Goal: Task Accomplishment & Management: Use online tool/utility

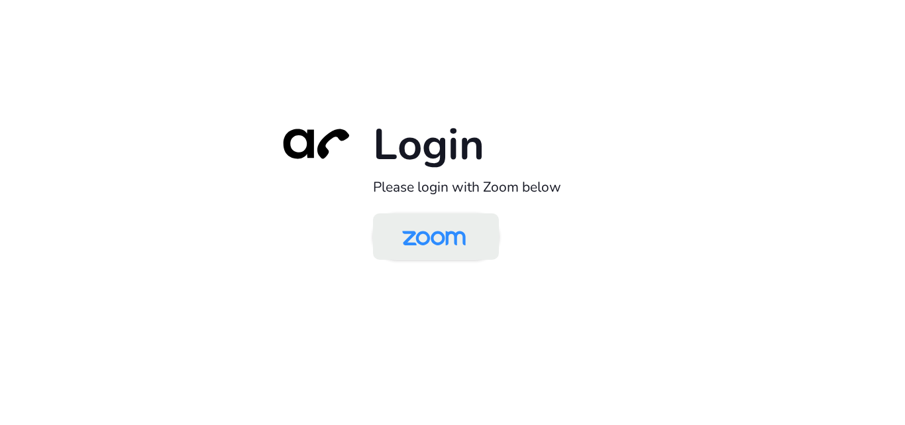
click at [453, 251] on img at bounding box center [433, 237] width 91 height 43
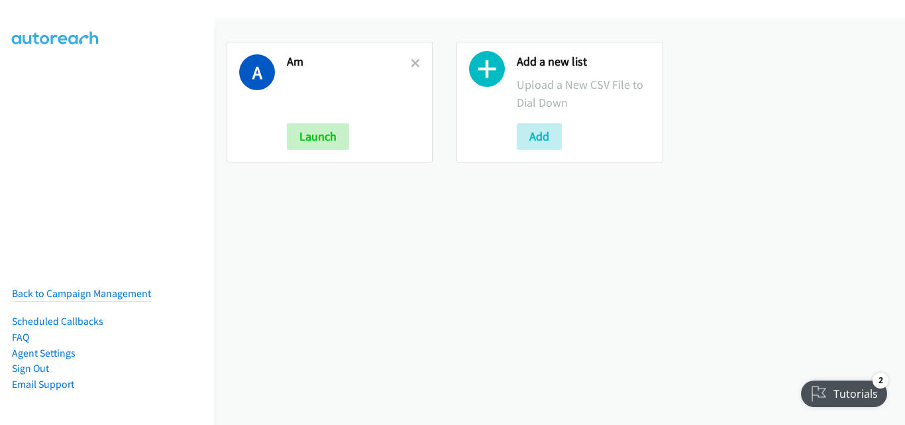
click at [411, 57] on link at bounding box center [415, 63] width 9 height 15
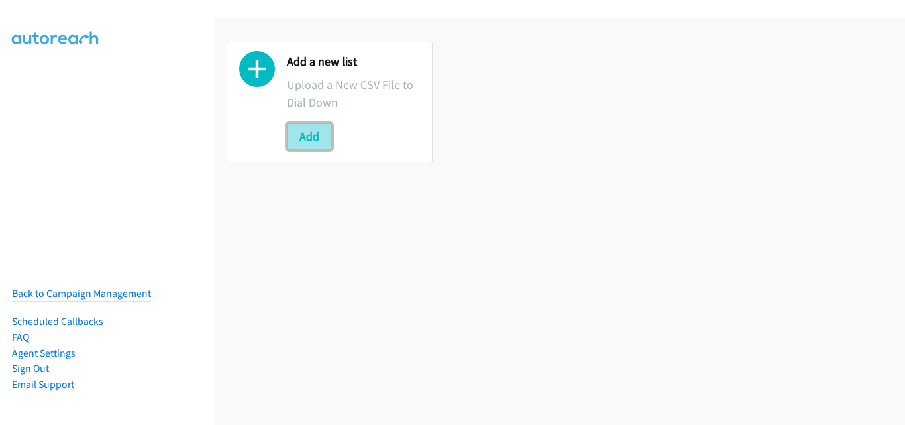
click at [299, 125] on button "Add" at bounding box center [309, 136] width 45 height 26
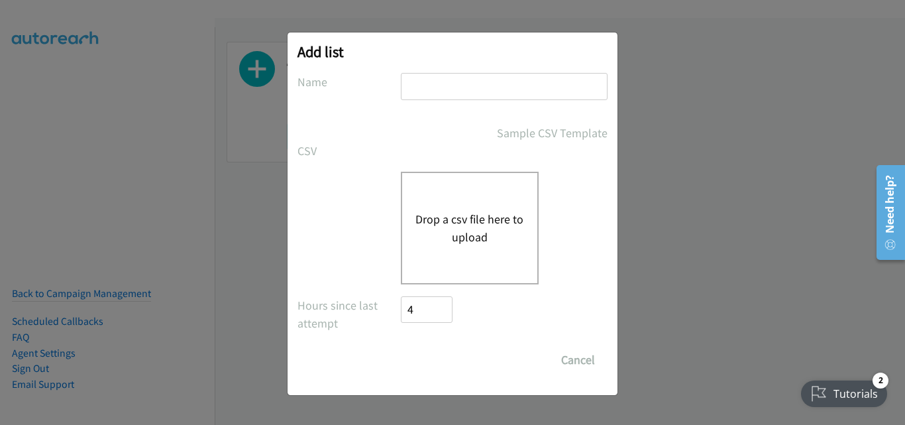
click at [461, 267] on div "Drop a csv file here to upload" at bounding box center [470, 228] width 138 height 113
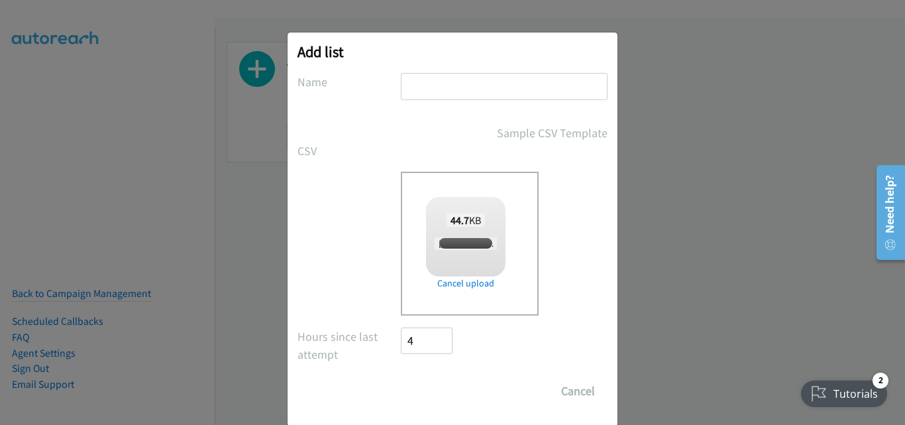
checkbox input "true"
click at [449, 87] on input "text" at bounding box center [504, 86] width 207 height 27
type input "AM"
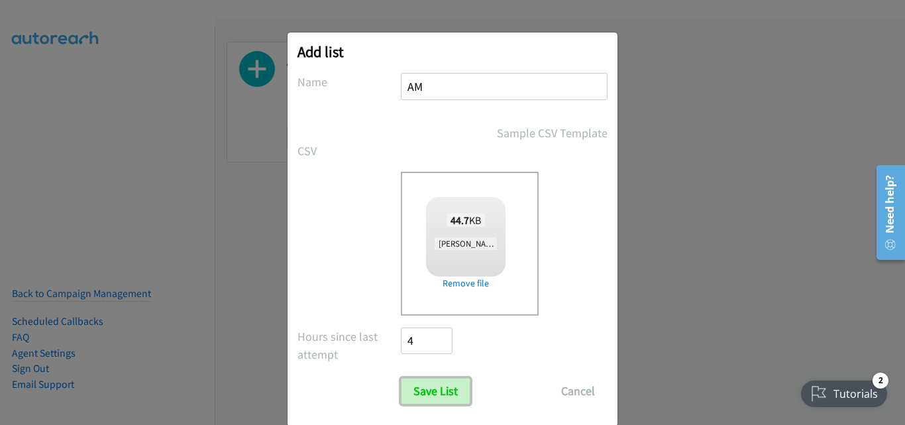
drag, startPoint x: 432, startPoint y: 389, endPoint x: 496, endPoint y: 366, distance: 68.5
click at [433, 389] on input "Save List" at bounding box center [436, 391] width 70 height 26
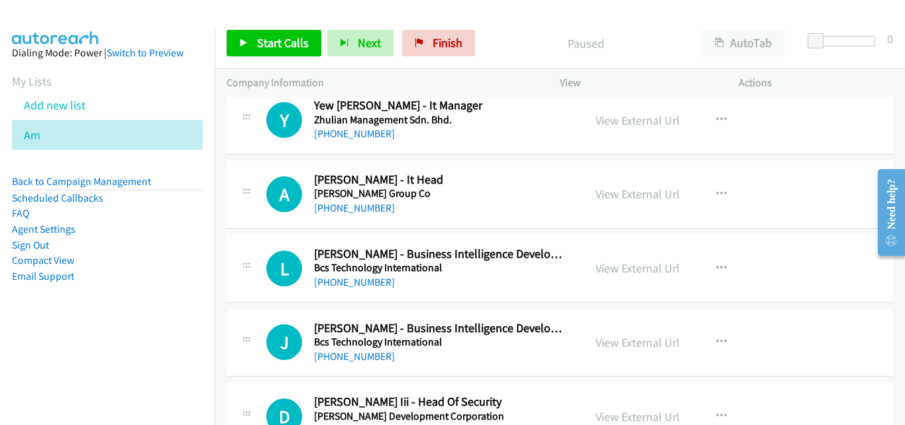
scroll to position [4968, 0]
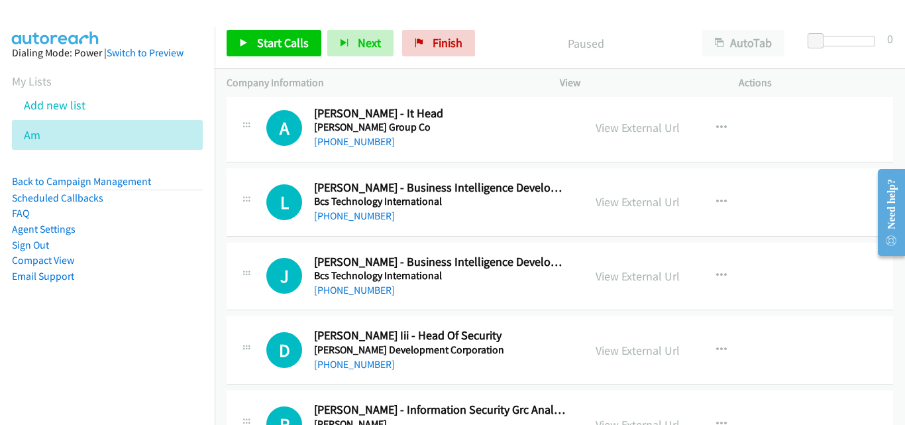
click at [49, 368] on nav "Dialing Mode: Power | Switch to Preview My Lists Add new list Am Back to Campai…" at bounding box center [107, 239] width 215 height 425
click at [216, 168] on td "L Callback Scheduled Leonard Benjamin Bandril - Business Intelligence Developer…" at bounding box center [560, 202] width 690 height 74
drag, startPoint x: 244, startPoint y: 192, endPoint x: 300, endPoint y: 181, distance: 57.4
click at [282, 225] on div "L Callback Scheduled Leonard Benjamin Bandril - Business Intelligence Developer…" at bounding box center [560, 202] width 666 height 68
click at [716, 125] on icon "button" at bounding box center [721, 128] width 11 height 11
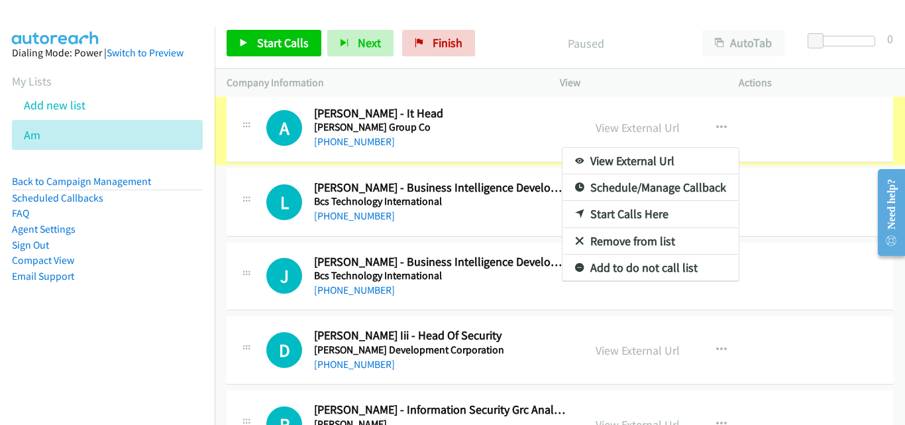
scroll to position [4917, 0]
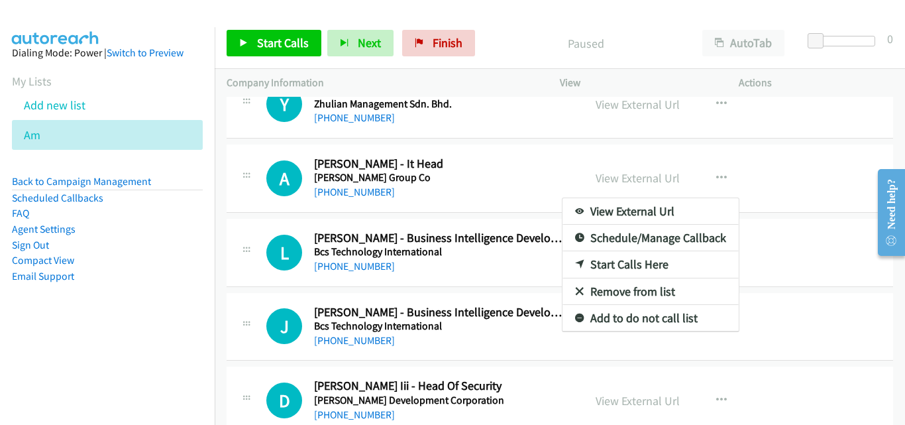
click at [810, 211] on div at bounding box center [452, 212] width 905 height 425
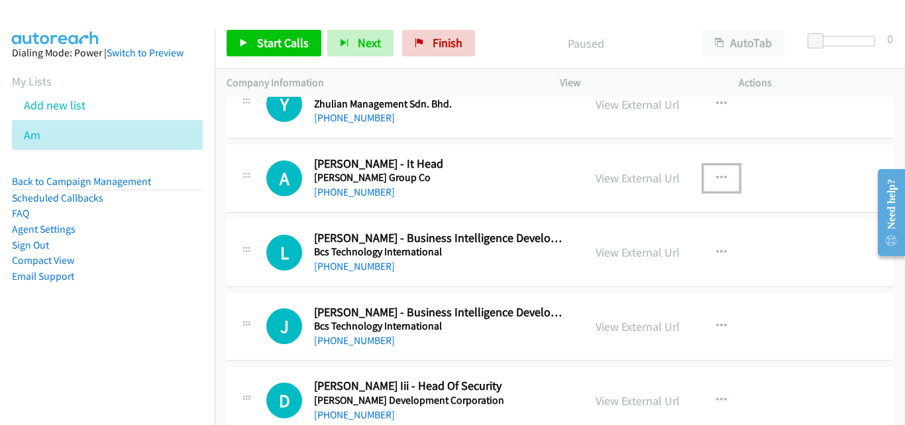
click at [717, 176] on icon "button" at bounding box center [721, 178] width 11 height 11
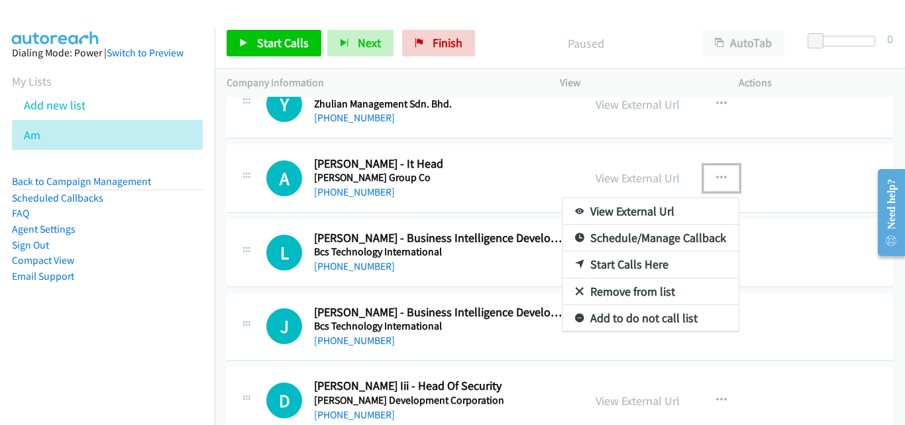
click at [652, 261] on link "Start Calls Here" at bounding box center [650, 264] width 176 height 26
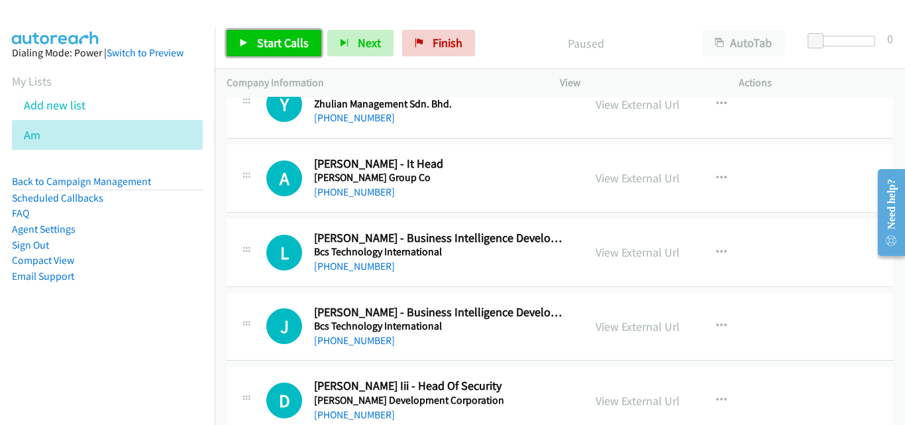
click at [272, 47] on span "Start Calls" at bounding box center [283, 42] width 52 height 15
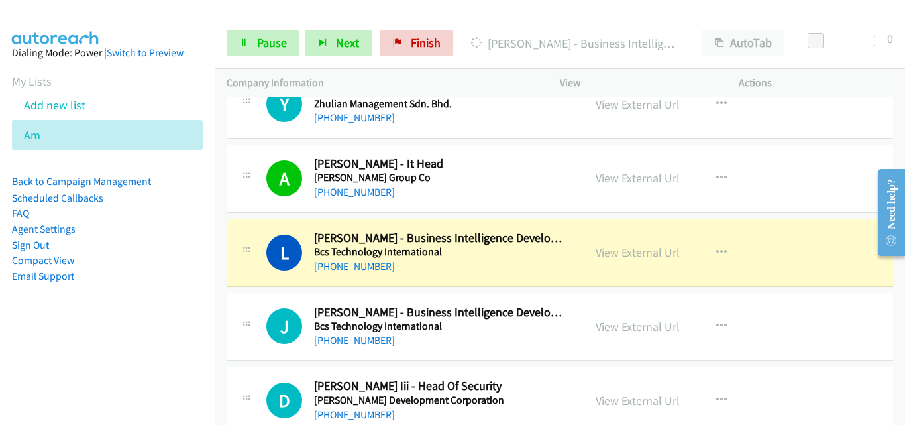
click at [256, 274] on div "L Callback Scheduled Leonard Benjamin Bandril - Business Intelligence Developer…" at bounding box center [560, 253] width 666 height 68
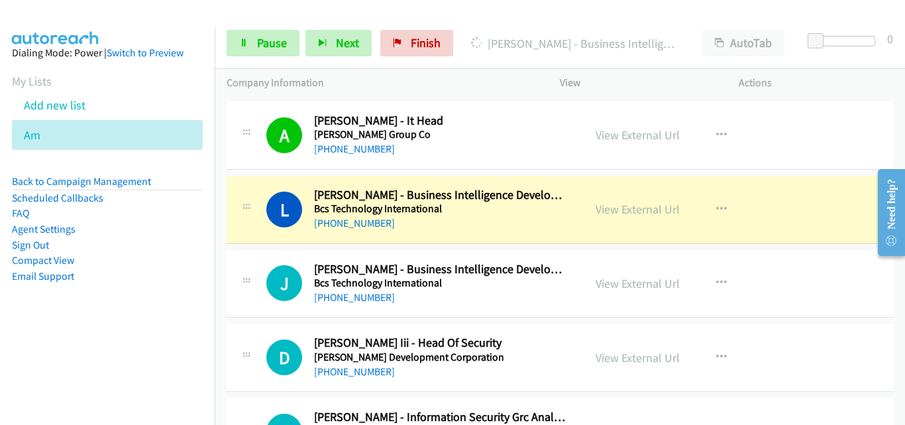
scroll to position [4983, 0]
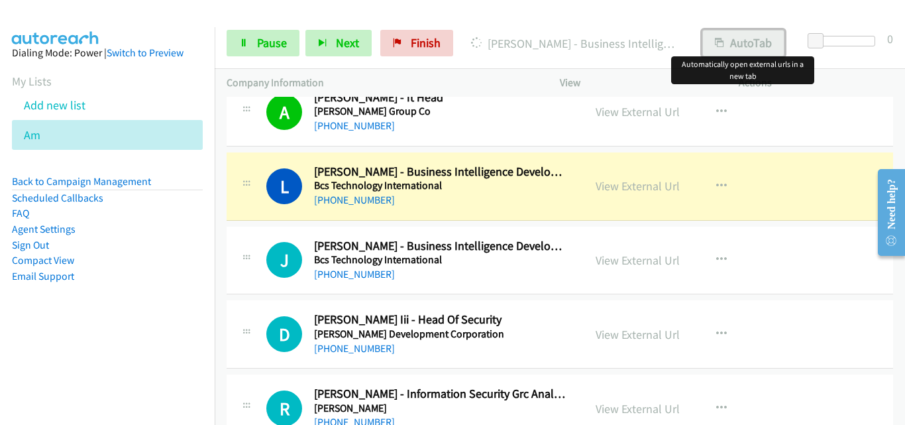
click at [742, 39] on button "AutoTab" at bounding box center [743, 43] width 82 height 26
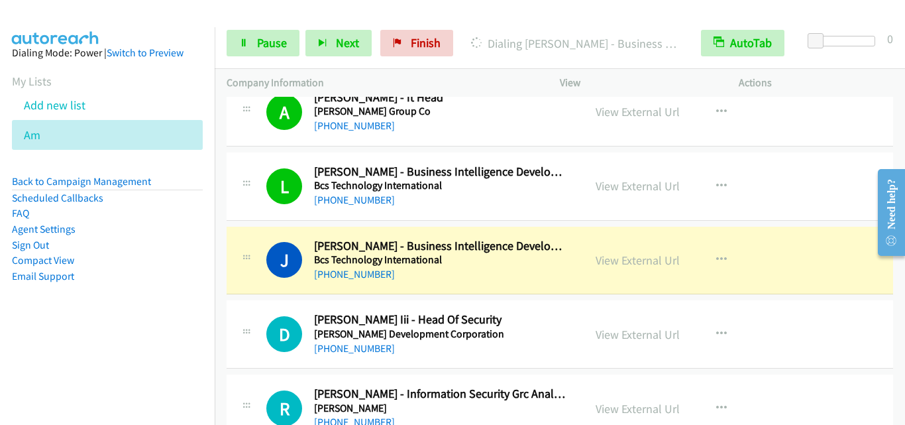
click at [246, 259] on icon at bounding box center [246, 259] width 16 height 7
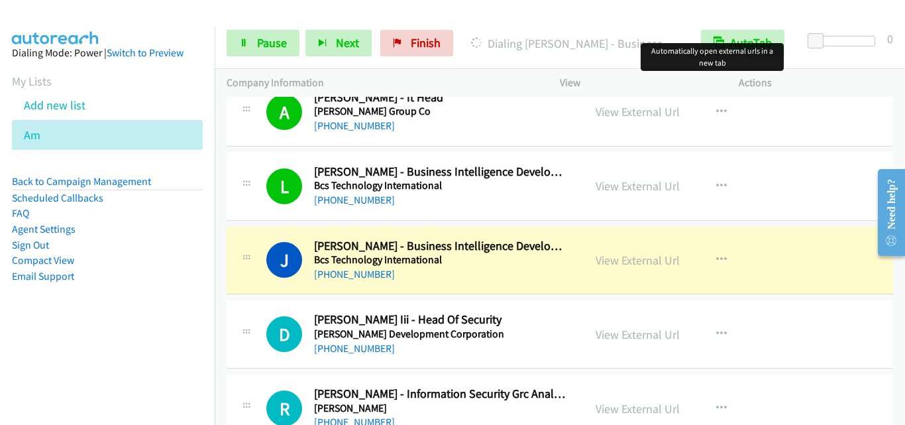
scroll to position [5050, 0]
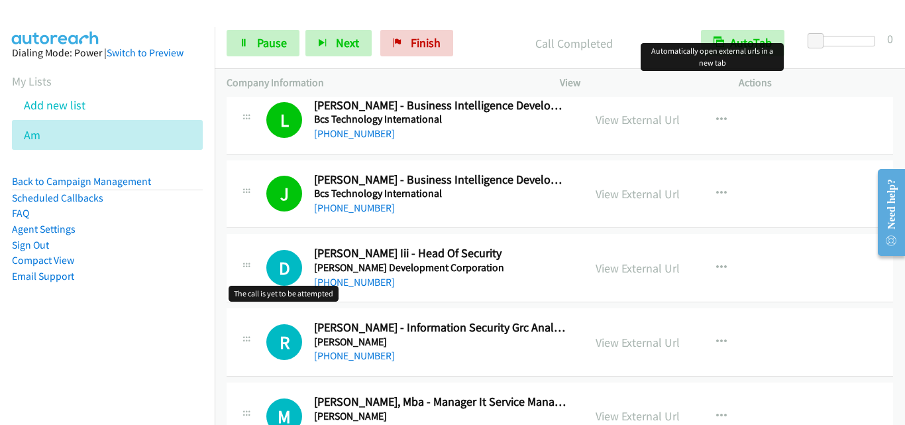
click at [268, 268] on h1 "D" at bounding box center [284, 268] width 36 height 36
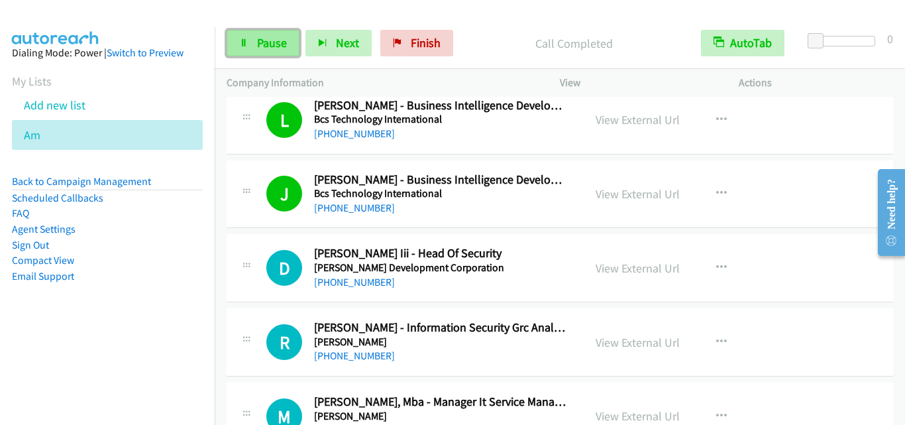
click at [269, 36] on span "Pause" at bounding box center [272, 42] width 30 height 15
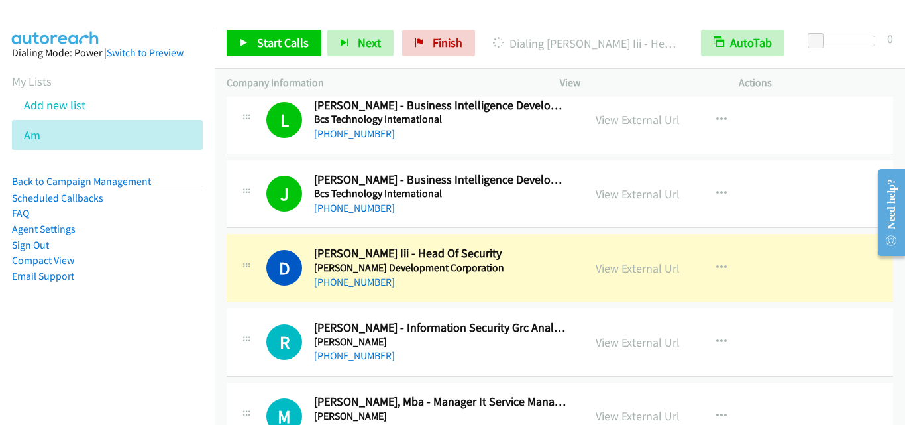
click at [264, 246] on div "D Callback Scheduled Dionisio T. Dychioco Iii - Head Of Security Clark Developm…" at bounding box center [404, 268] width 333 height 44
click at [250, 319] on div "R Callback Scheduled Rafael Roque - Information Security Grc Analyst Emerson As…" at bounding box center [560, 342] width 666 height 68
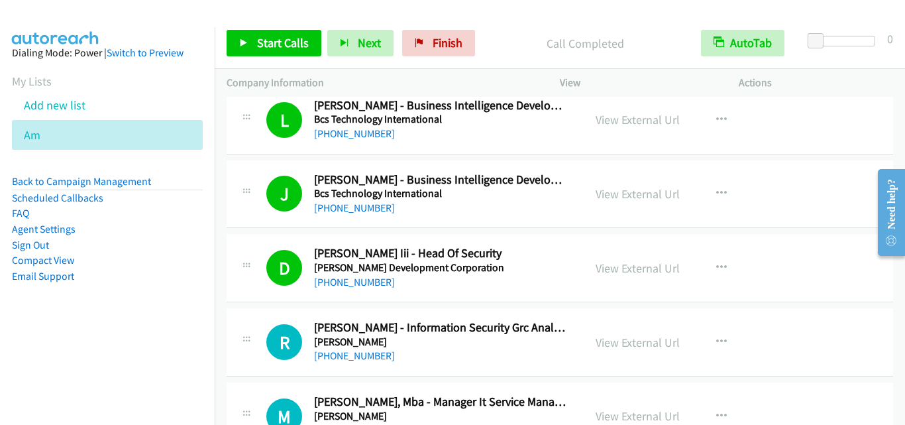
scroll to position [5116, 0]
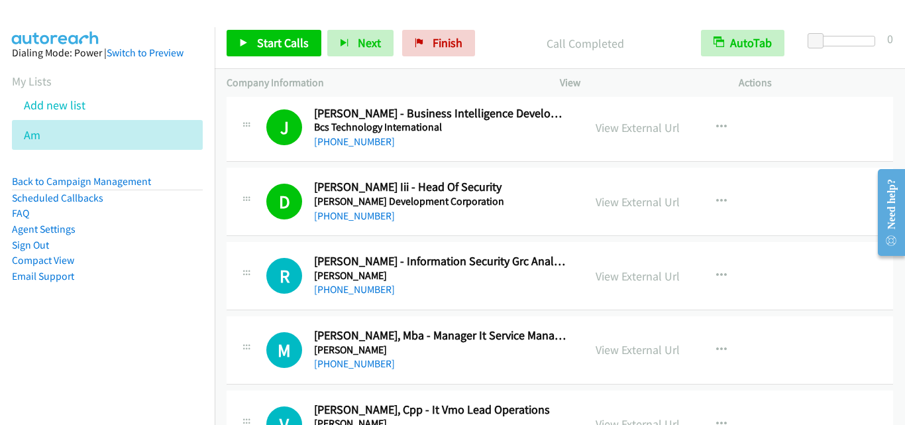
click at [243, 291] on div "R Callback Scheduled Rafael Roque - Information Security Grc Analyst Emerson As…" at bounding box center [404, 276] width 333 height 44
click at [272, 40] on span "Start Calls" at bounding box center [283, 42] width 52 height 15
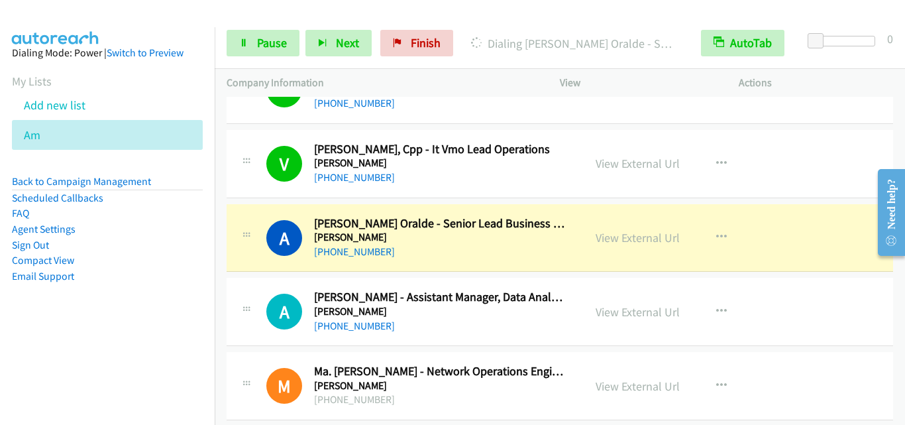
scroll to position [5447, 0]
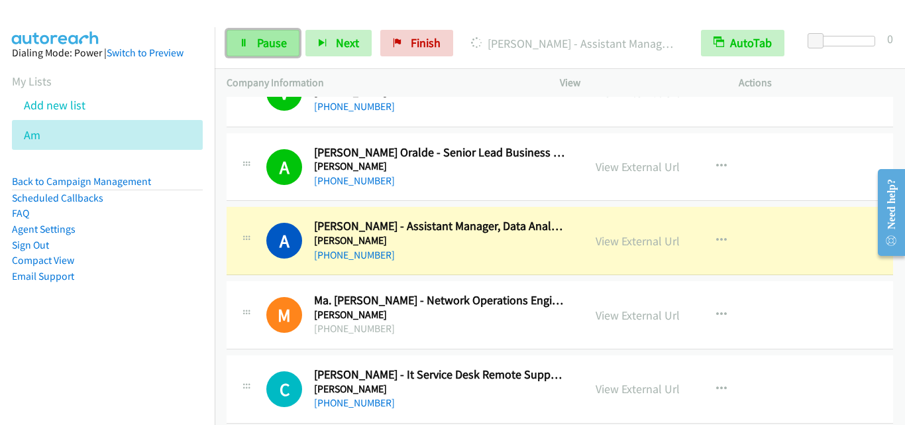
click at [269, 38] on span "Pause" at bounding box center [272, 42] width 30 height 15
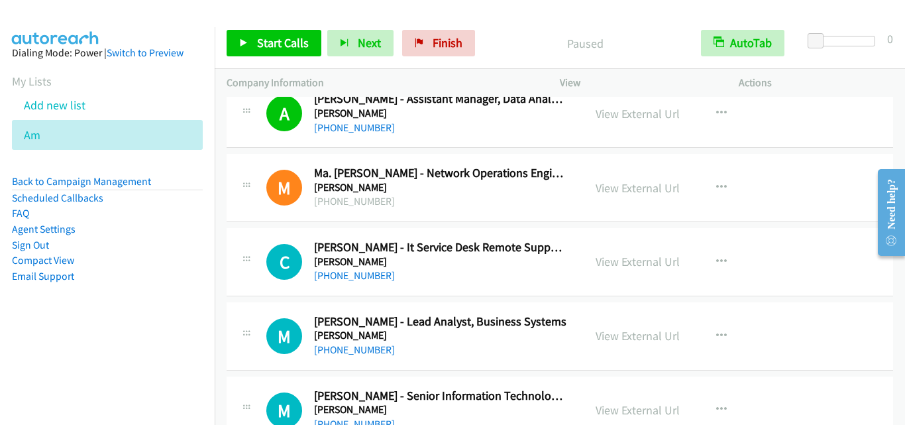
scroll to position [5580, 0]
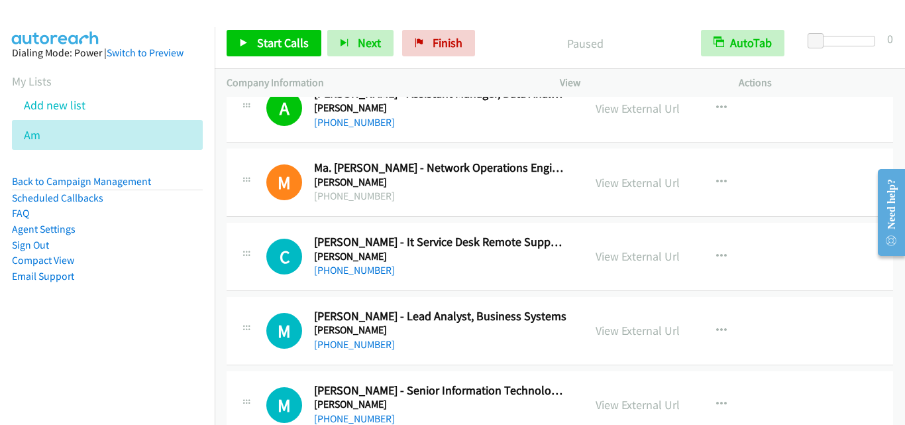
click at [256, 295] on td "M Callback Scheduled Marinela Kris Magalong - Lead Analyst, Business Systems Em…" at bounding box center [560, 330] width 690 height 74
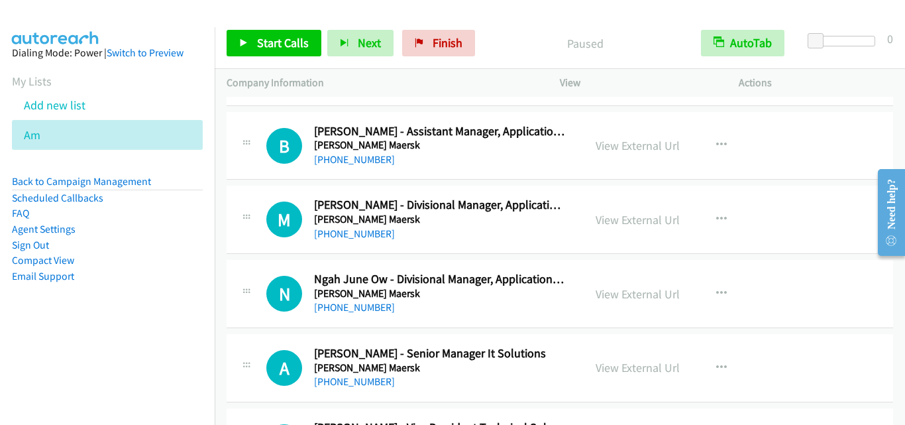
scroll to position [795, 0]
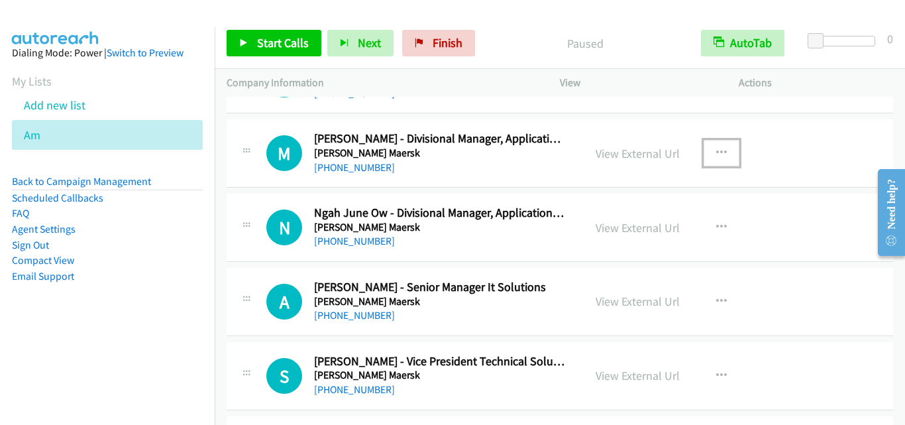
click at [718, 150] on icon "button" at bounding box center [721, 153] width 11 height 11
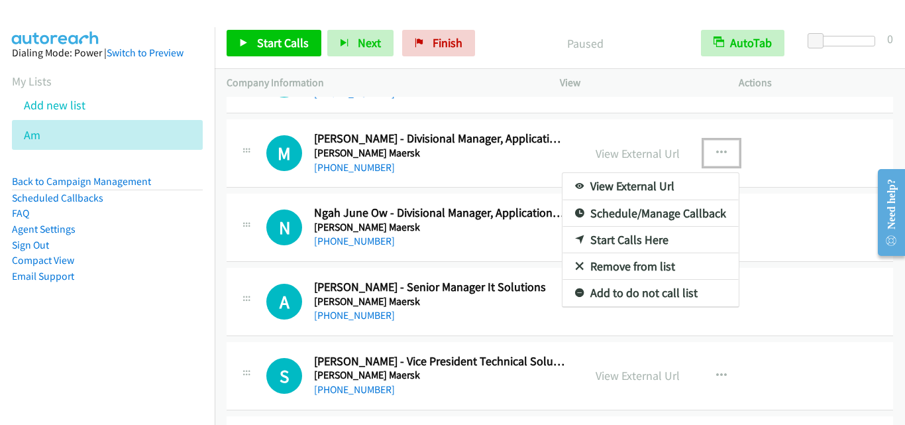
click at [668, 241] on link "Start Calls Here" at bounding box center [650, 240] width 176 height 26
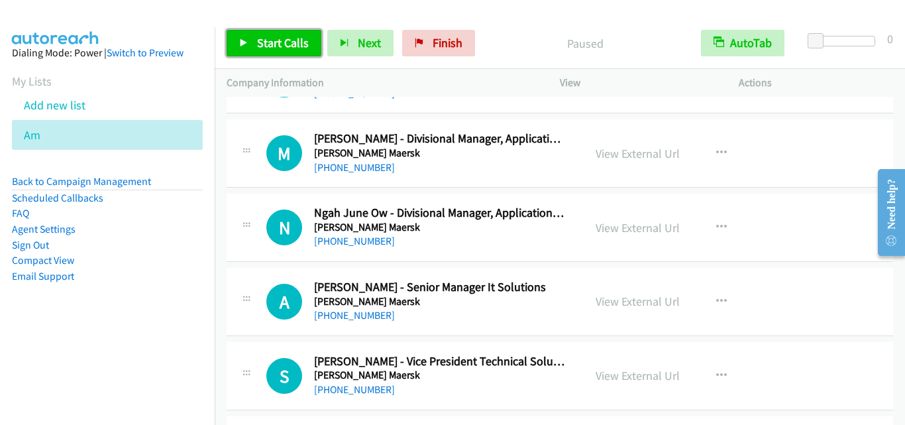
click at [287, 44] on span "Start Calls" at bounding box center [283, 42] width 52 height 15
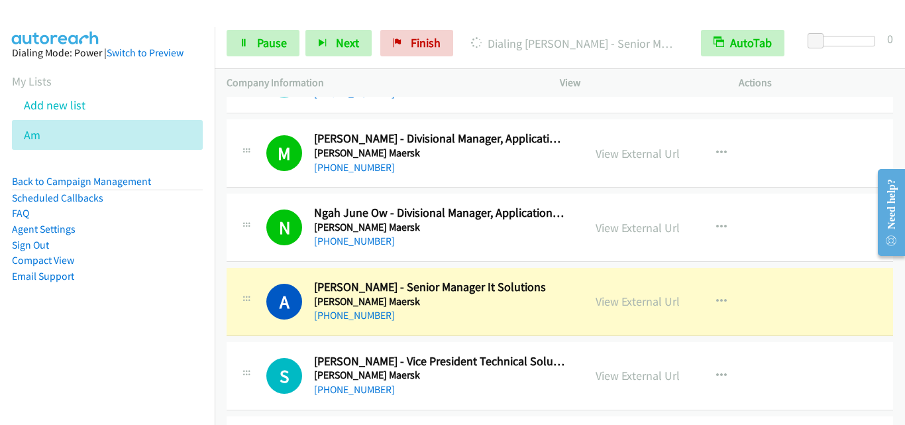
click at [234, 290] on div "A Callback Scheduled Alex Ho - Senior Manager It Solutions A.P. Moller Maersk A…" at bounding box center [405, 302] width 357 height 44
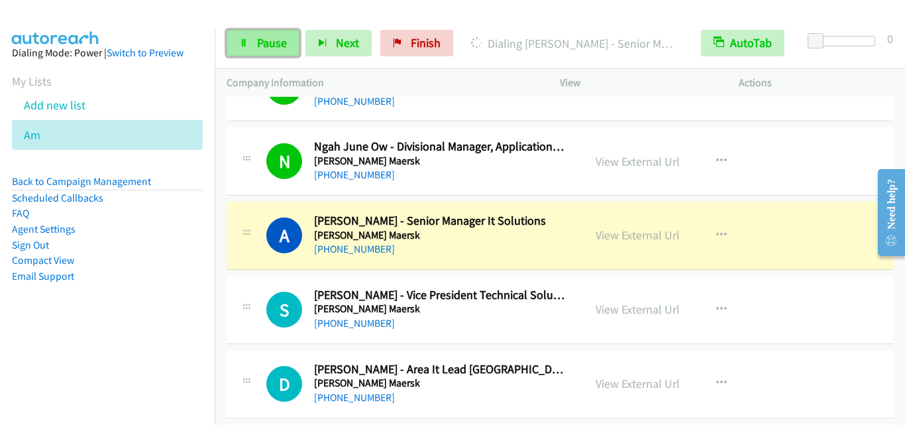
click at [269, 38] on span "Pause" at bounding box center [272, 42] width 30 height 15
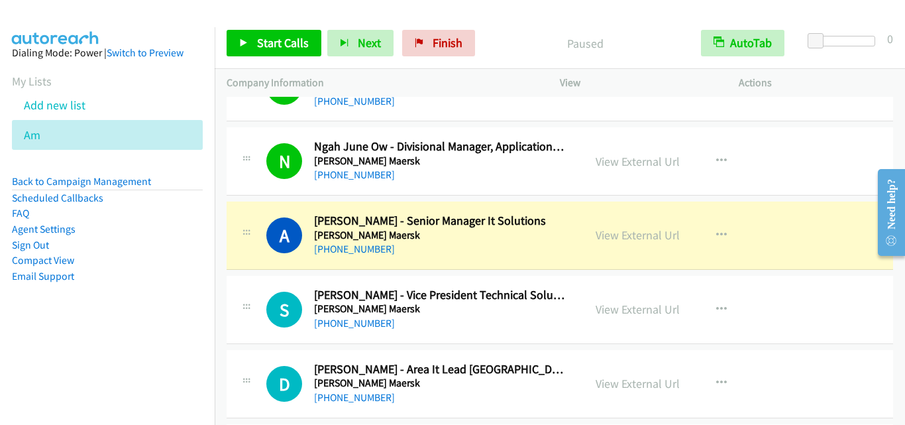
drag, startPoint x: 259, startPoint y: 273, endPoint x: 637, endPoint y: 1, distance: 465.1
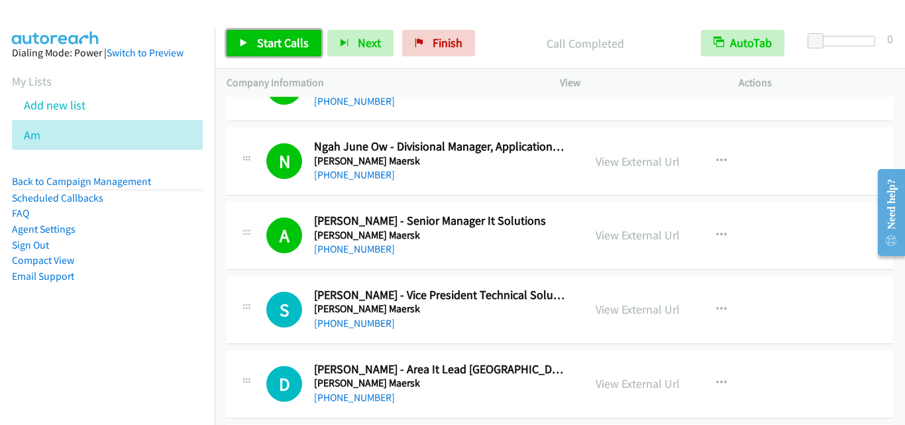
click at [264, 54] on link "Start Calls" at bounding box center [274, 43] width 95 height 26
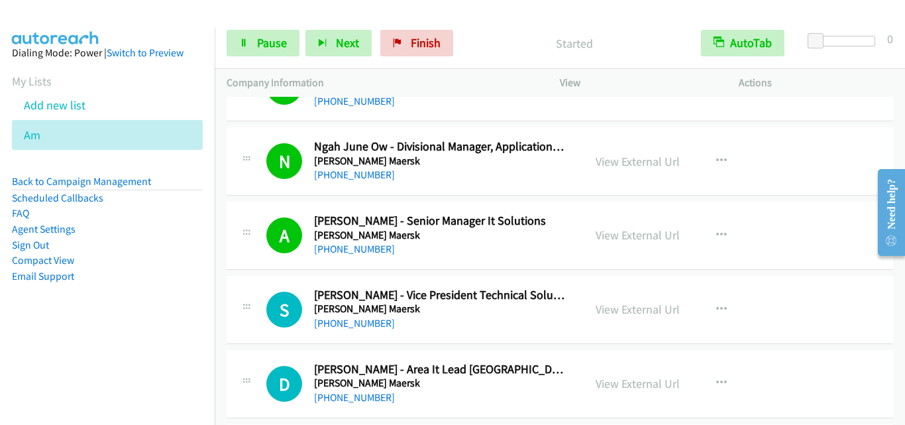
scroll to position [927, 0]
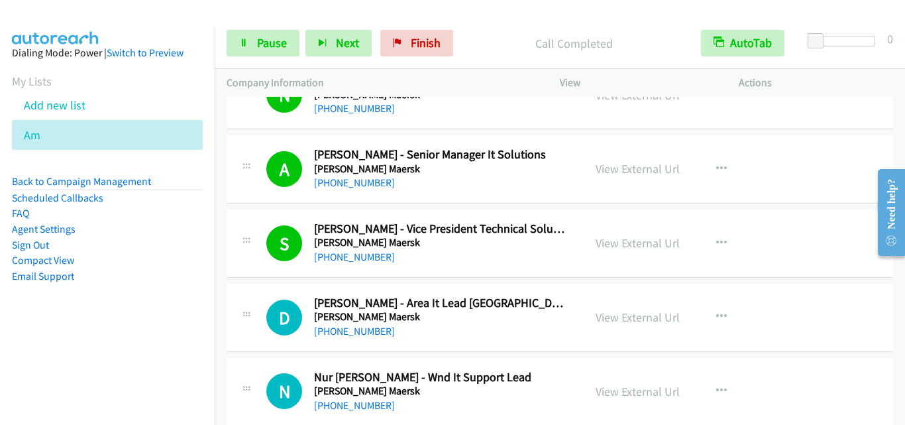
click at [276, 293] on div "D Callback Scheduled Darren Looi - Area It Lead Southeast Asia (Singapore, Mala…" at bounding box center [560, 317] width 666 height 68
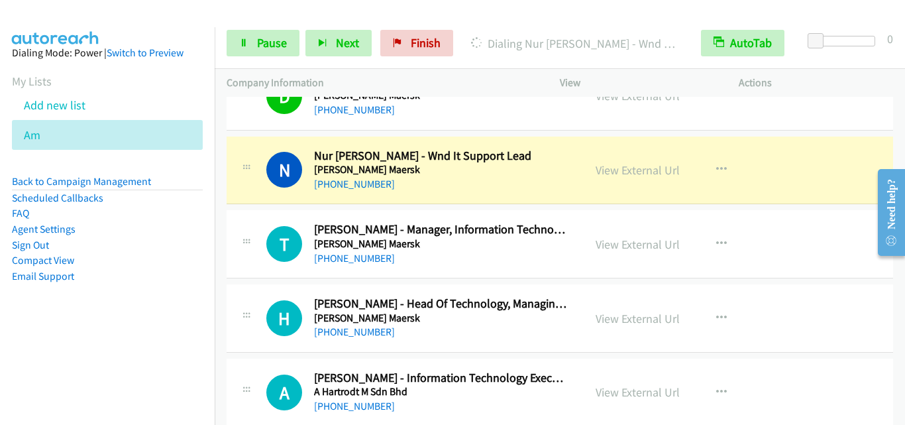
scroll to position [1192, 0]
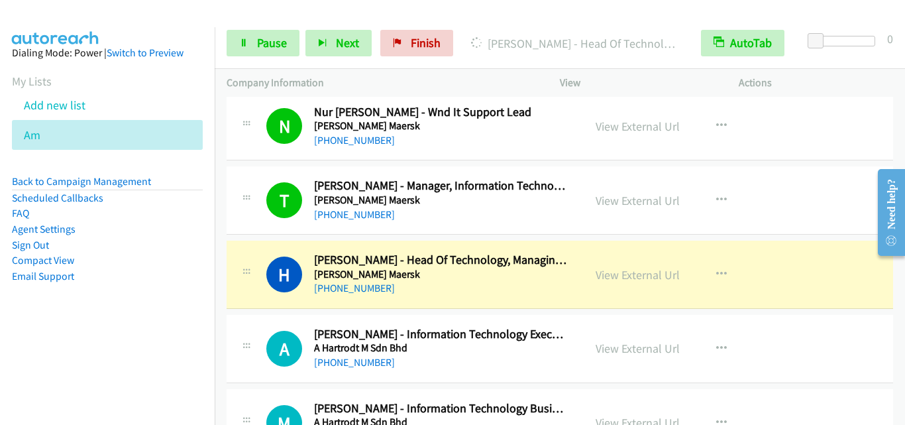
click at [238, 302] on div "H Callback Scheduled Hean Goh - Head Of Technology, Managing Director (Malaysia…" at bounding box center [560, 274] width 666 height 68
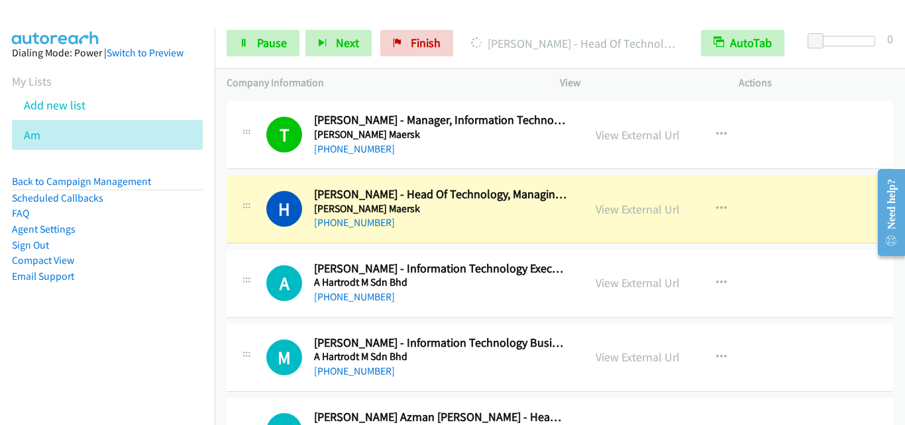
scroll to position [1258, 0]
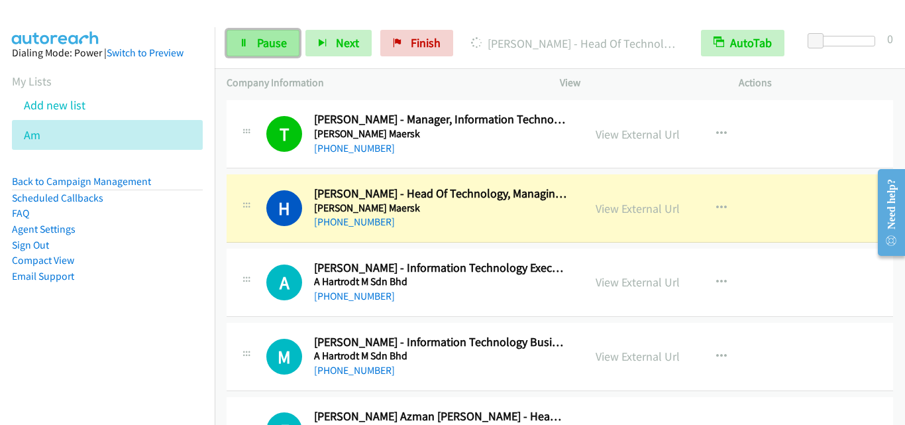
click at [244, 48] on link "Pause" at bounding box center [263, 43] width 73 height 26
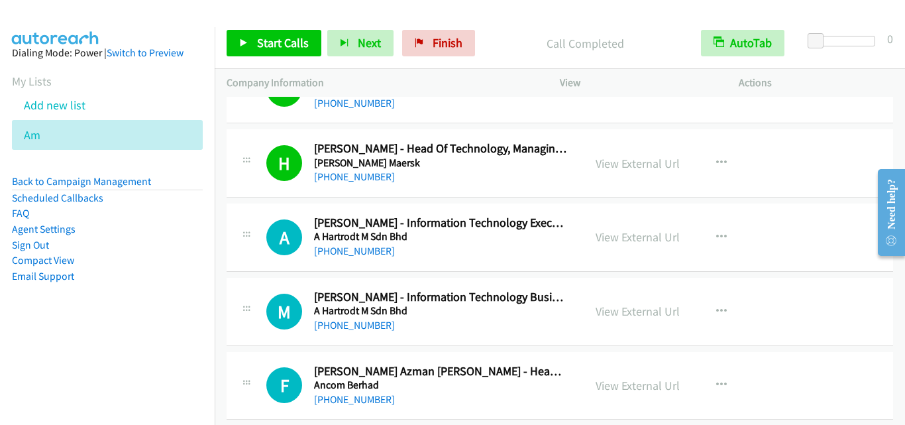
scroll to position [1325, 0]
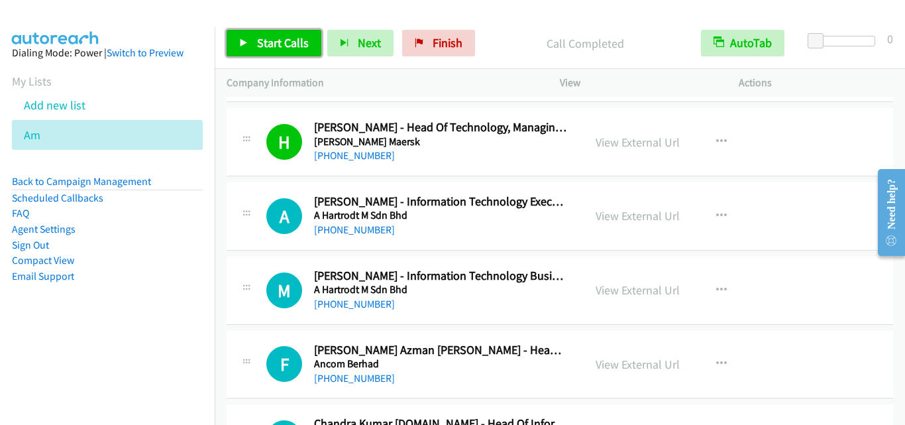
click at [271, 47] on span "Start Calls" at bounding box center [283, 42] width 52 height 15
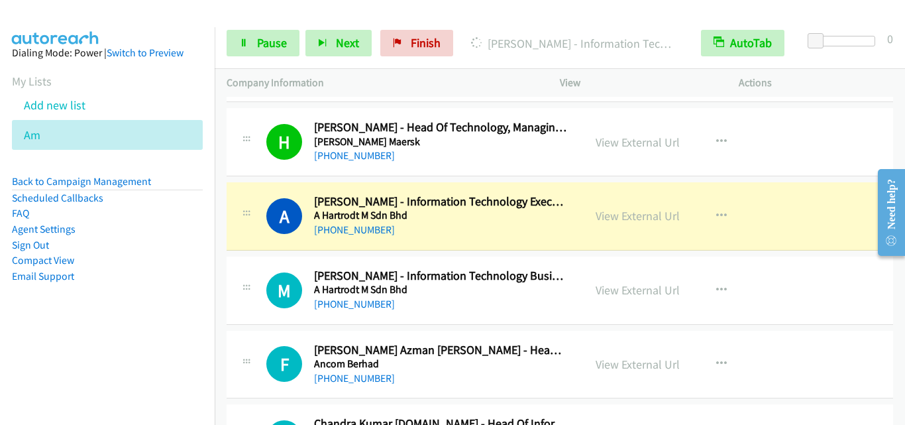
scroll to position [1391, 0]
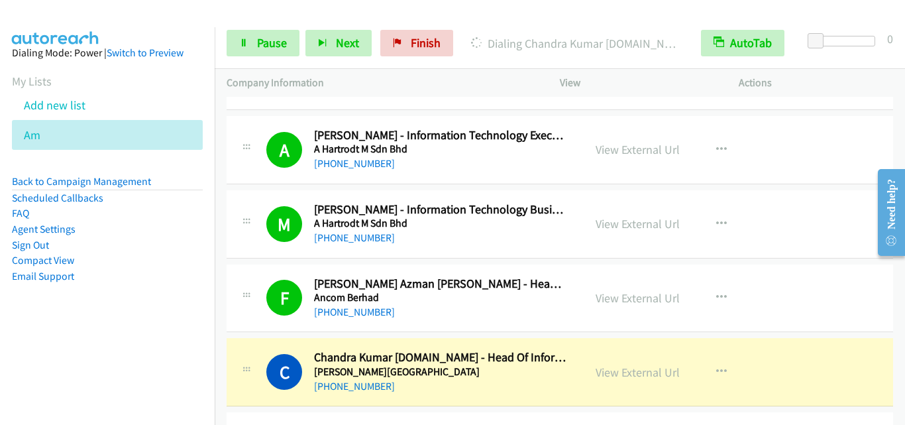
click at [270, 340] on div "C Callback Scheduled Chandra Kumar C.Tech - Head Of Information Technology Assu…" at bounding box center [560, 372] width 666 height 68
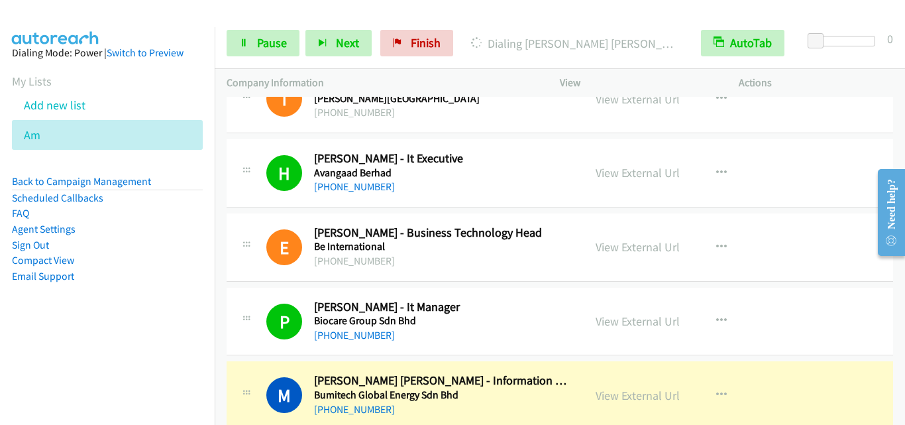
scroll to position [1855, 0]
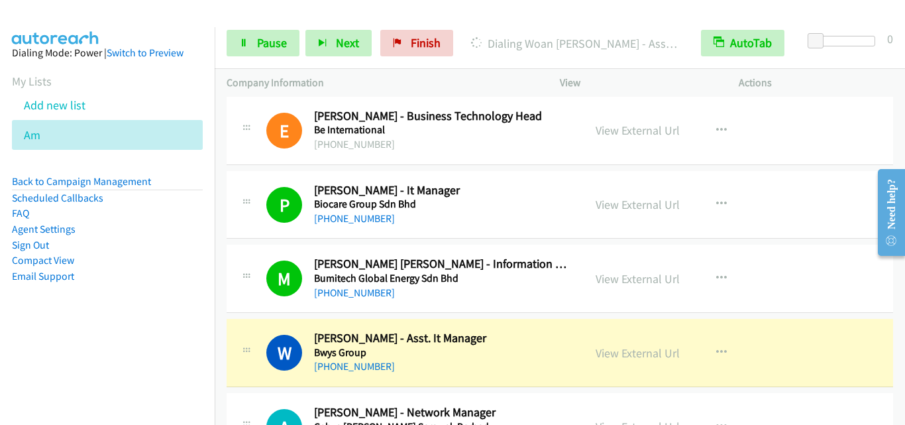
click at [240, 336] on div at bounding box center [246, 349] width 16 height 36
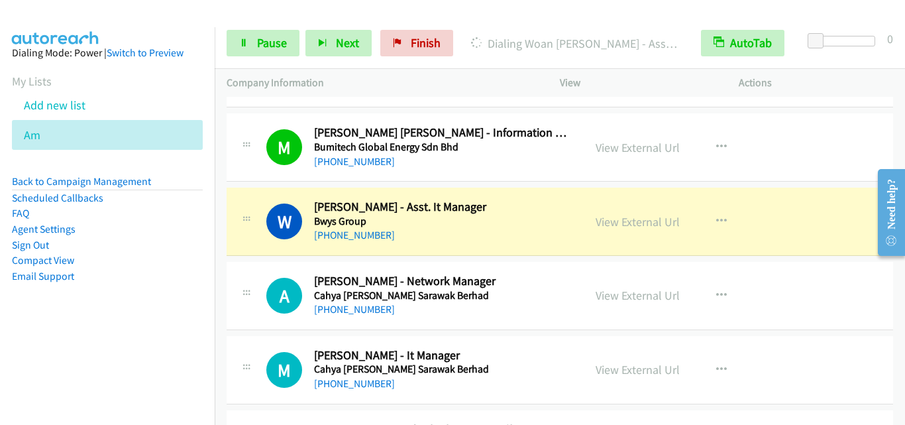
scroll to position [1987, 0]
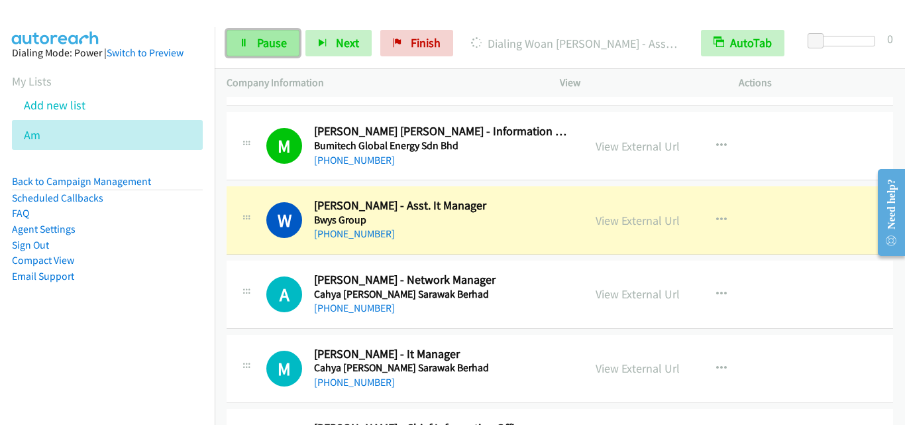
click at [257, 38] on span "Pause" at bounding box center [272, 42] width 30 height 15
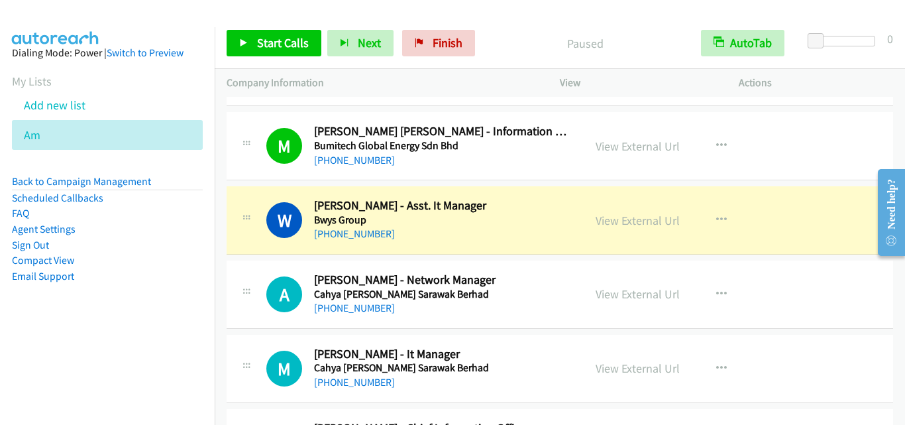
click at [238, 280] on div at bounding box center [246, 290] width 16 height 36
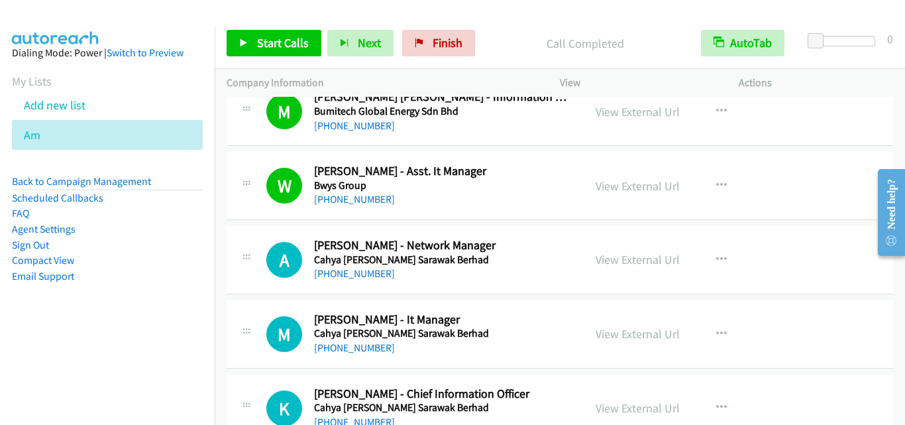
scroll to position [2053, 0]
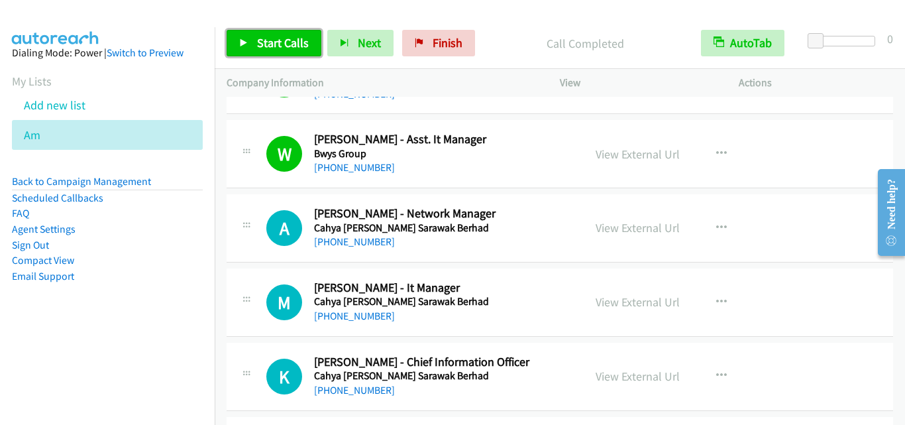
click at [271, 46] on span "Start Calls" at bounding box center [283, 42] width 52 height 15
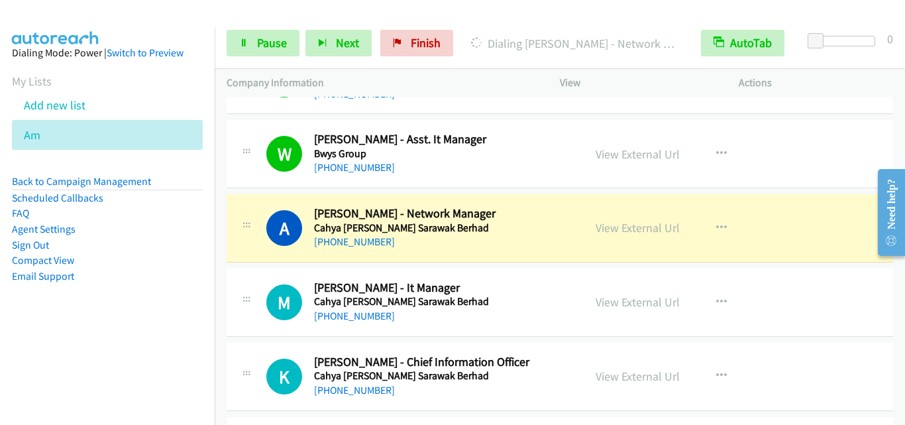
click at [276, 280] on div "M Callback Scheduled Mathias Kupta - It Manager Cahya Mata Sarawak Berhad Asia/…" at bounding box center [418, 302] width 305 height 44
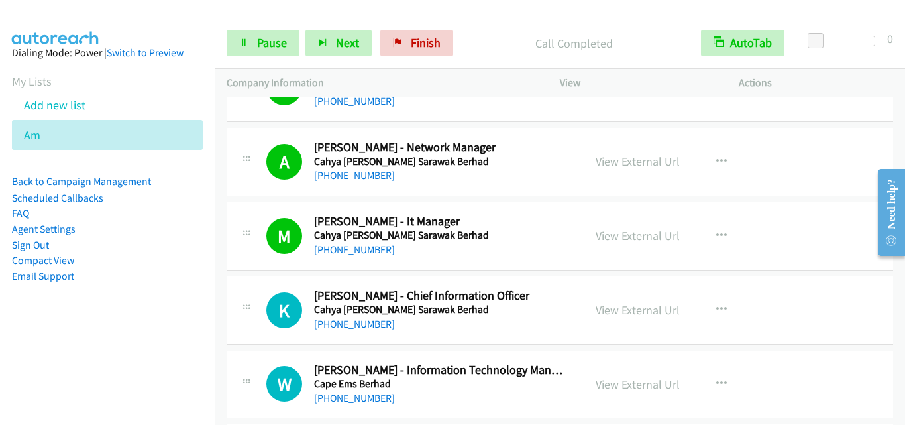
click at [274, 354] on div "W Callback Scheduled Wenyee Tai - Information Technology Manager Cape Ems Berha…" at bounding box center [560, 384] width 666 height 68
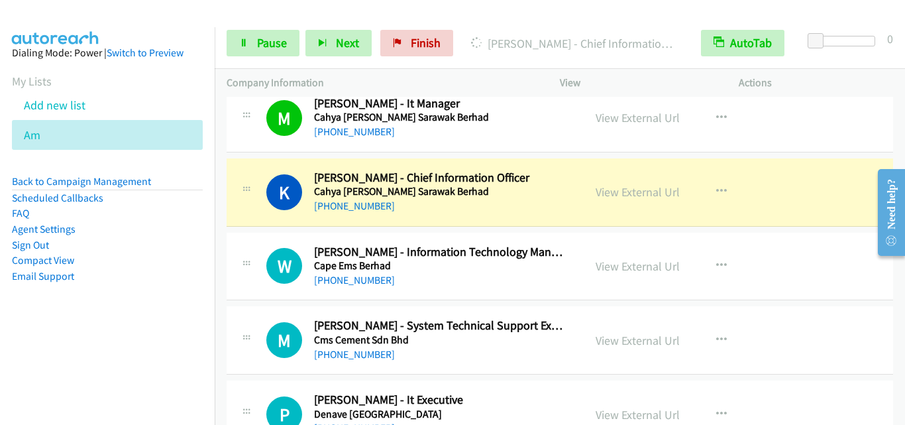
scroll to position [2252, 0]
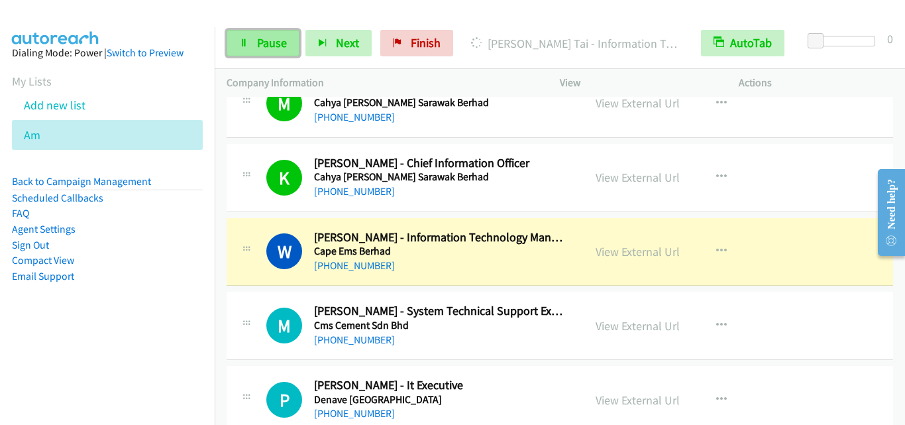
click at [266, 48] on span "Pause" at bounding box center [272, 42] width 30 height 15
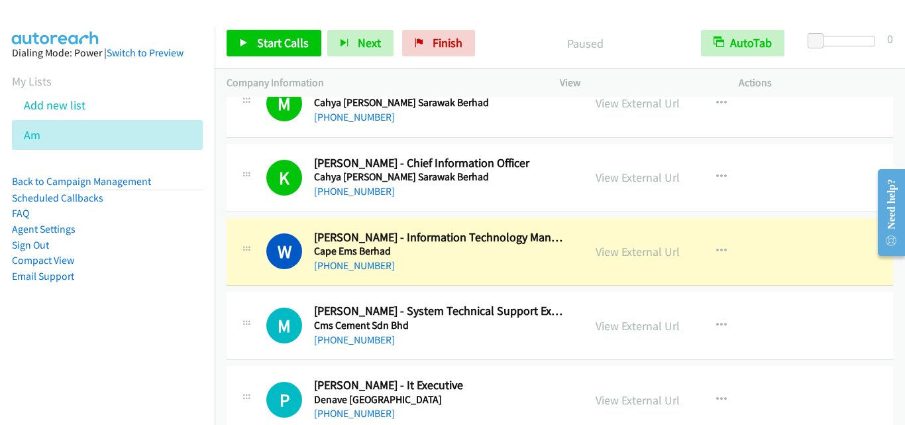
scroll to position [2318, 0]
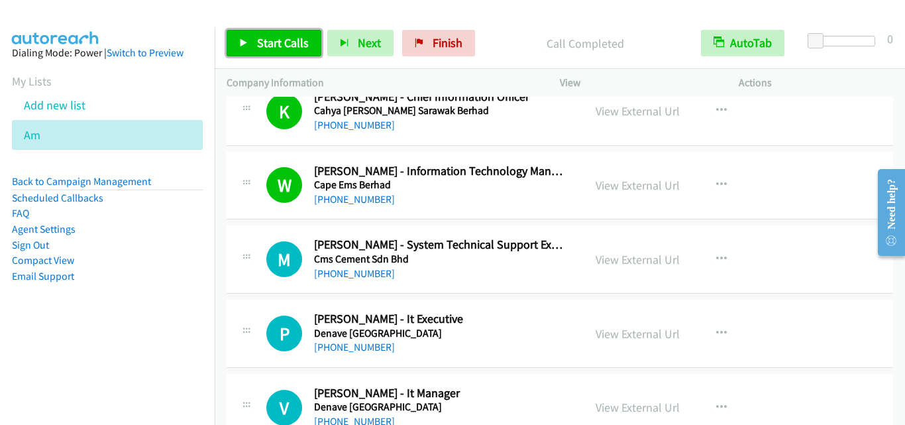
click at [270, 37] on span "Start Calls" at bounding box center [283, 42] width 52 height 15
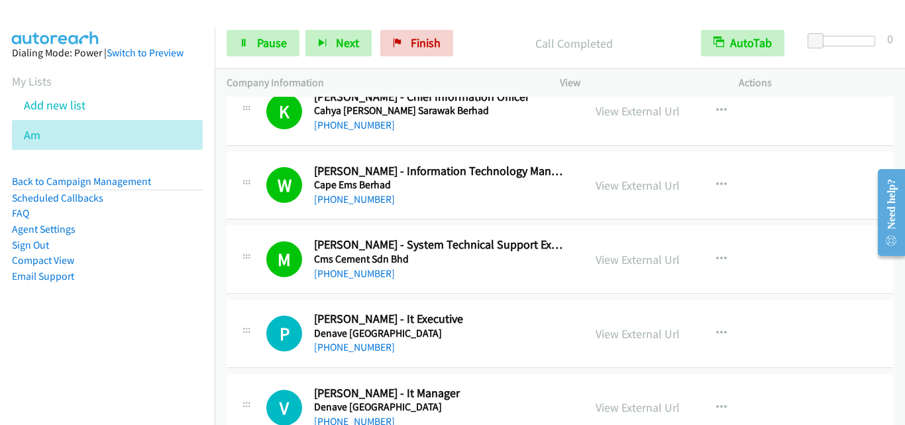
click at [286, 283] on div "M Callback Scheduled Mike Farrel - System Technical Support Executive Cms Cemen…" at bounding box center [560, 259] width 666 height 68
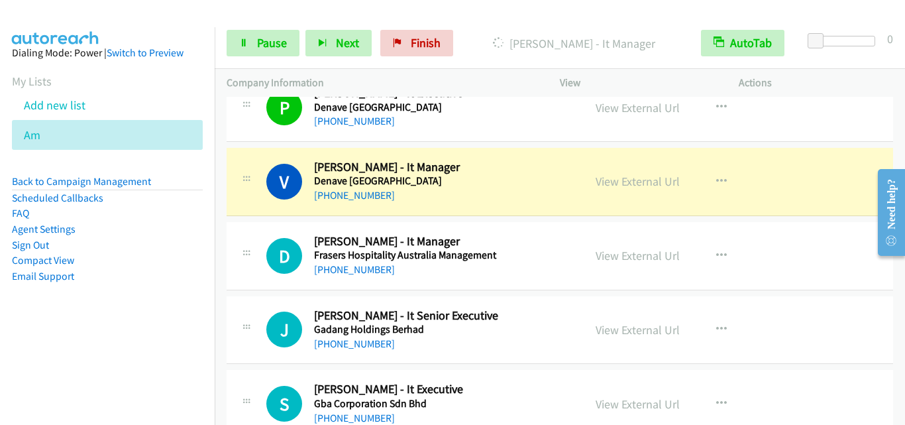
scroll to position [2583, 0]
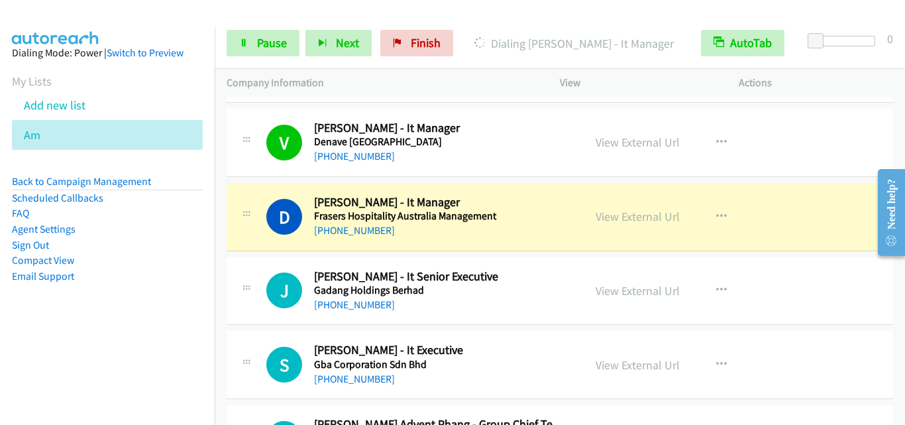
click at [259, 238] on div "D Callback Scheduled David Poh - It Manager Frasers Hospitality Australia Manag…" at bounding box center [560, 217] width 666 height 68
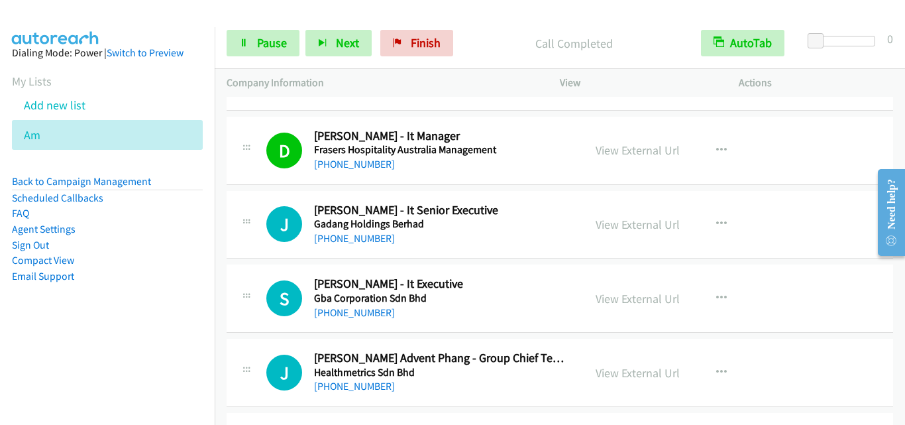
click at [252, 234] on div at bounding box center [246, 221] width 16 height 36
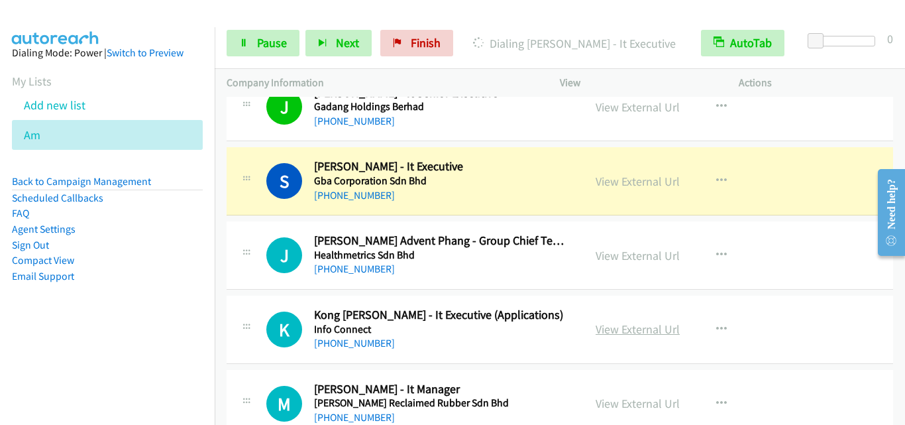
scroll to position [2782, 0]
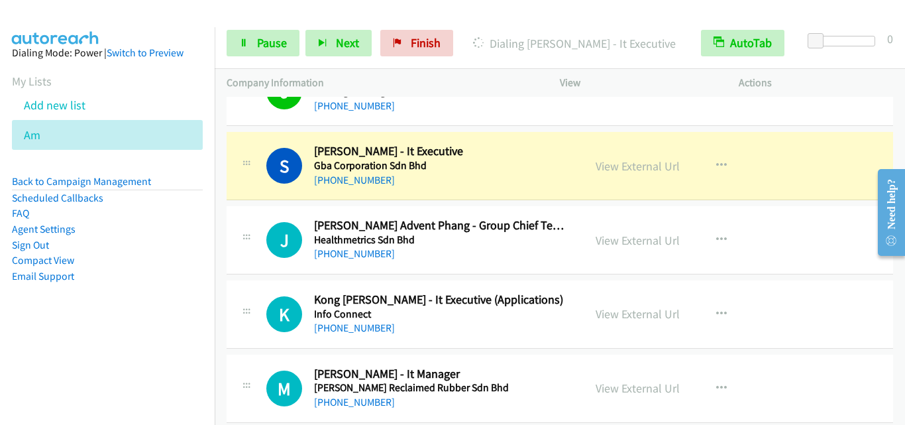
click at [265, 283] on div "K Callback Scheduled Kong Meng Shen - It Executive (Applications) Info Connect …" at bounding box center [560, 314] width 666 height 68
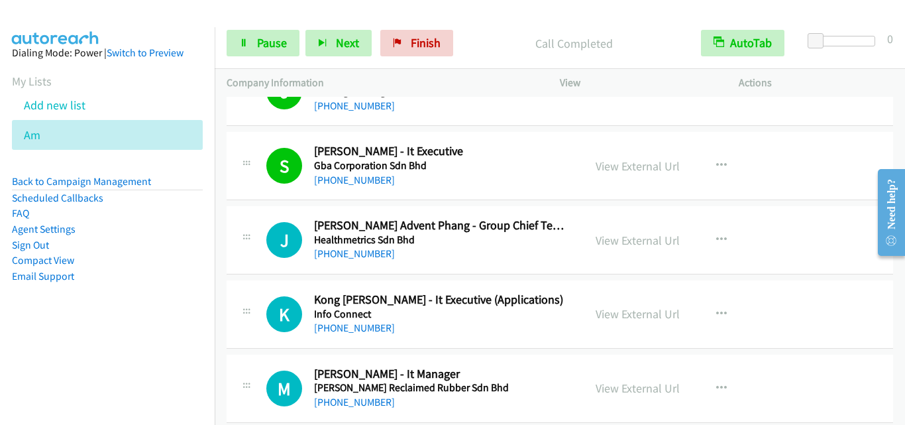
scroll to position [2848, 0]
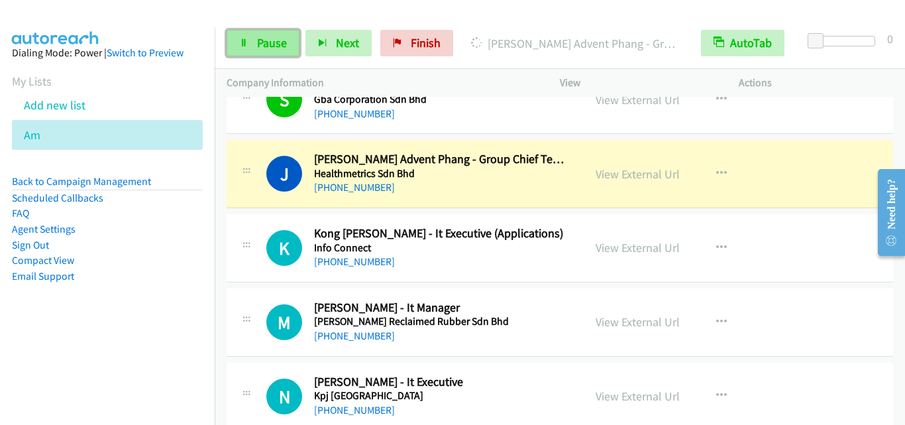
click at [239, 48] on link "Pause" at bounding box center [263, 43] width 73 height 26
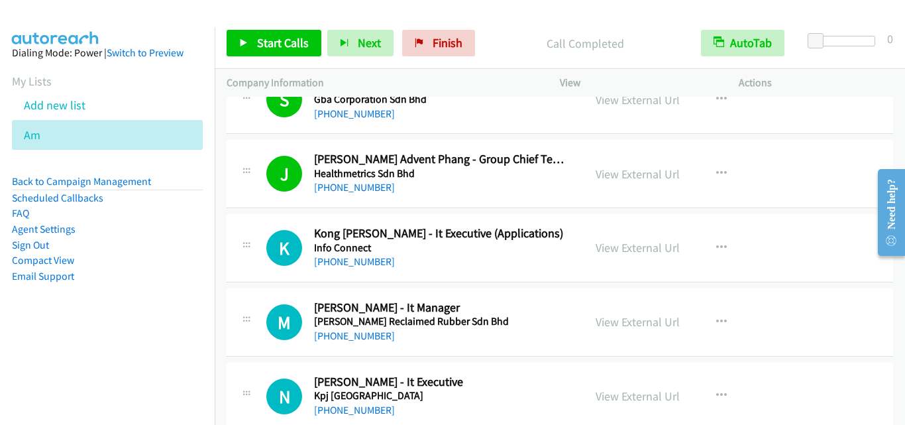
click at [256, 207] on div "J Callback Scheduled Jeng Hui Advent Phang - Group Chief Technology Officer Hea…" at bounding box center [560, 174] width 666 height 68
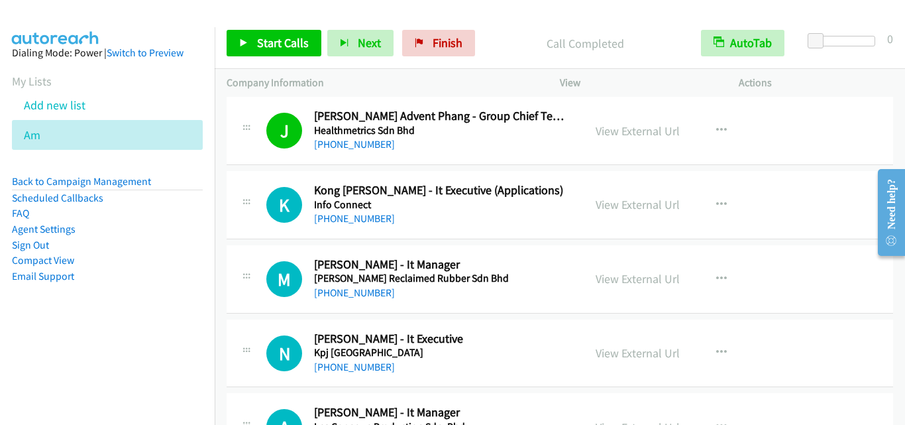
scroll to position [2914, 0]
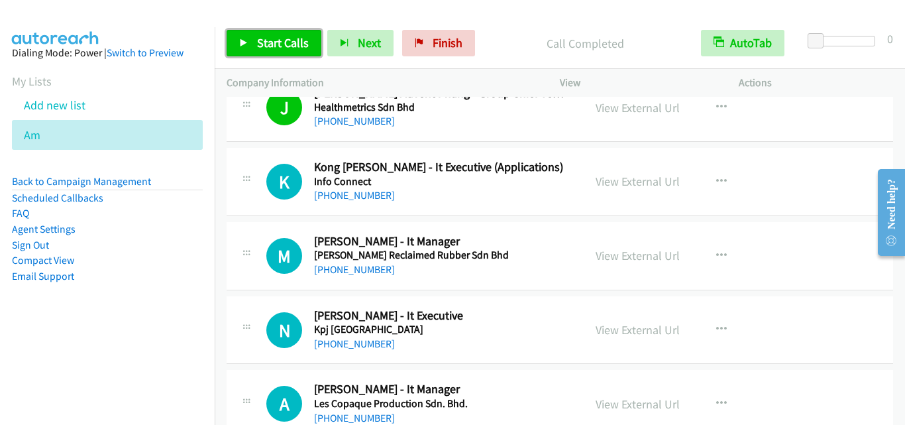
click at [250, 52] on link "Start Calls" at bounding box center [274, 43] width 95 height 26
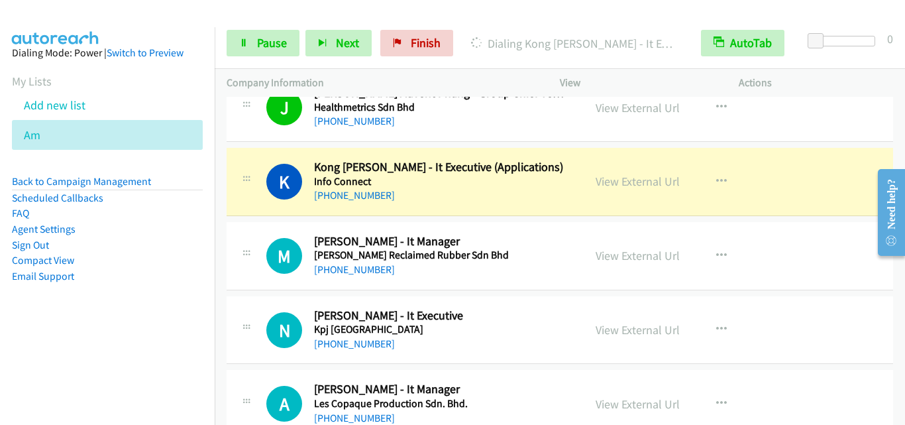
click at [244, 244] on div at bounding box center [246, 252] width 16 height 36
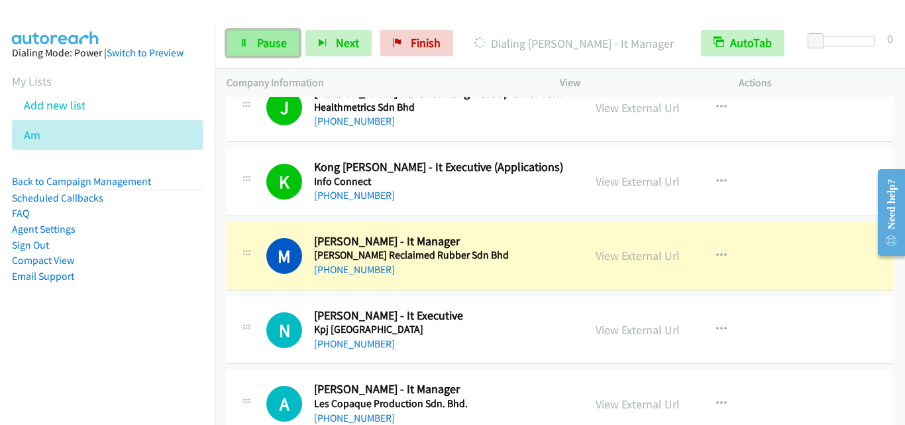
click at [253, 48] on link "Pause" at bounding box center [263, 43] width 73 height 26
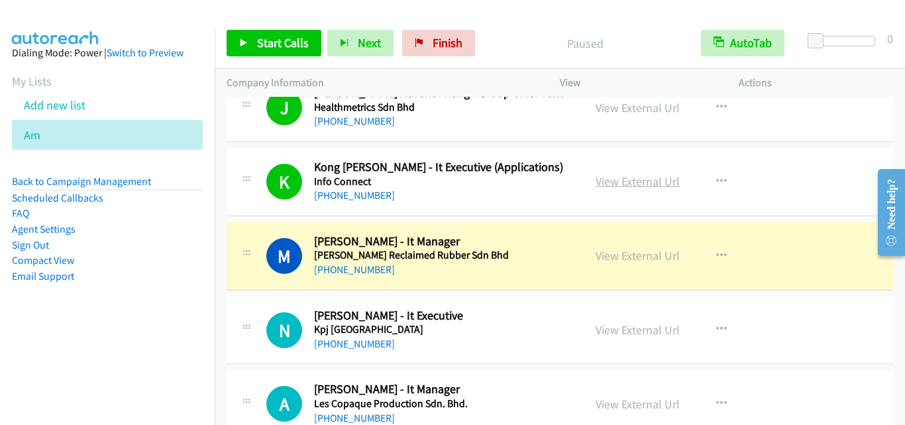
click at [623, 183] on link "View External Url" at bounding box center [637, 181] width 84 height 15
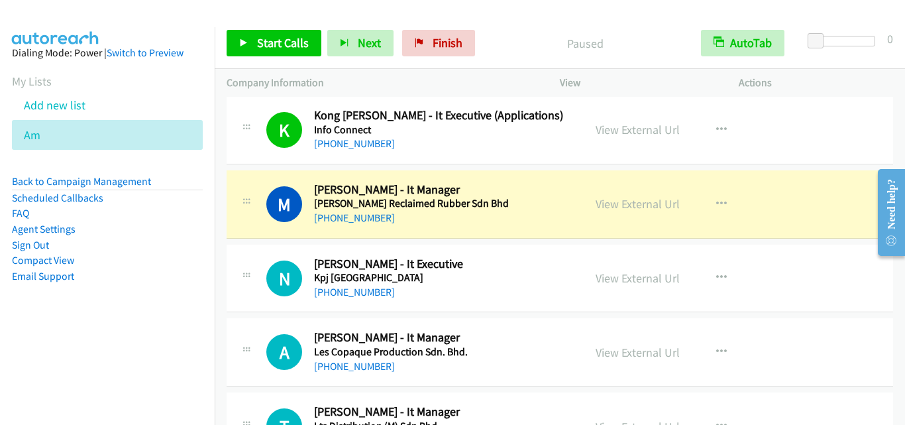
scroll to position [2981, 0]
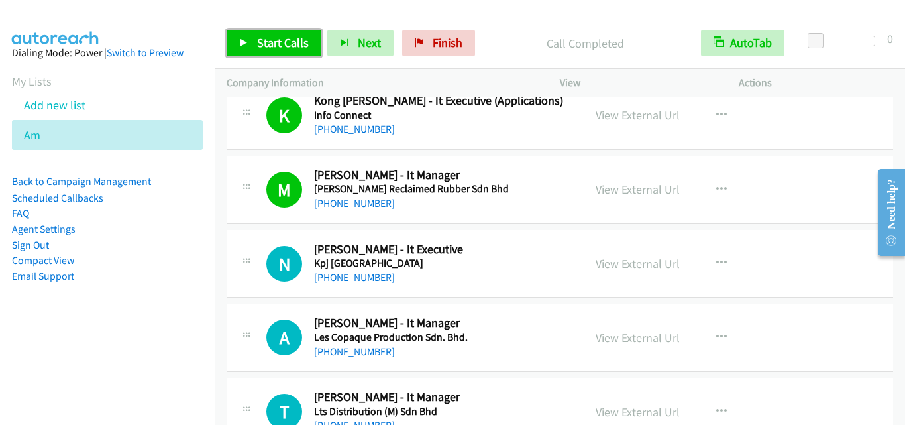
click at [283, 38] on span "Start Calls" at bounding box center [283, 42] width 52 height 15
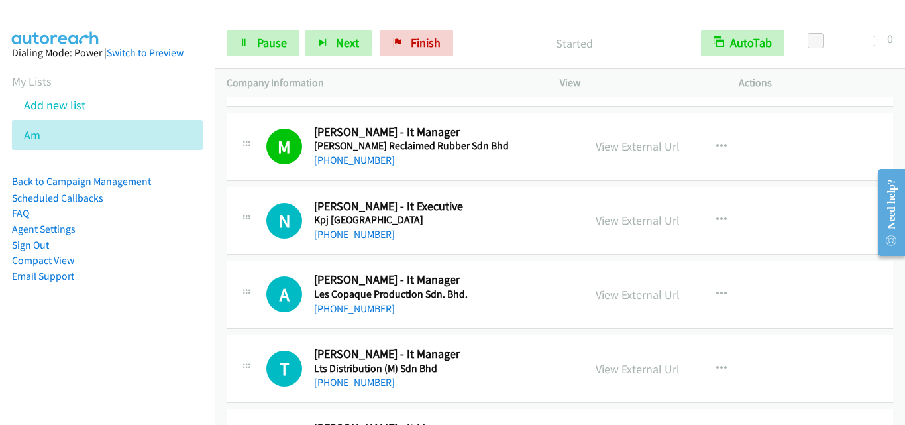
scroll to position [3047, 0]
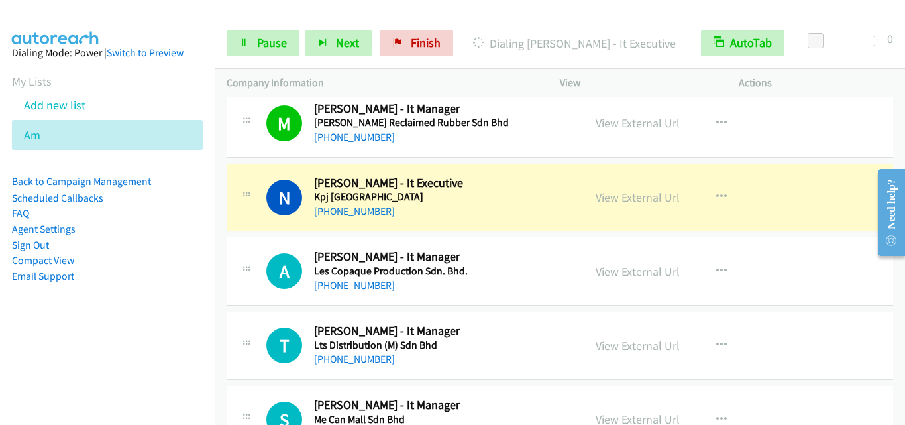
click at [270, 164] on div "N Callback Scheduled Naim Nordin - It Executive Kpj Klang Specialist Hospital A…" at bounding box center [560, 198] width 666 height 68
click at [258, 256] on div "A Callback Scheduled Ainur Burhan - It Manager Les Copaque Production Sdn. Bhd.…" at bounding box center [404, 271] width 333 height 44
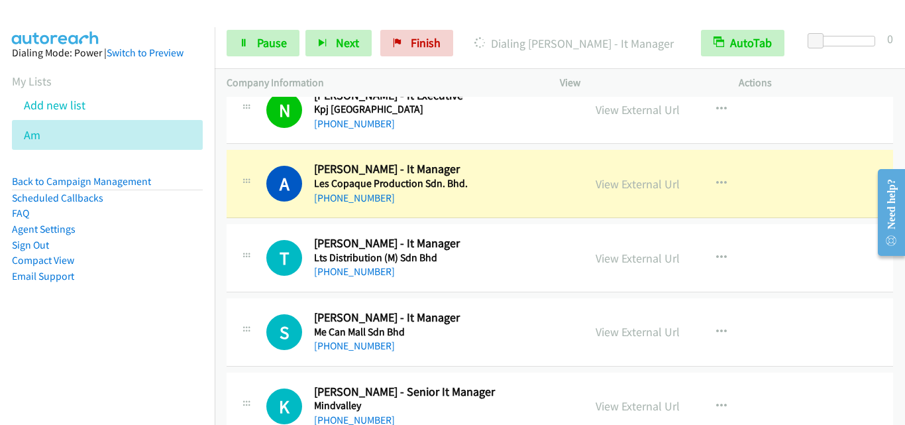
scroll to position [3179, 0]
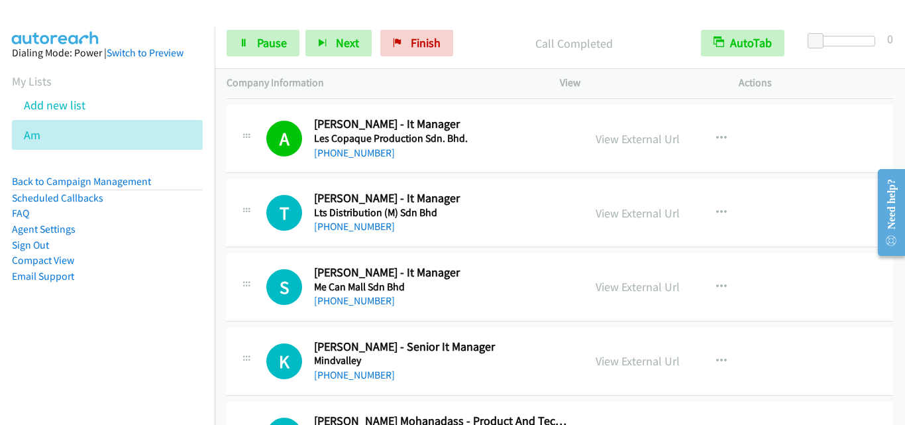
click at [250, 156] on div "A Callback Scheduled Ainur Burhan - It Manager Les Copaque Production Sdn. Bhd.…" at bounding box center [404, 139] width 333 height 44
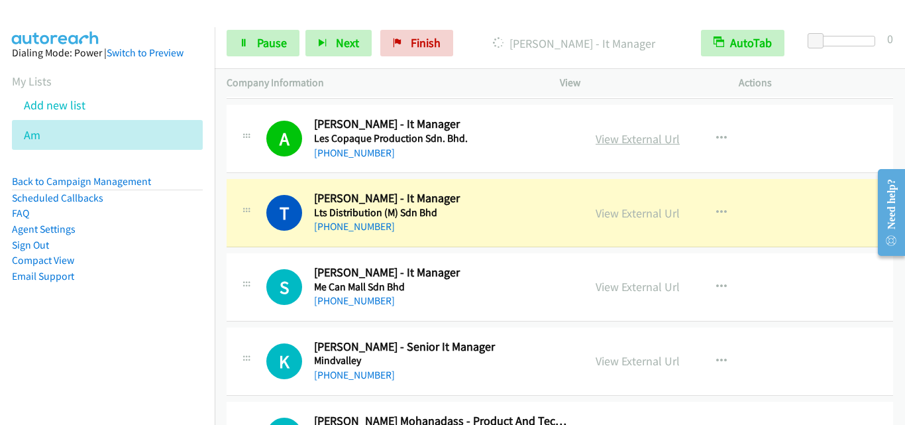
click at [631, 133] on link "View External Url" at bounding box center [637, 138] width 84 height 15
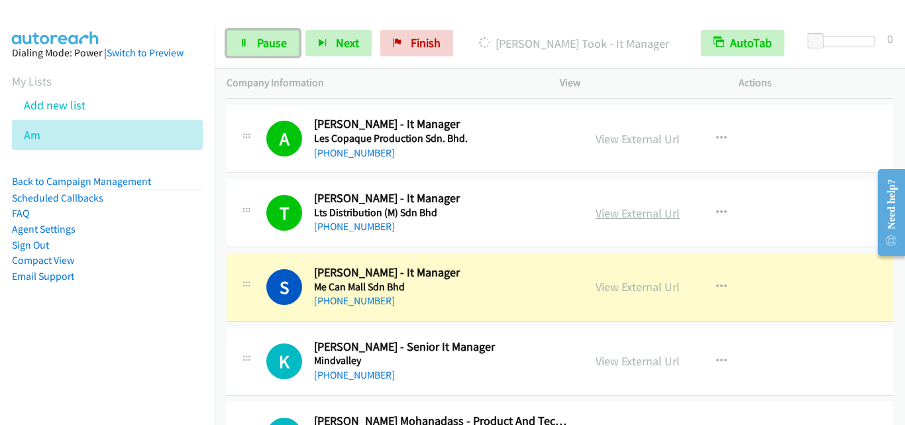
click at [633, 207] on link "View External Url" at bounding box center [637, 212] width 84 height 15
click at [256, 40] on link "Pause" at bounding box center [263, 43] width 73 height 26
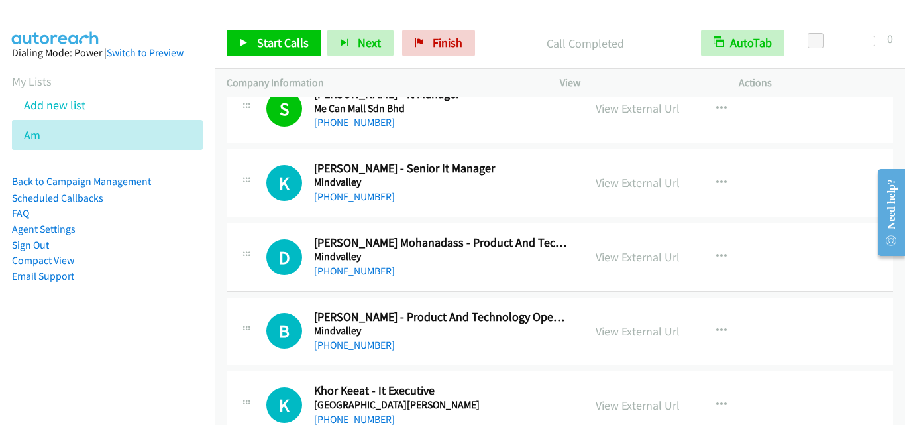
scroll to position [3378, 0]
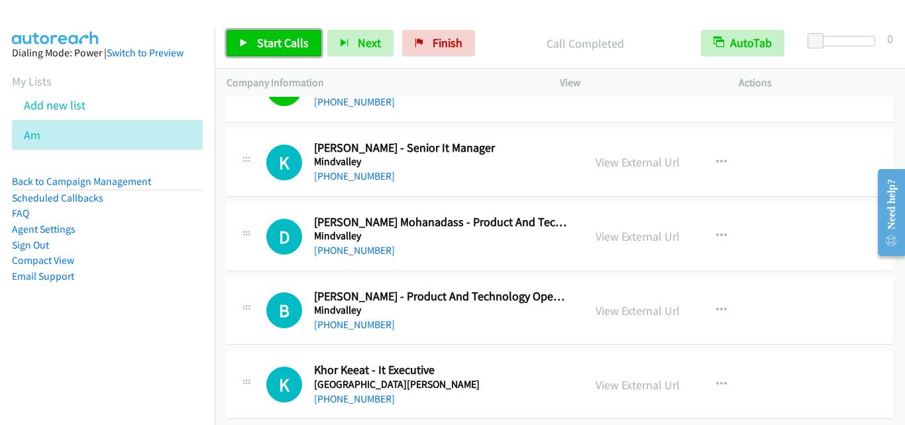
click at [290, 48] on span "Start Calls" at bounding box center [283, 42] width 52 height 15
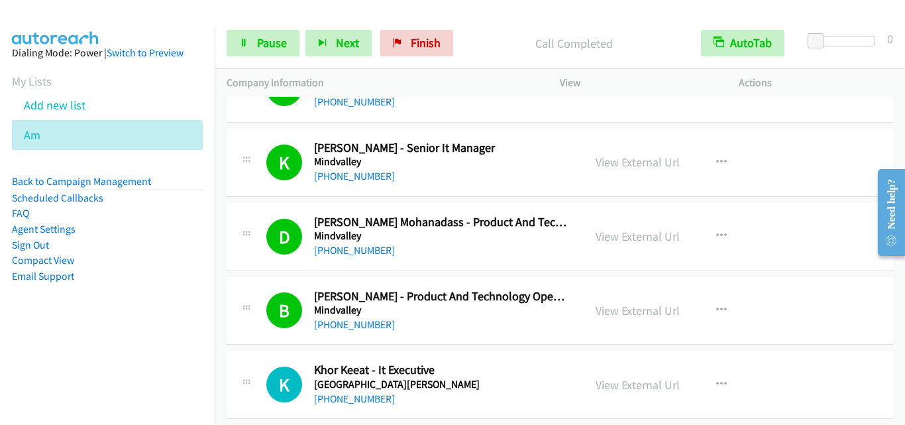
click at [261, 354] on div "K Callback Scheduled Khor Keeat - It Executive Mount Miriam Hospital Asia/Kuchi…" at bounding box center [560, 384] width 666 height 68
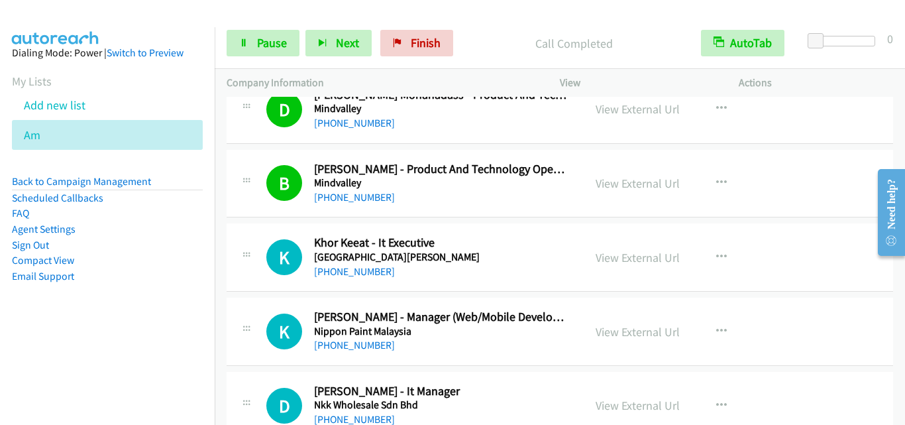
scroll to position [3510, 0]
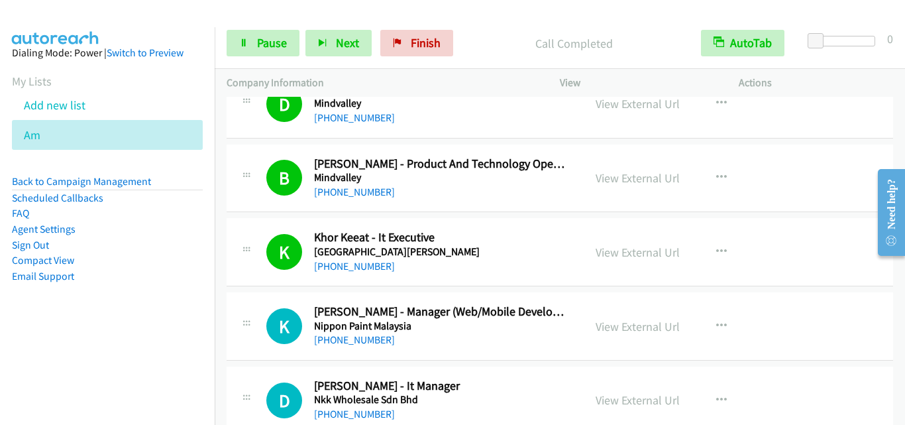
click at [259, 292] on div "K Callback Scheduled Karunaiswaran Sivaguru - Manager (Web/Mobile Development) …" at bounding box center [560, 326] width 666 height 68
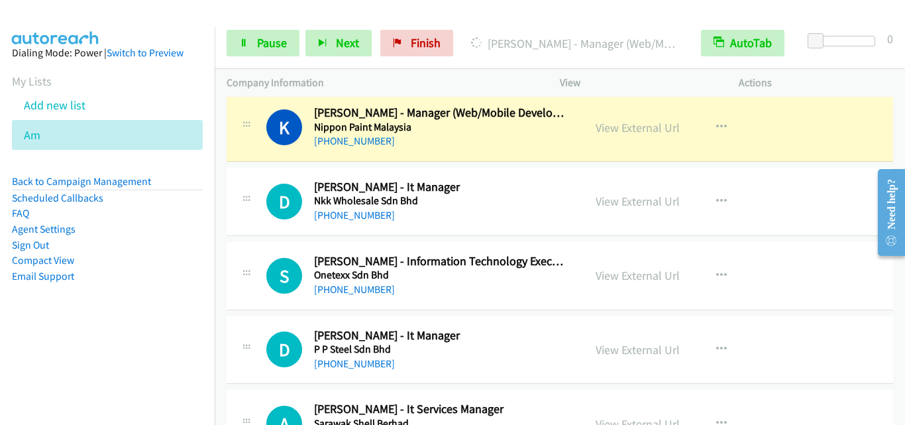
scroll to position [3643, 0]
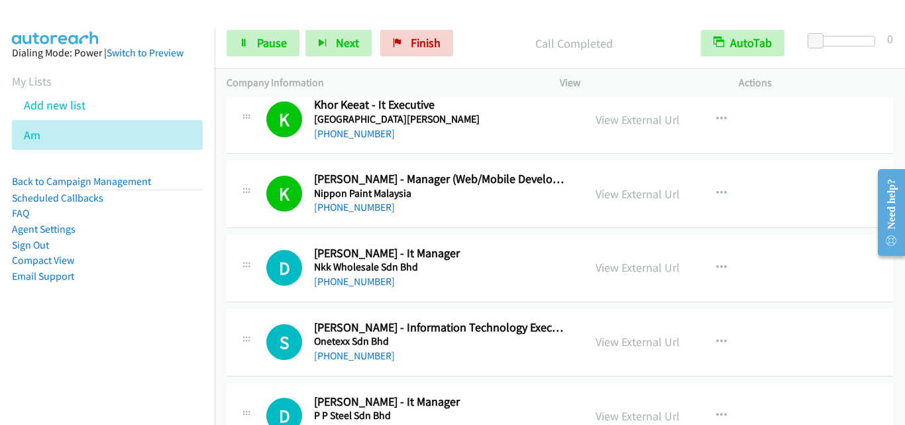
click at [246, 296] on div "D Callback Scheduled Dennis Chin - It Manager Nkk Wholesale Sdn Bhd Asia/Kuchin…" at bounding box center [560, 268] width 666 height 68
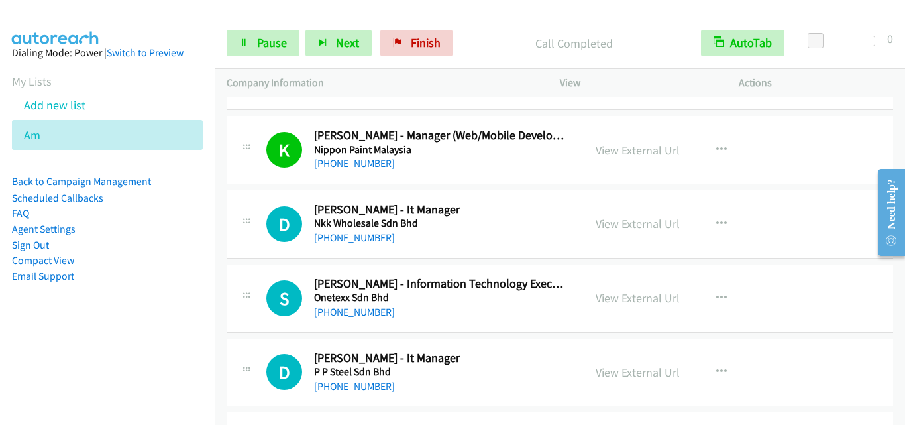
scroll to position [3709, 0]
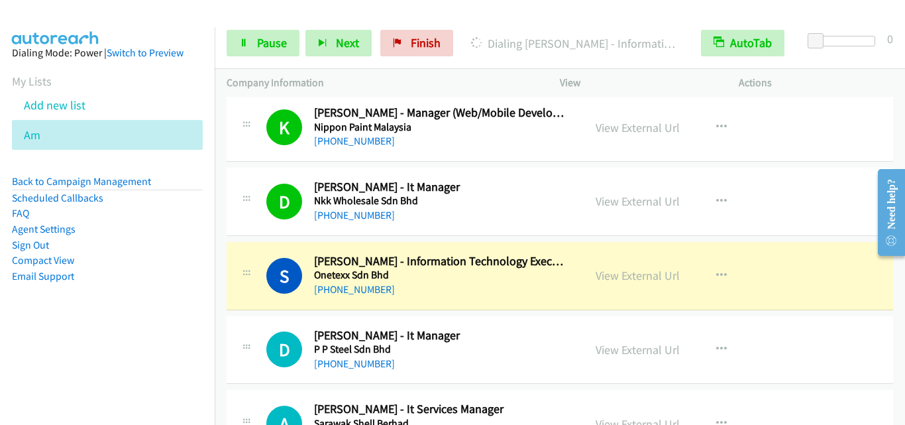
click at [248, 260] on div at bounding box center [246, 272] width 16 height 36
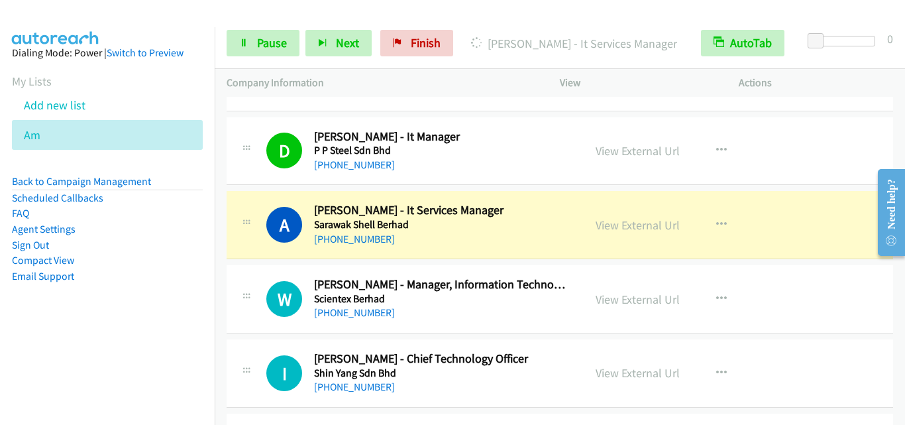
scroll to position [3974, 0]
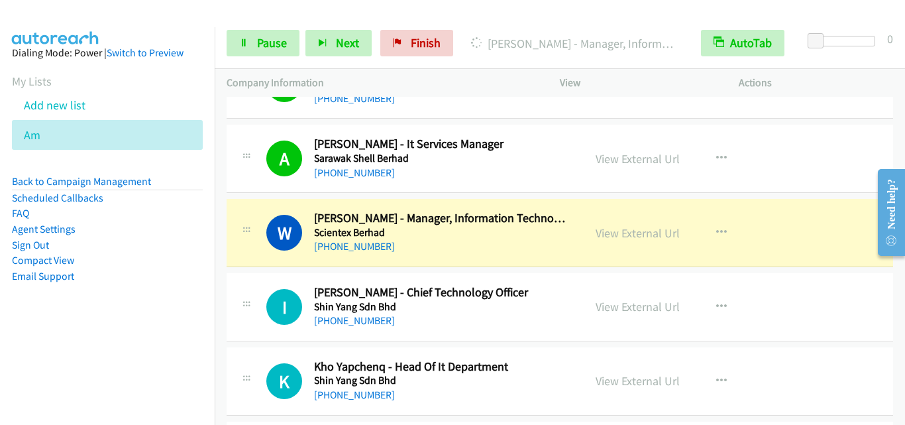
click at [250, 287] on div at bounding box center [246, 303] width 16 height 36
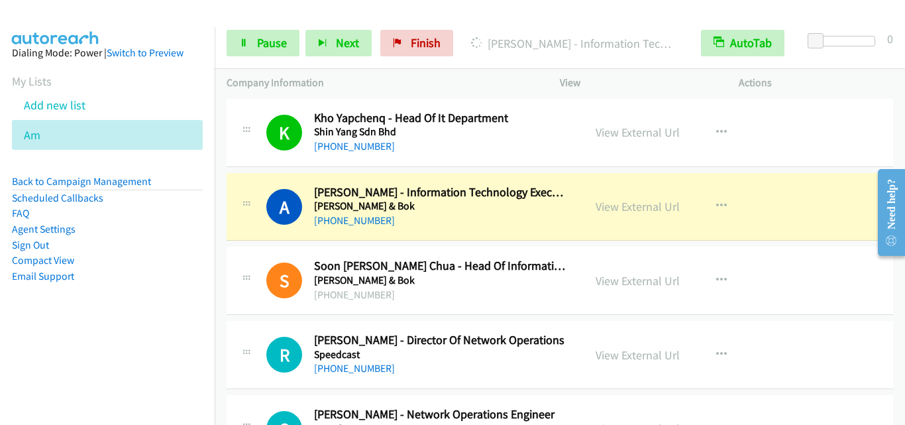
scroll to position [4239, 0]
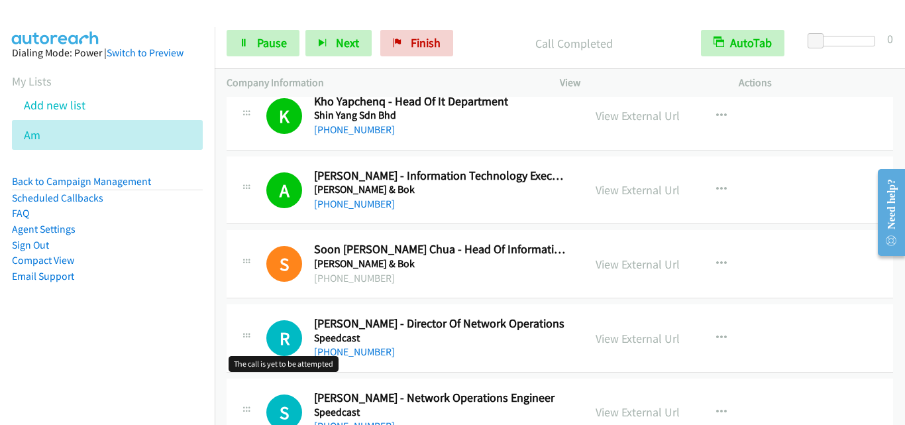
click at [276, 327] on h1 "R" at bounding box center [284, 338] width 36 height 36
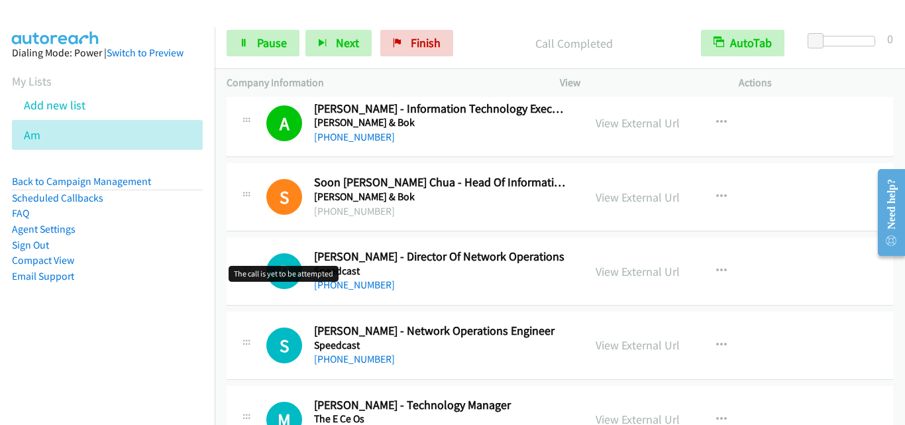
scroll to position [4371, 0]
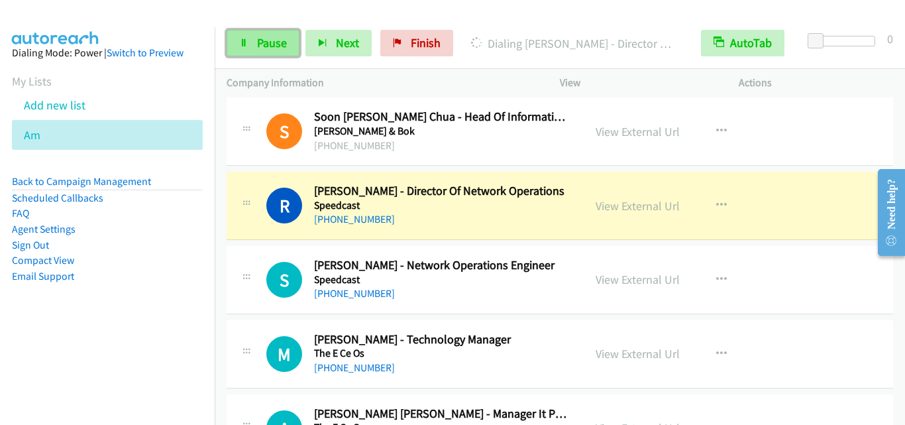
click at [277, 43] on span "Pause" at bounding box center [272, 42] width 30 height 15
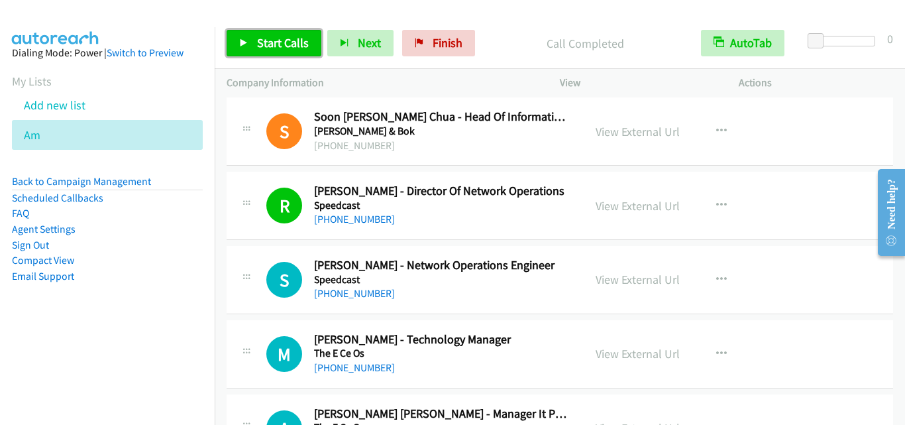
click at [280, 34] on link "Start Calls" at bounding box center [274, 43] width 95 height 26
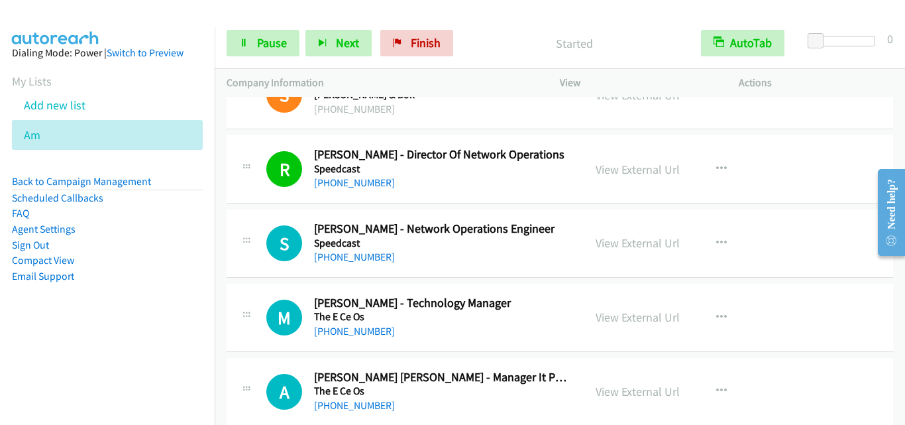
scroll to position [4504, 0]
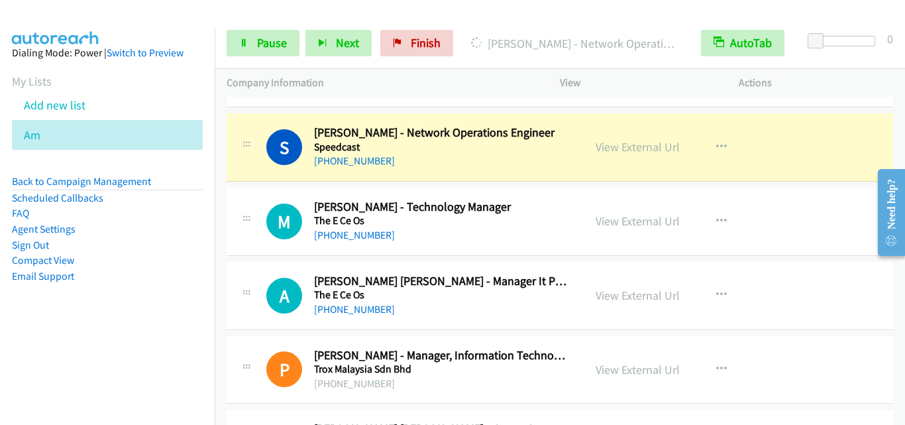
click at [277, 58] on div "Start Calls Pause Next Finish Dialing Sabarudin Kassim - Network Operations Eng…" at bounding box center [560, 43] width 690 height 51
click at [262, 44] on span "Pause" at bounding box center [272, 42] width 30 height 15
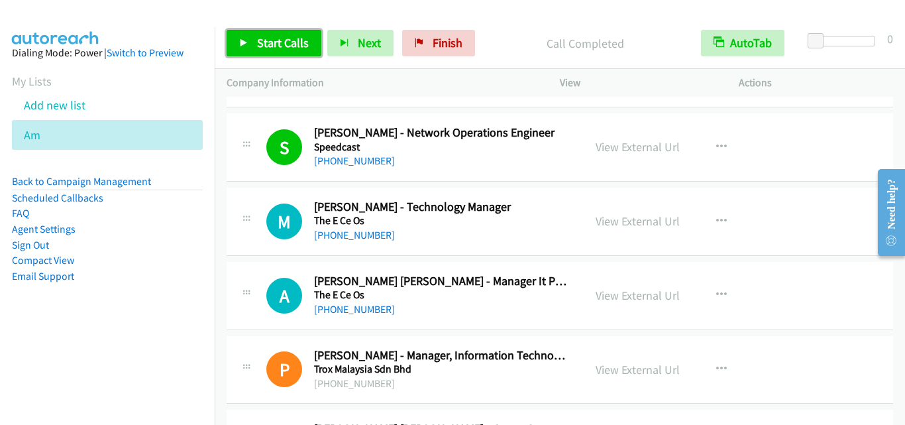
click at [253, 42] on link "Start Calls" at bounding box center [274, 43] width 95 height 26
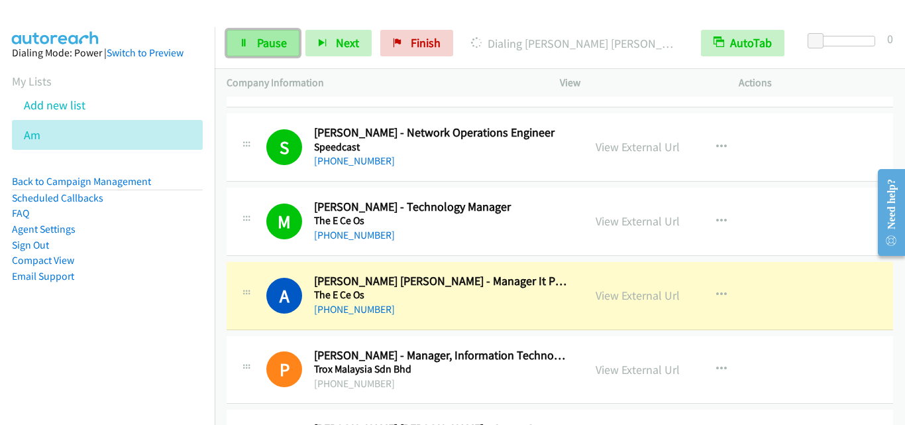
click at [257, 46] on span "Pause" at bounding box center [272, 42] width 30 height 15
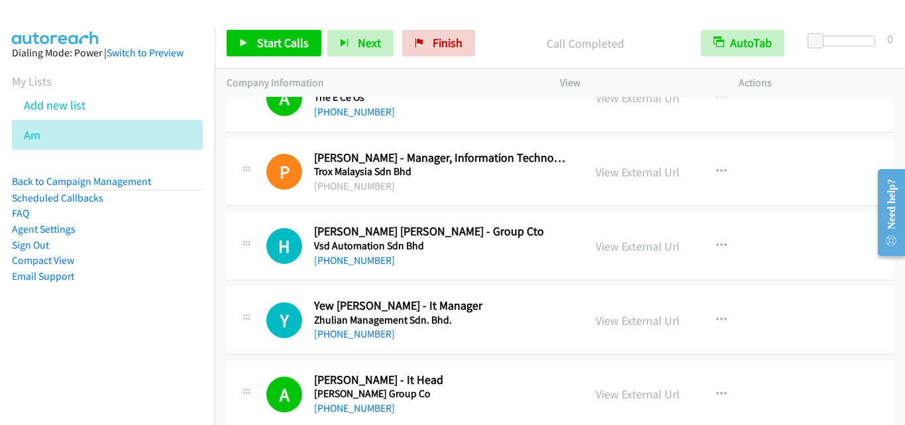
scroll to position [4703, 0]
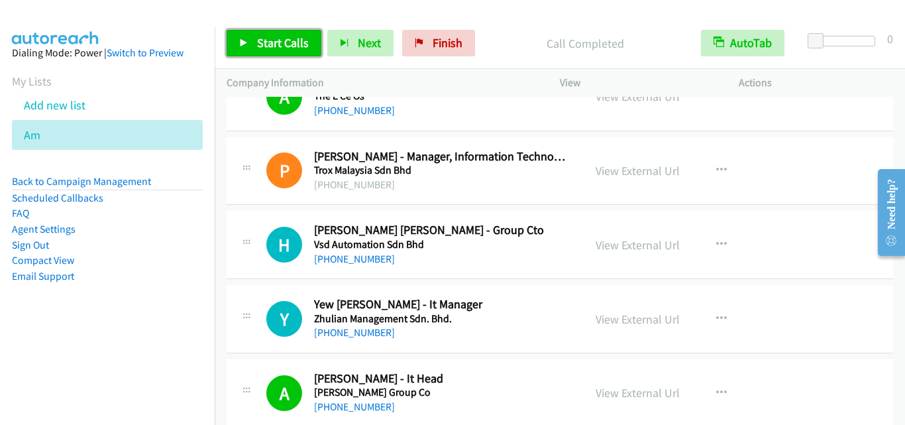
click at [254, 48] on link "Start Calls" at bounding box center [274, 43] width 95 height 26
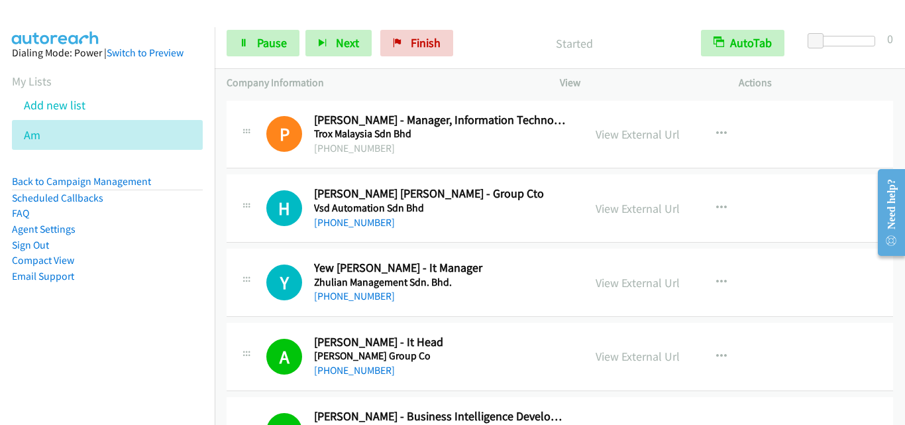
scroll to position [4769, 0]
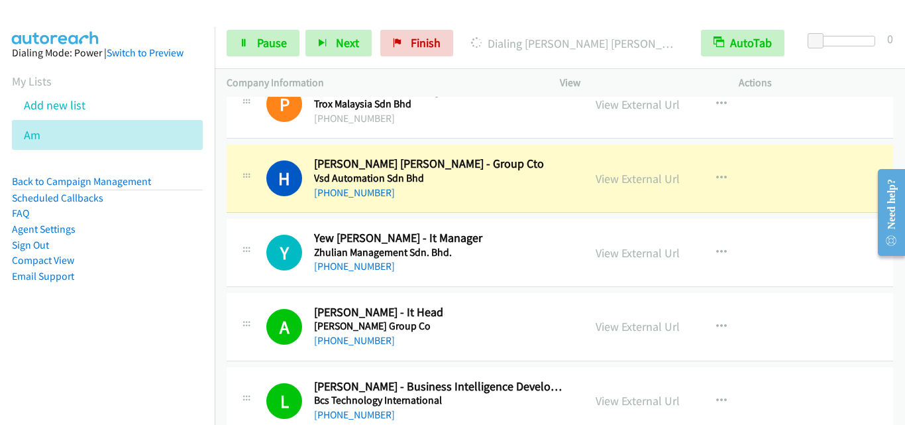
click at [259, 149] on div "H Callback Scheduled Hoi Chua Soong - Group Cto Vsd Automation Sdn Bhd Asia/Kuc…" at bounding box center [560, 178] width 666 height 68
click at [272, 52] on link "Pause" at bounding box center [263, 43] width 73 height 26
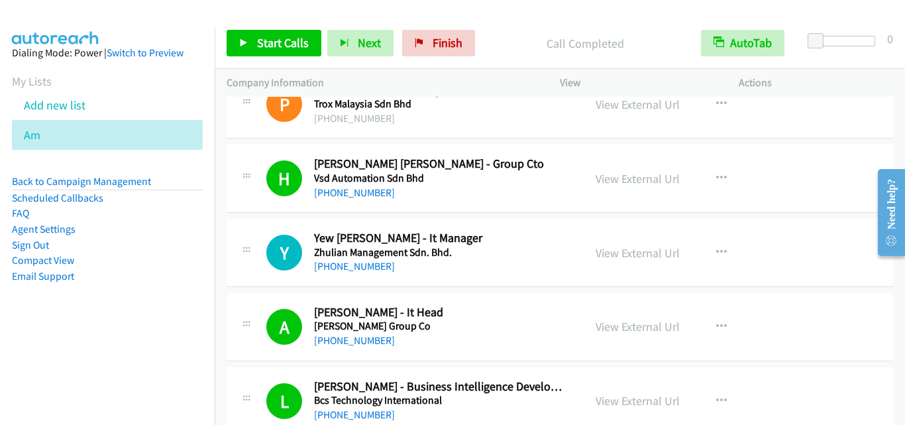
drag, startPoint x: 240, startPoint y: 209, endPoint x: 440, endPoint y: 9, distance: 282.9
click at [270, 50] on span "Start Calls" at bounding box center [283, 42] width 52 height 15
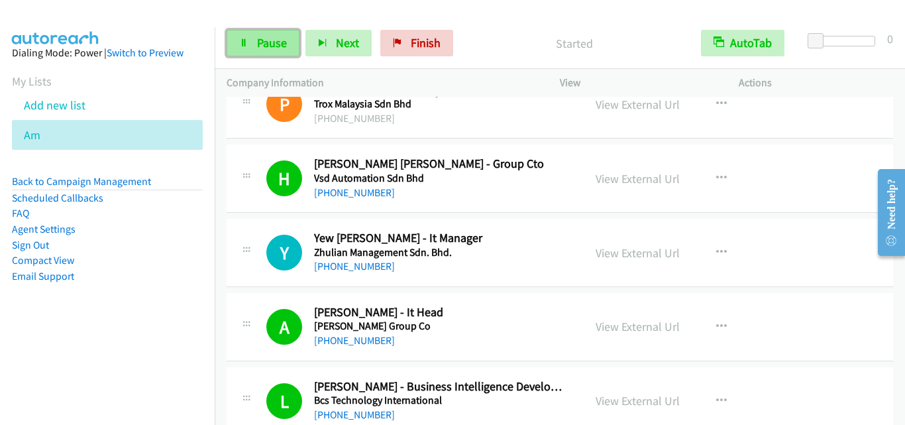
click at [260, 46] on span "Pause" at bounding box center [272, 42] width 30 height 15
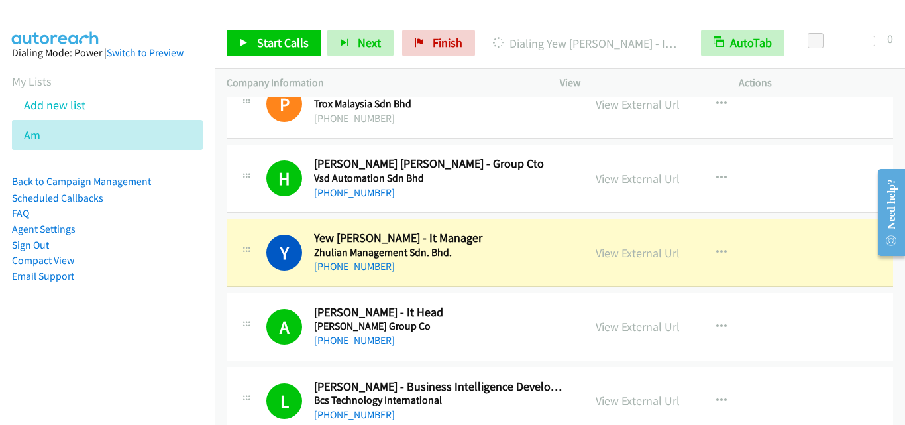
click at [250, 254] on div at bounding box center [246, 248] width 16 height 36
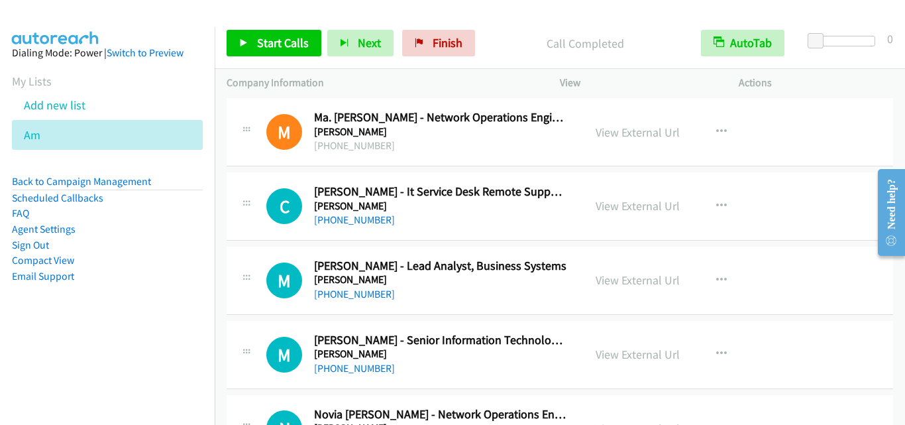
scroll to position [5696, 0]
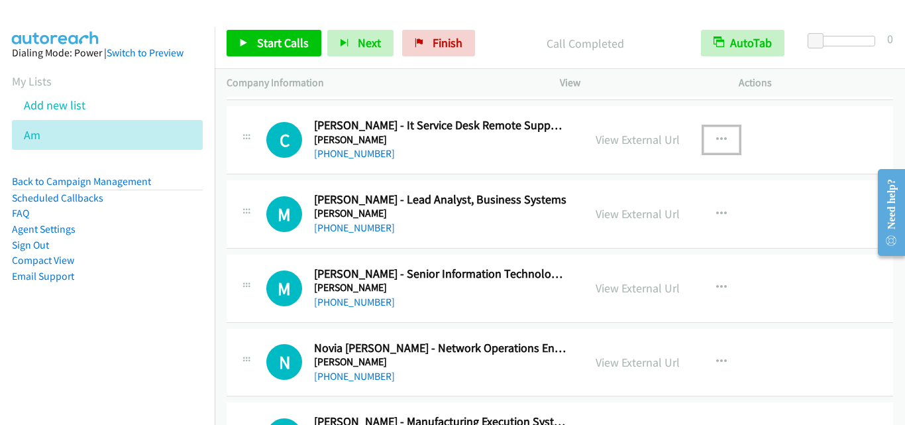
click at [716, 134] on icon "button" at bounding box center [721, 139] width 11 height 11
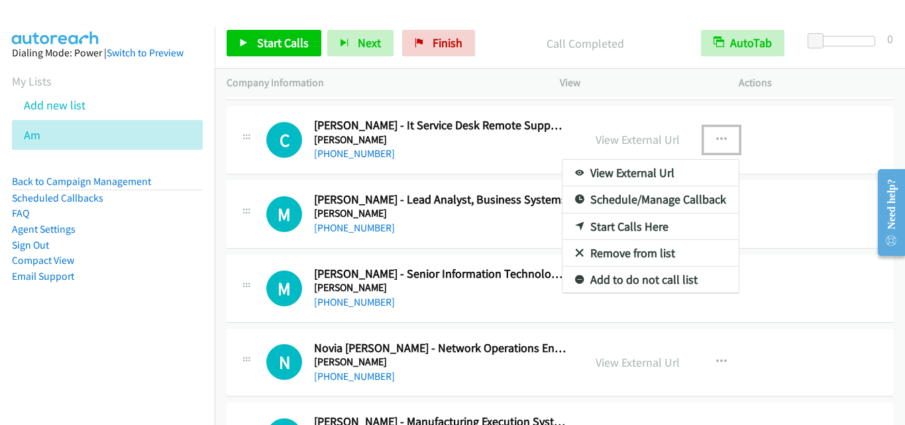
click at [658, 227] on link "Start Calls Here" at bounding box center [650, 226] width 176 height 26
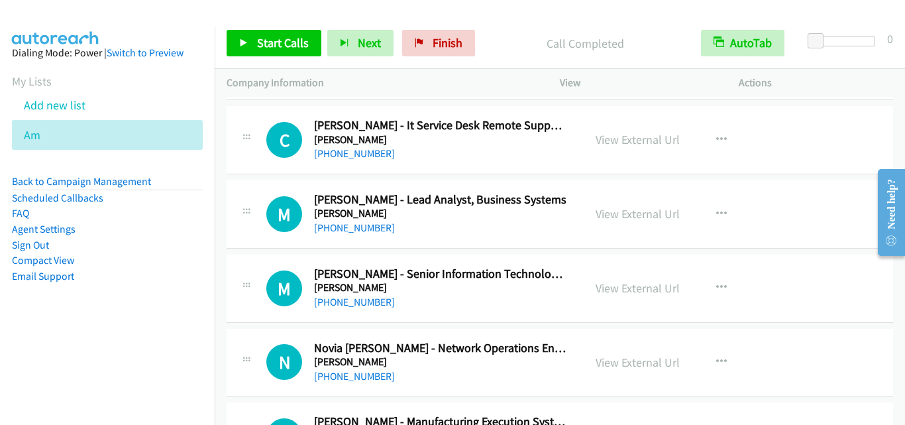
click at [297, 58] on div "Start Calls Pause Next Finish Call Completed AutoTab AutoTab 0" at bounding box center [560, 43] width 690 height 51
click at [299, 45] on span "Start Calls" at bounding box center [283, 42] width 52 height 15
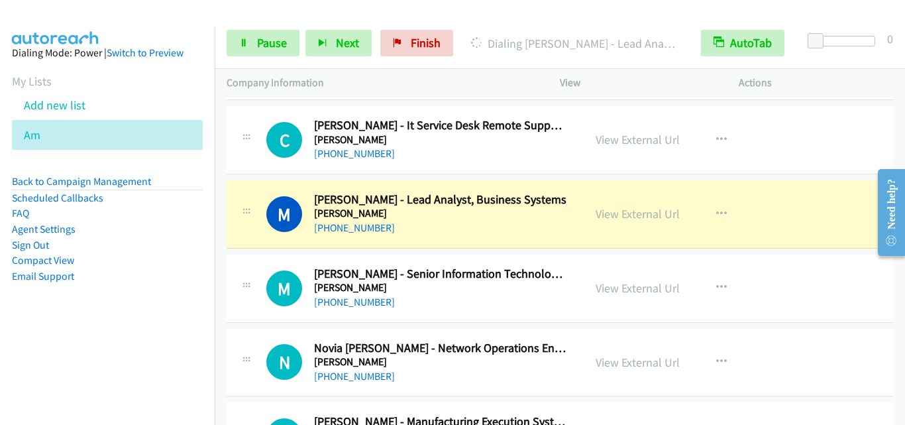
drag, startPoint x: 266, startPoint y: 255, endPoint x: 408, endPoint y: 179, distance: 160.6
click at [258, 50] on link "Pause" at bounding box center [263, 43] width 73 height 26
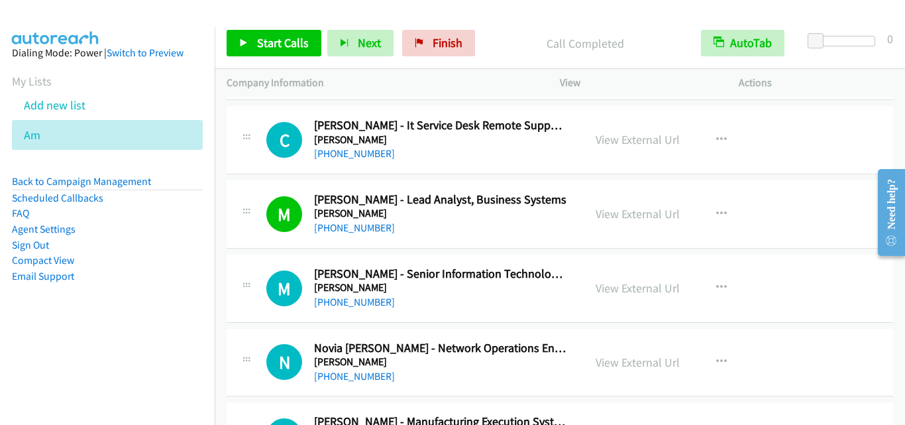
scroll to position [5762, 0]
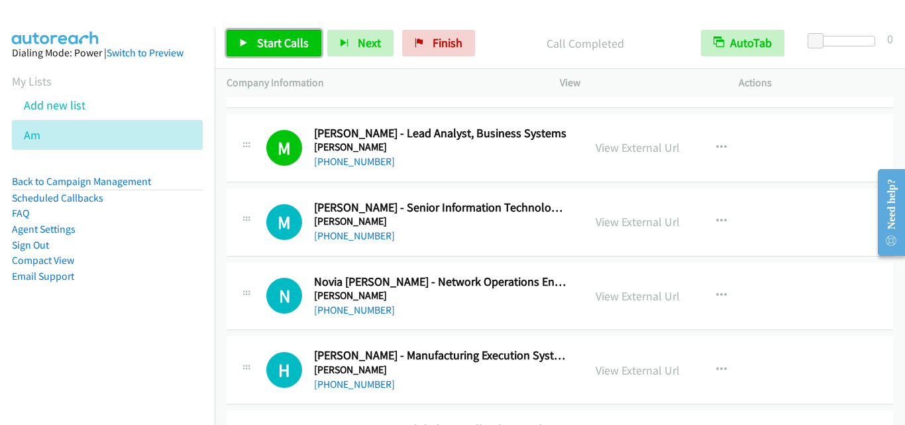
click at [292, 48] on span "Start Calls" at bounding box center [283, 42] width 52 height 15
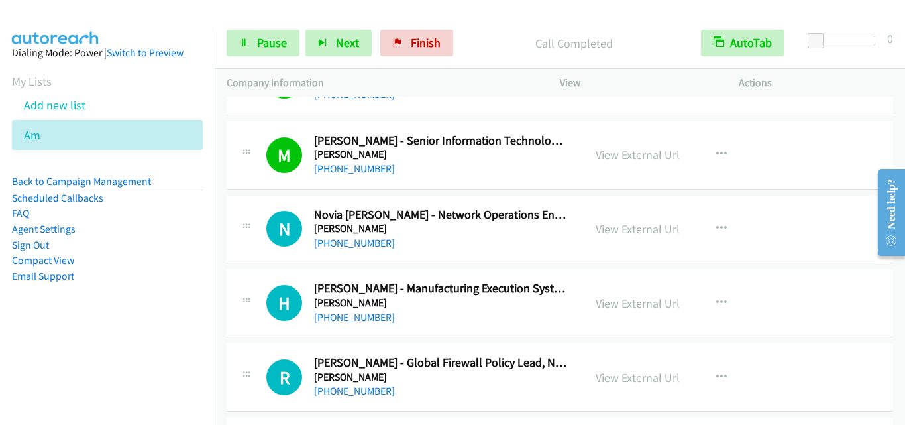
scroll to position [5895, 0]
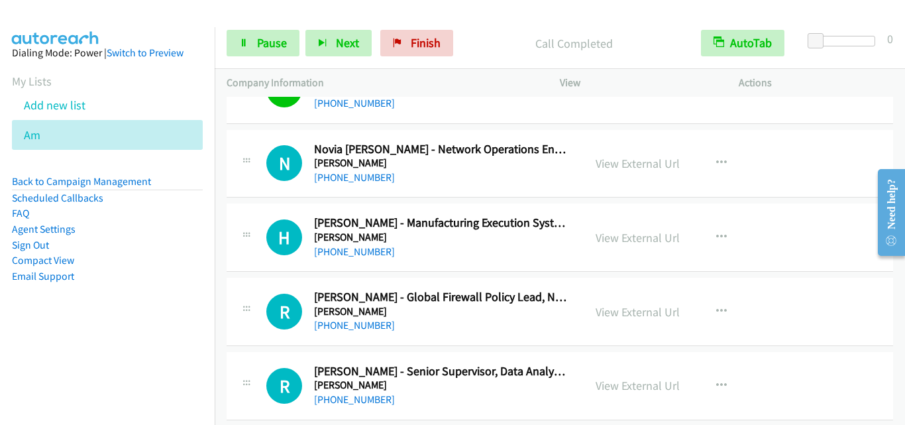
click at [258, 229] on div "H Callback Scheduled Hazel Joy Surriga - Manufacturing Execution Systems Engine…" at bounding box center [404, 237] width 333 height 44
click at [279, 279] on div "R Callback Scheduled Ronaldo Rojas - Global Firewall Policy Lead, Network Secur…" at bounding box center [560, 312] width 666 height 68
click at [246, 291] on div at bounding box center [246, 307] width 16 height 36
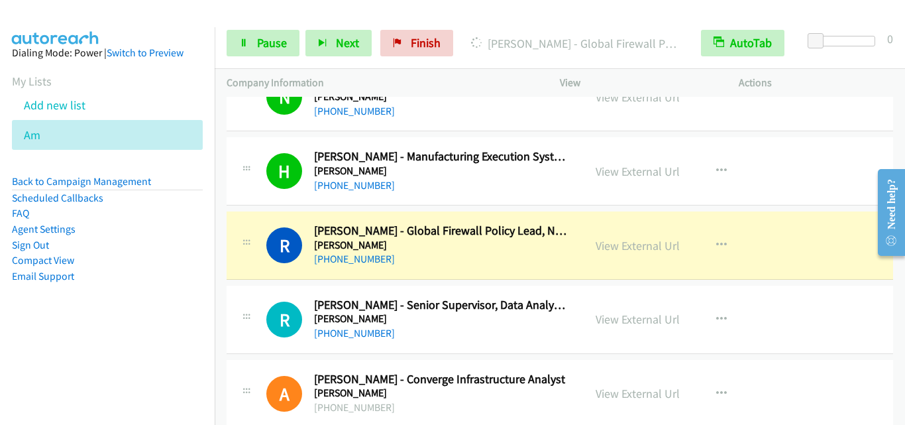
scroll to position [6027, 0]
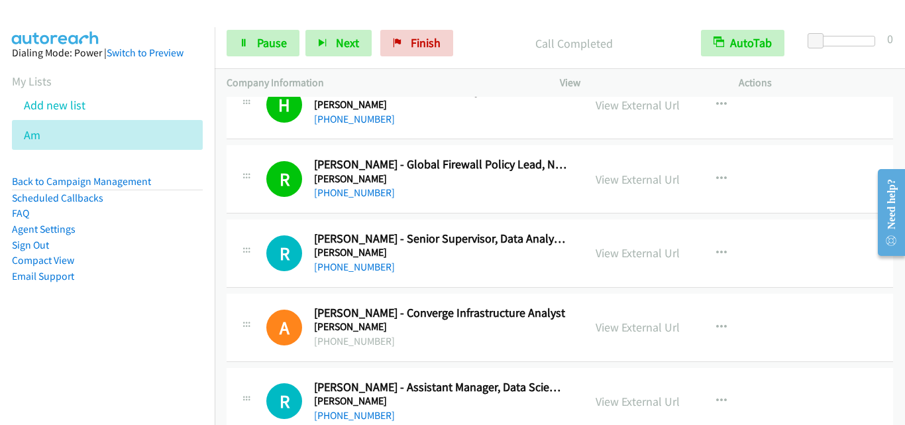
drag, startPoint x: 243, startPoint y: 321, endPoint x: 250, endPoint y: 317, distance: 7.7
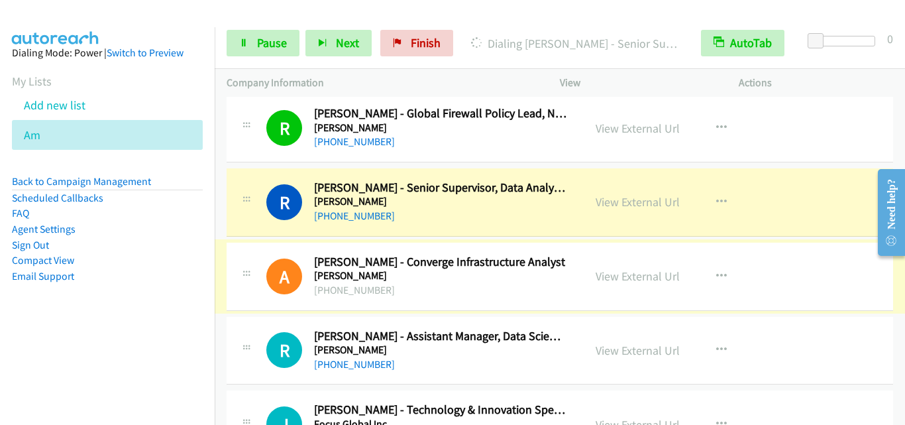
scroll to position [6094, 0]
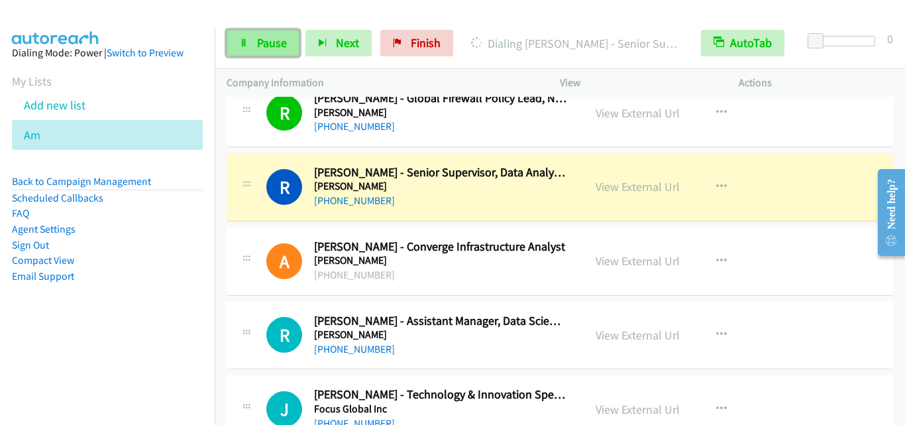
click at [274, 52] on link "Pause" at bounding box center [263, 43] width 73 height 26
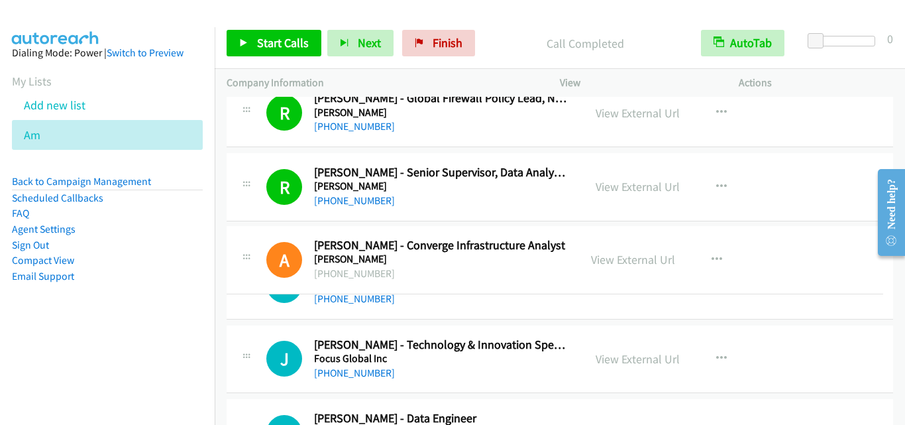
drag, startPoint x: 273, startPoint y: 234, endPoint x: 276, endPoint y: 227, distance: 8.0
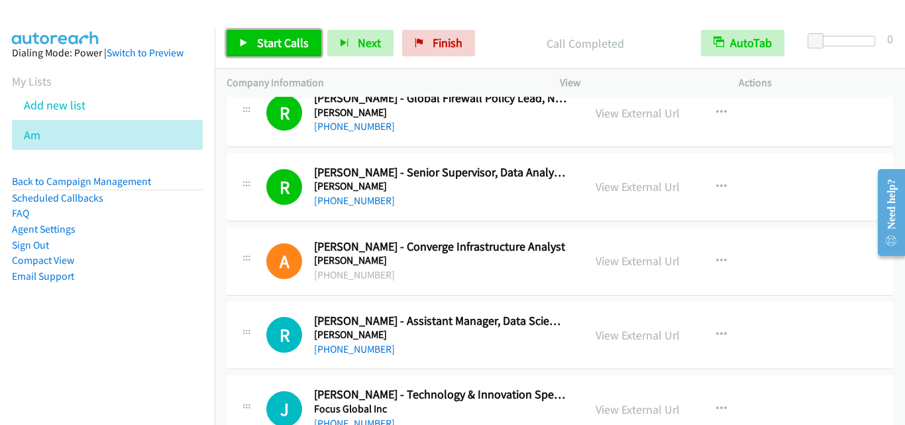
click at [291, 44] on span "Start Calls" at bounding box center [283, 42] width 52 height 15
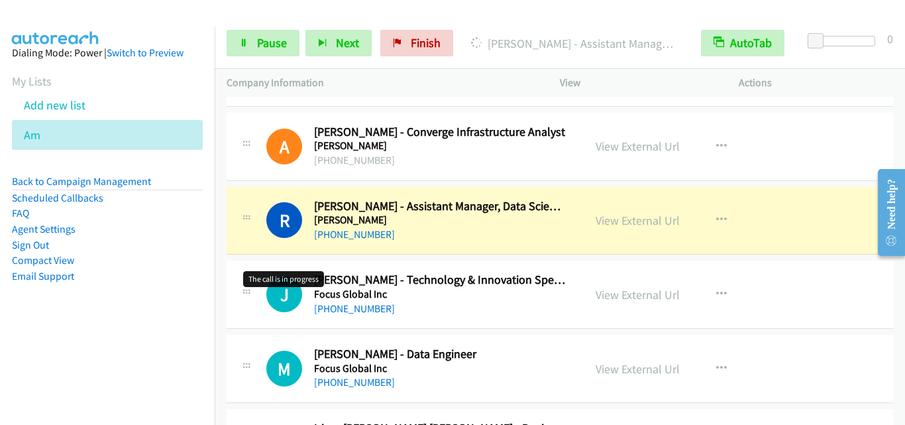
scroll to position [6292, 0]
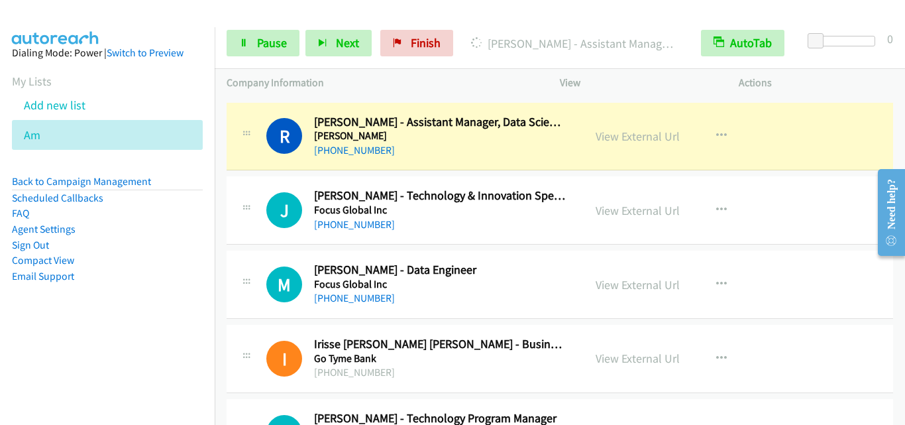
click at [271, 179] on div "J Callback Scheduled Jeyzel Sanchez - Technology & Innovation Specialist Focus …" at bounding box center [560, 210] width 666 height 68
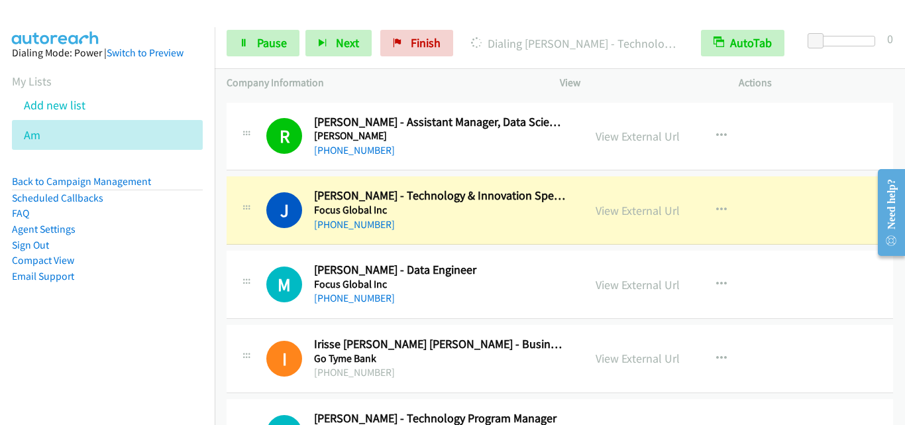
click at [260, 219] on div "J Callback Scheduled Jeyzel Sanchez - Technology & Innovation Specialist Focus …" at bounding box center [404, 210] width 333 height 44
click at [234, 50] on link "Pause" at bounding box center [263, 43] width 73 height 26
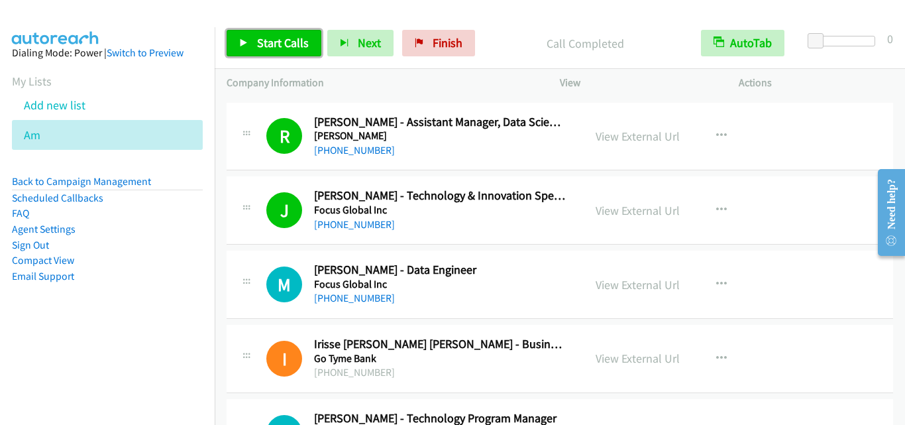
click at [231, 45] on link "Start Calls" at bounding box center [274, 43] width 95 height 26
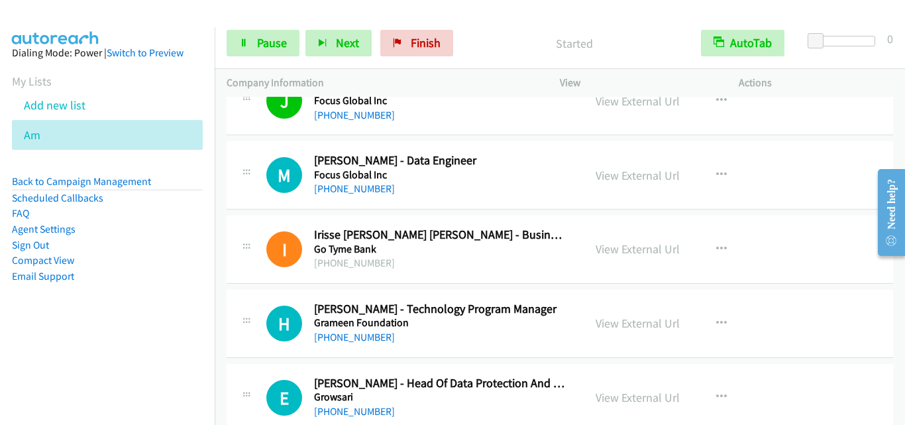
scroll to position [6425, 0]
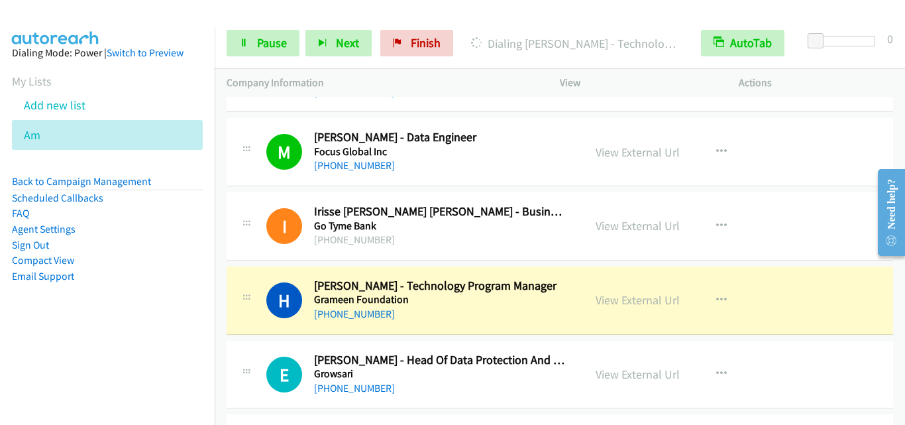
click at [255, 317] on div "H Callback Scheduled Hannah Rubio - Technology Program Manager Grameen Foundati…" at bounding box center [404, 300] width 333 height 44
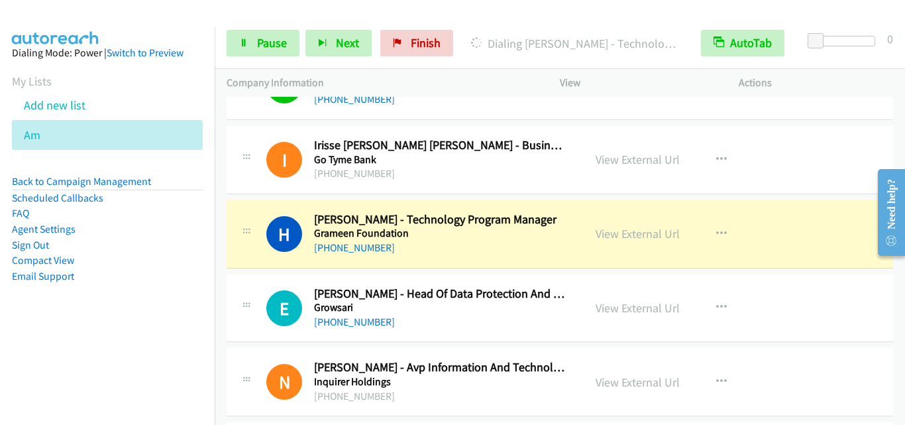
drag, startPoint x: 261, startPoint y: 279, endPoint x: 140, endPoint y: 87, distance: 226.6
click at [234, 44] on link "Pause" at bounding box center [263, 43] width 73 height 26
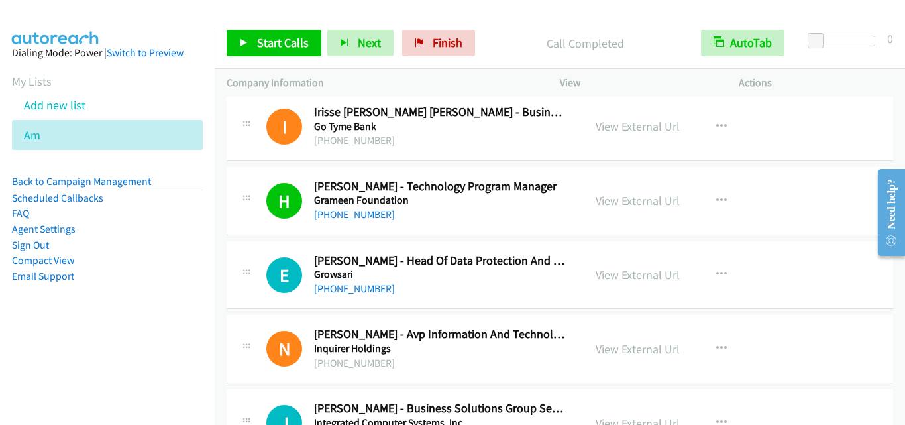
scroll to position [6557, 0]
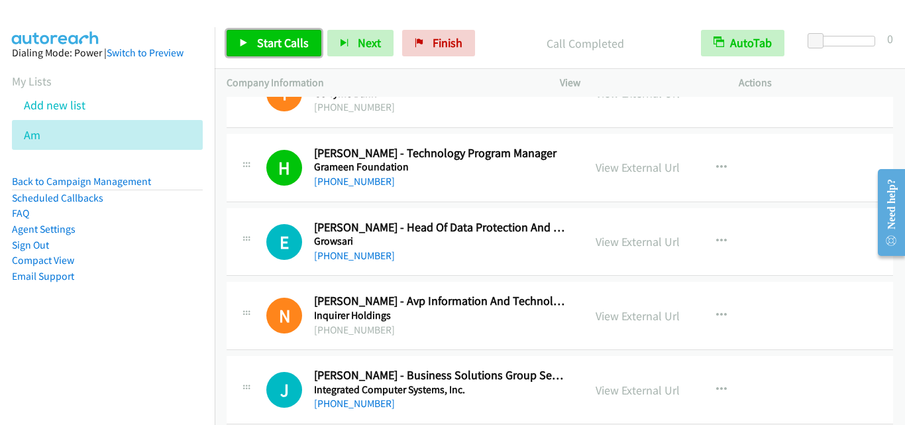
click at [257, 52] on link "Start Calls" at bounding box center [274, 43] width 95 height 26
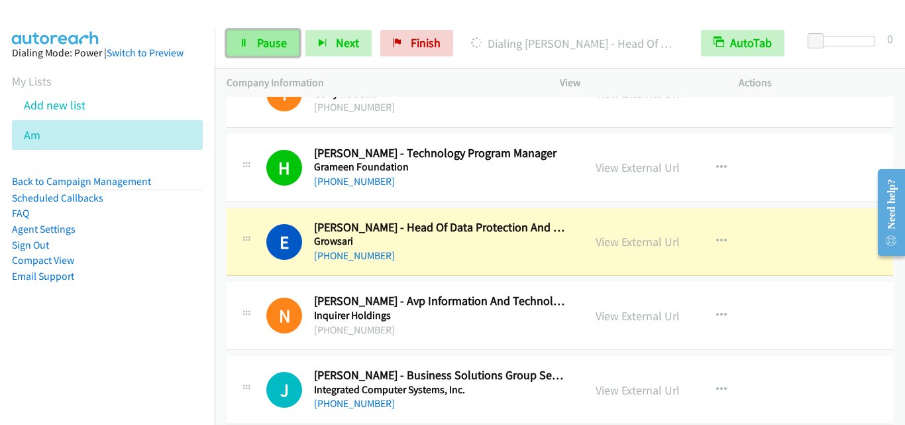
click at [246, 46] on icon at bounding box center [243, 43] width 9 height 9
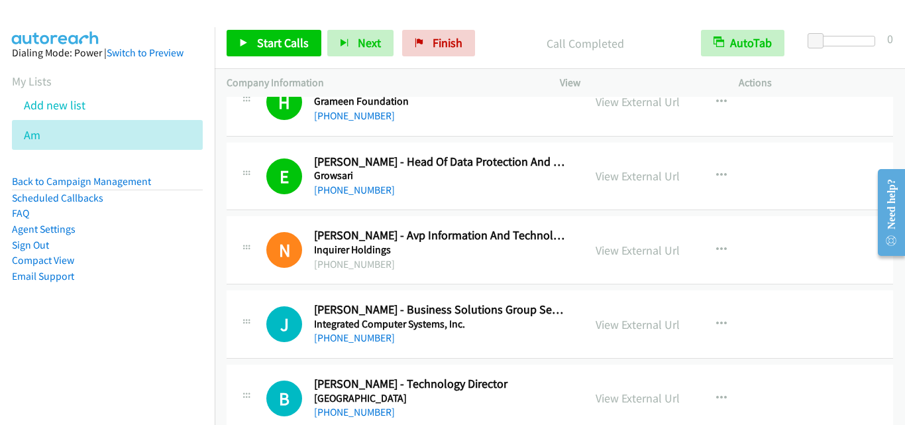
scroll to position [6623, 0]
click at [291, 44] on span "Start Calls" at bounding box center [283, 42] width 52 height 15
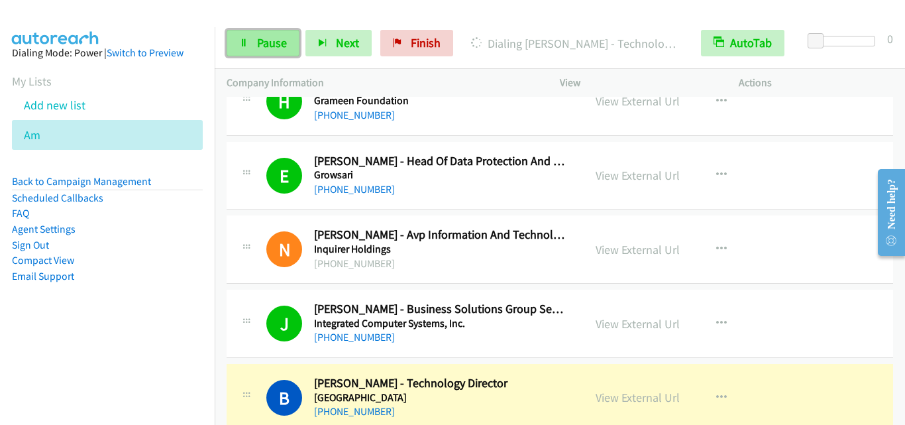
click at [257, 41] on span "Pause" at bounding box center [272, 42] width 30 height 15
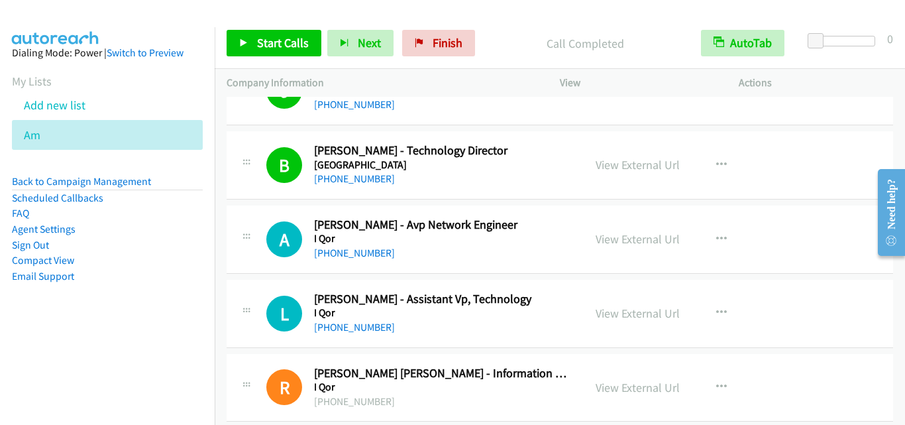
scroll to position [6888, 0]
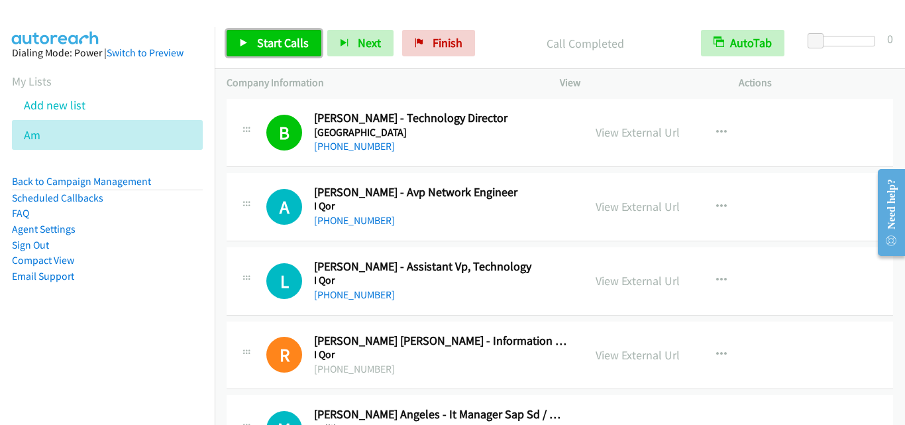
click at [263, 43] on span "Start Calls" at bounding box center [283, 42] width 52 height 15
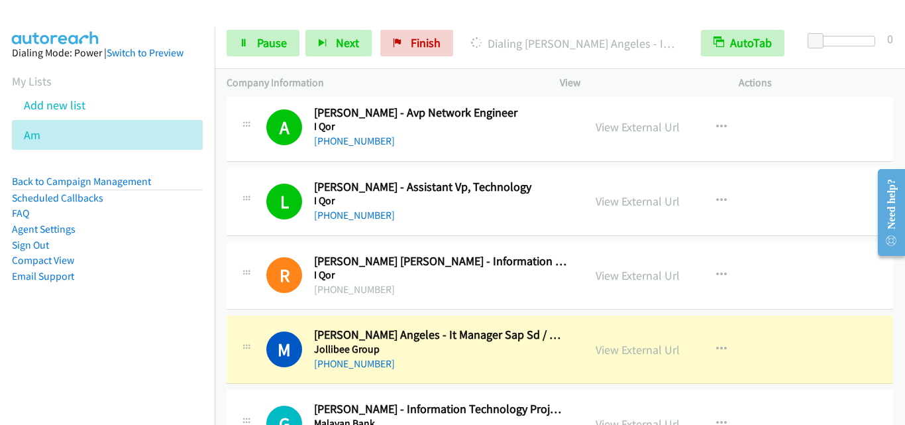
scroll to position [7087, 0]
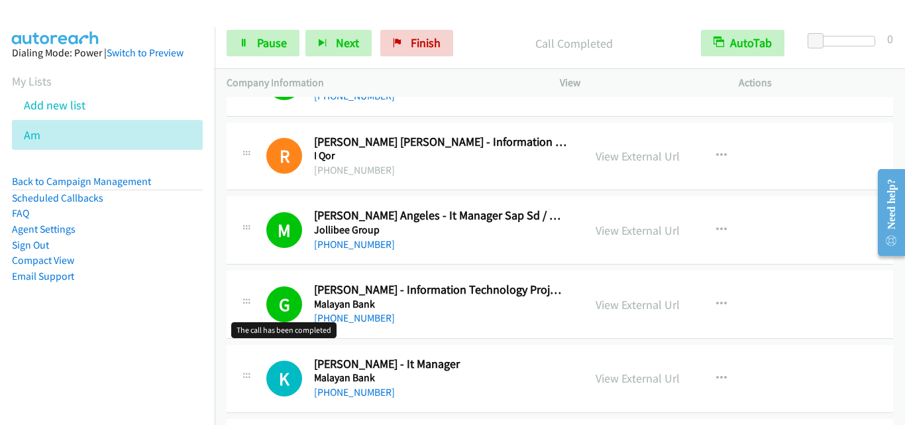
click at [266, 298] on h1 "G" at bounding box center [284, 304] width 36 height 36
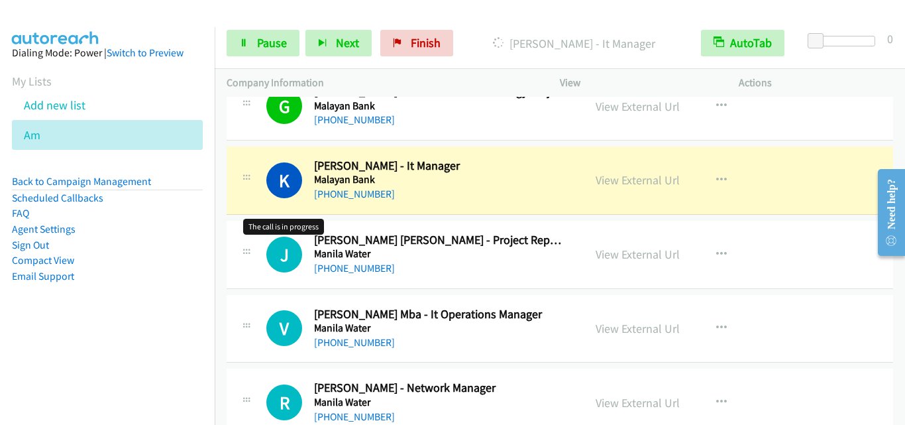
scroll to position [7286, 0]
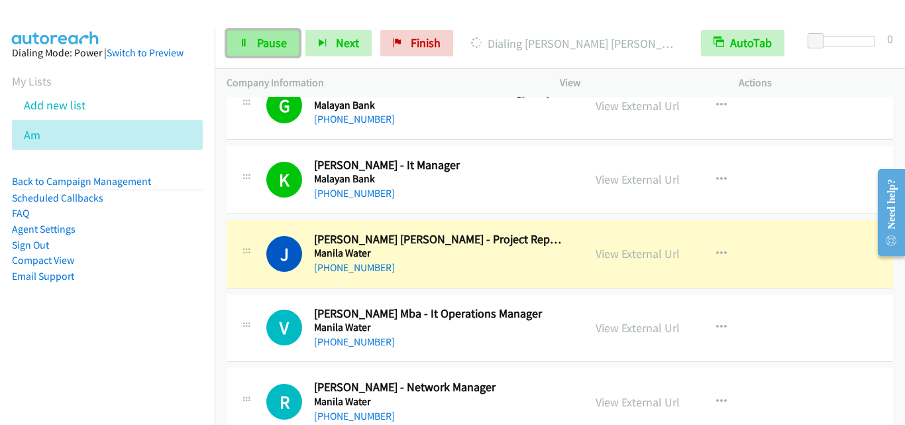
click at [270, 53] on link "Pause" at bounding box center [263, 43] width 73 height 26
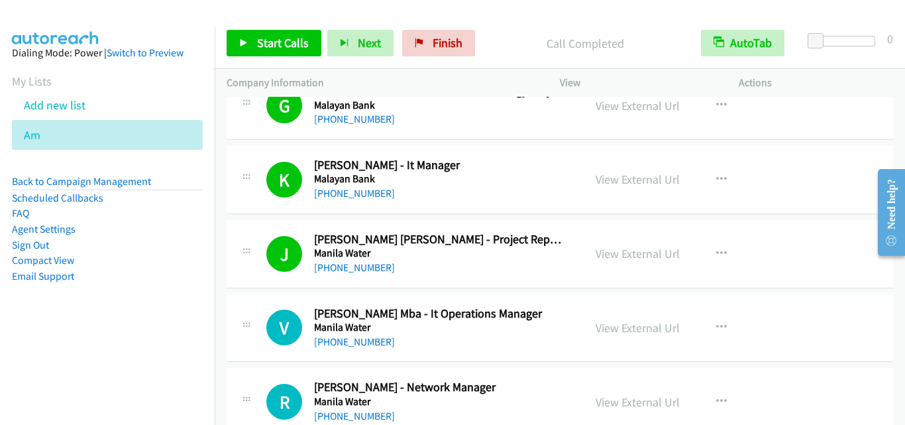
click at [232, 254] on div "J Callback Scheduled Johannes Paul San Juan - Project Reporting And Analytics M…" at bounding box center [405, 254] width 357 height 44
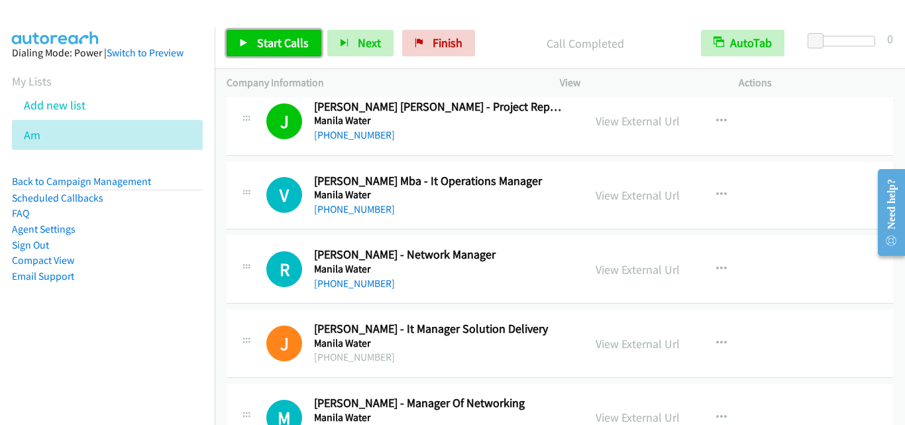
click at [279, 45] on span "Start Calls" at bounding box center [283, 42] width 52 height 15
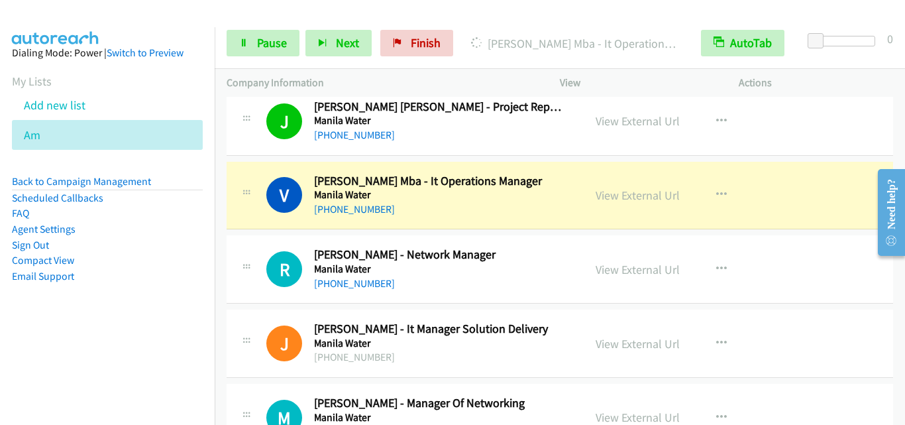
click at [239, 212] on div "V Callback Scheduled Virgilio Juliano Jr. Mba - It Operations Manager Manila Wa…" at bounding box center [404, 196] width 333 height 44
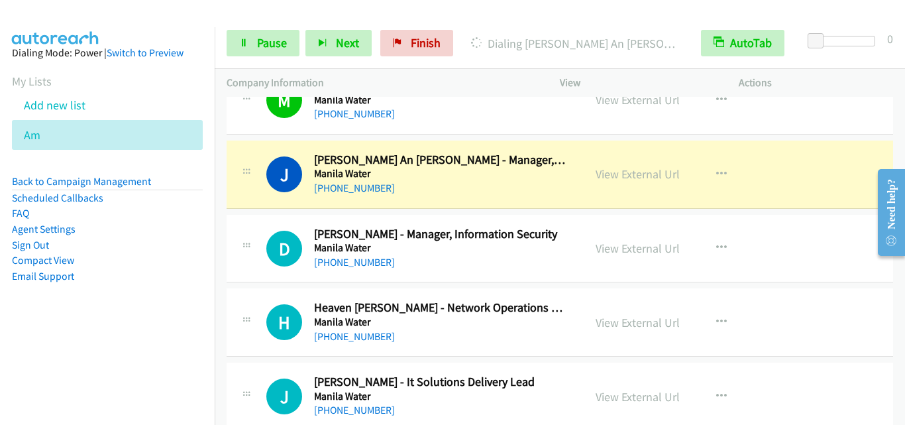
scroll to position [7749, 0]
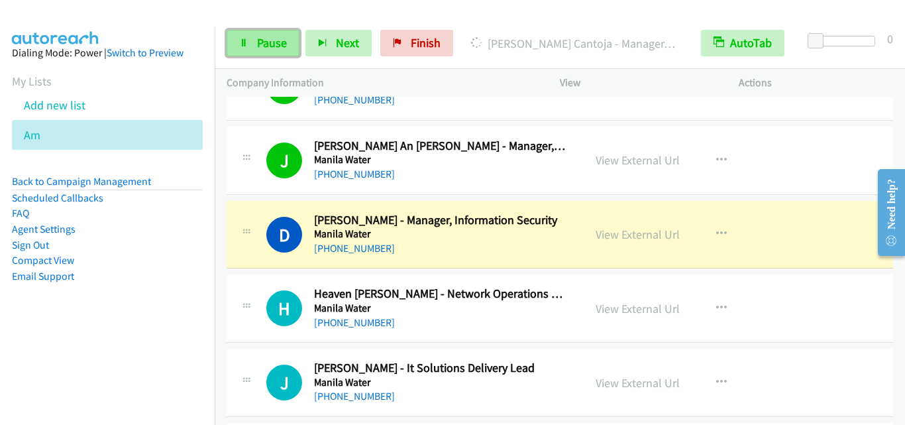
click at [268, 39] on span "Pause" at bounding box center [272, 42] width 30 height 15
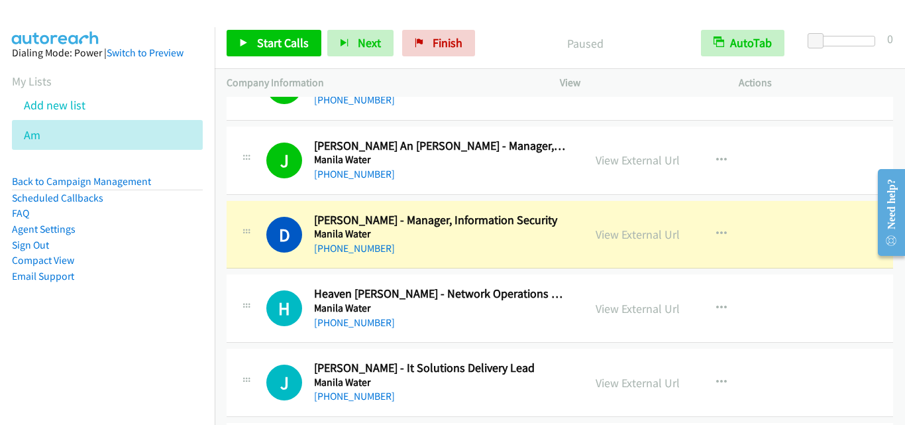
click at [232, 264] on div "D Callback Scheduled Darwin Cantoja - Manager, Information Security Manila Wate…" at bounding box center [560, 235] width 666 height 68
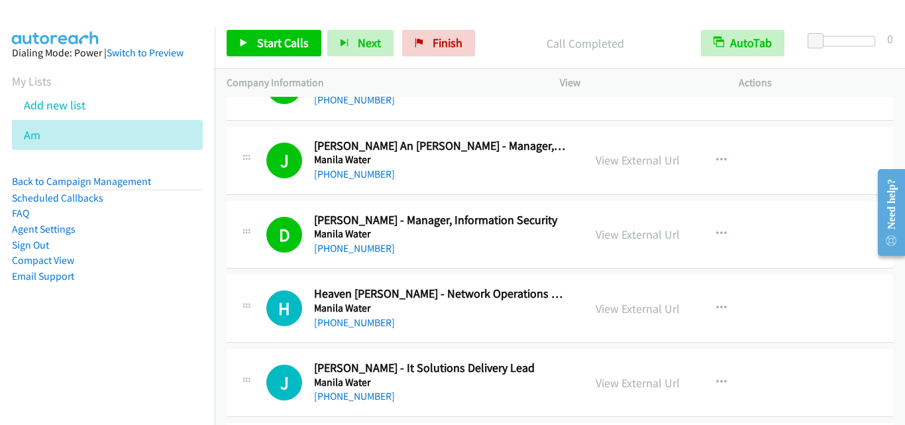
scroll to position [7816, 0]
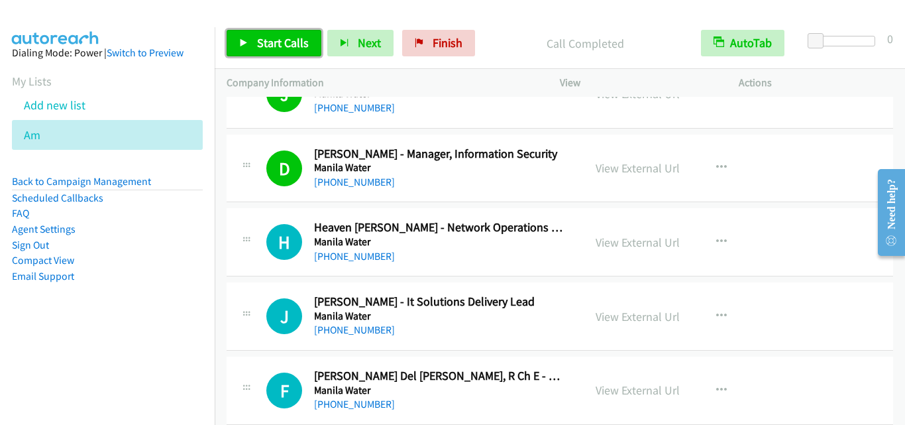
click at [282, 55] on link "Start Calls" at bounding box center [274, 43] width 95 height 26
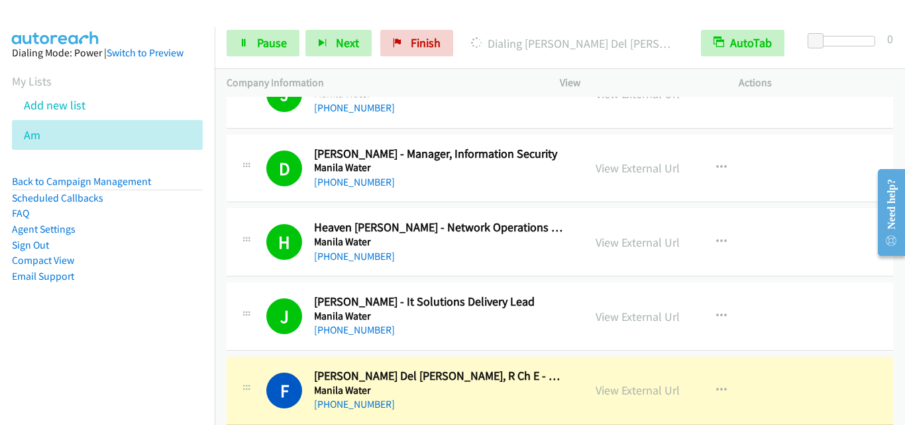
click at [268, 352] on td "J Callback Scheduled Jogie Castellano - It Solutions Delivery Lead Manila Water…" at bounding box center [560, 317] width 690 height 74
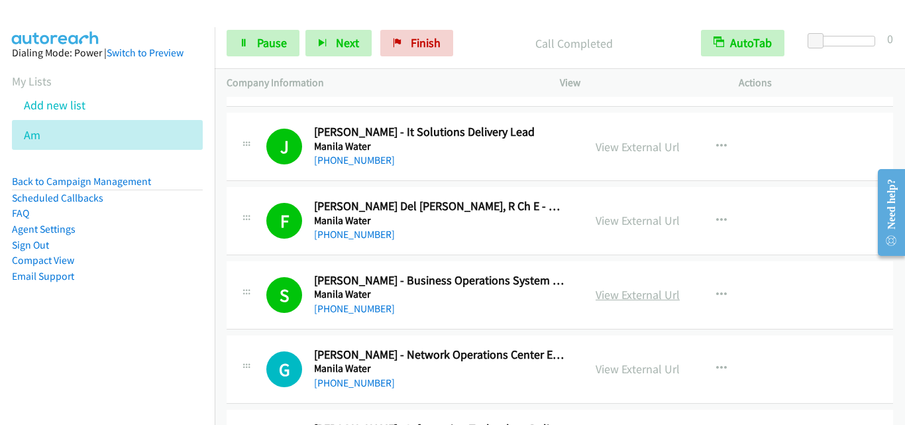
scroll to position [8014, 0]
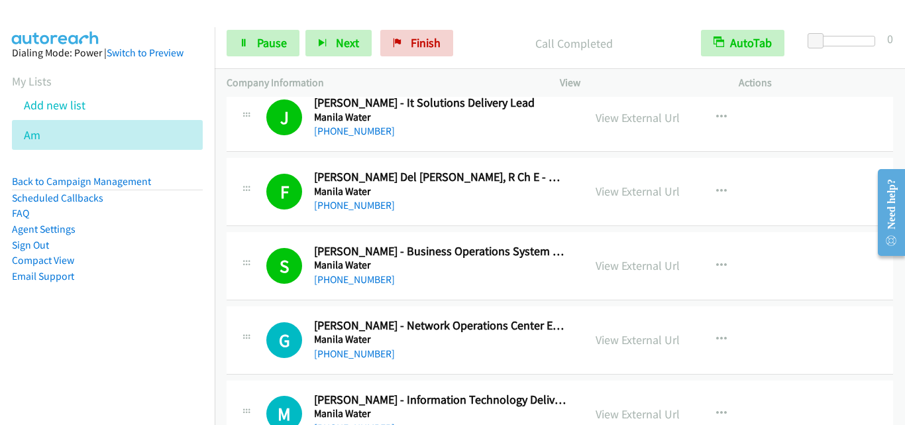
click at [257, 313] on div "G Callback Scheduled Gem Dumangas - Network Operations Center Engineer Manila W…" at bounding box center [560, 340] width 666 height 68
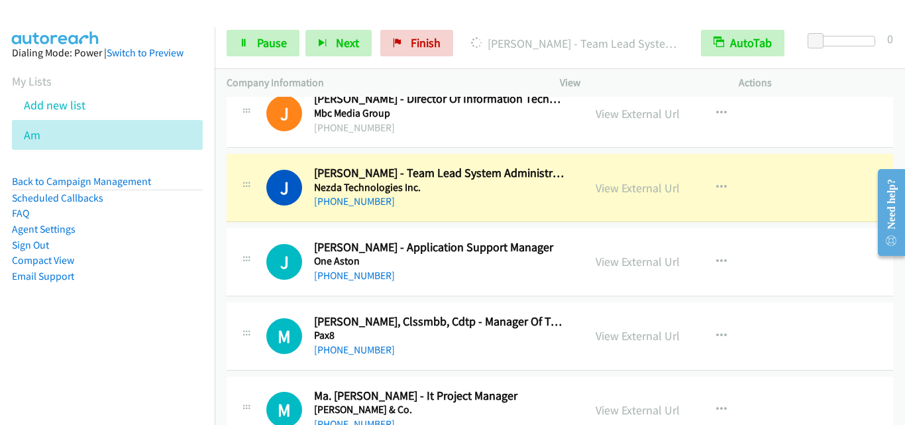
scroll to position [8412, 0]
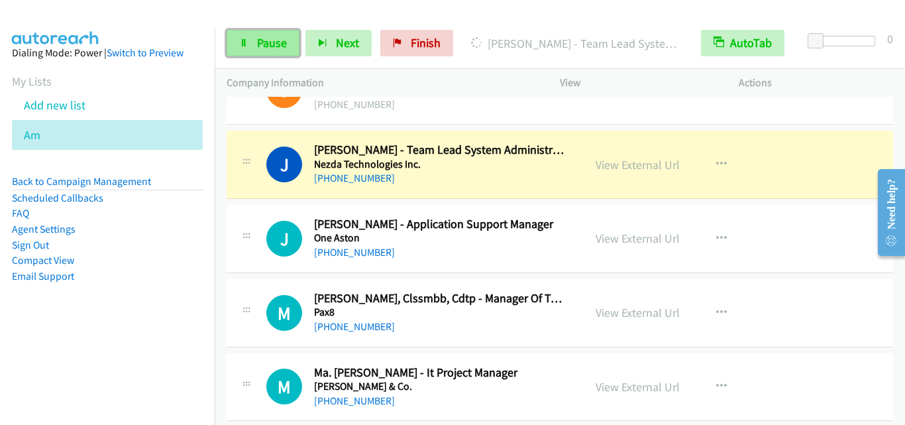
click at [263, 49] on span "Pause" at bounding box center [272, 42] width 30 height 15
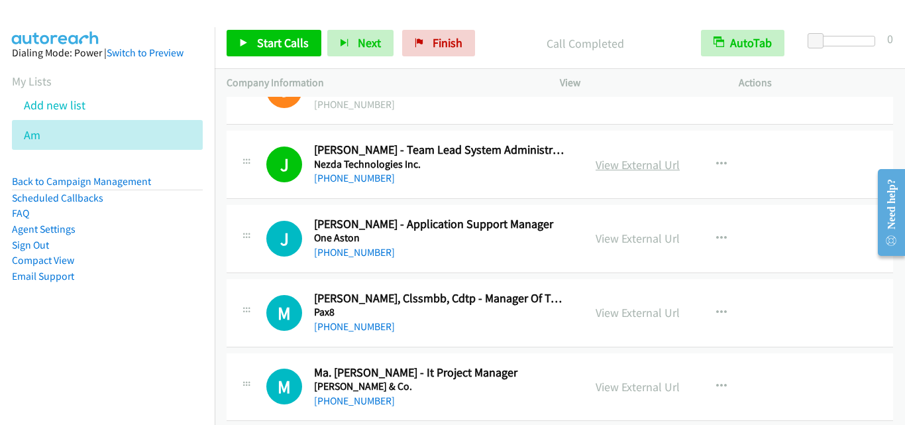
click at [614, 172] on link "View External Url" at bounding box center [637, 164] width 84 height 15
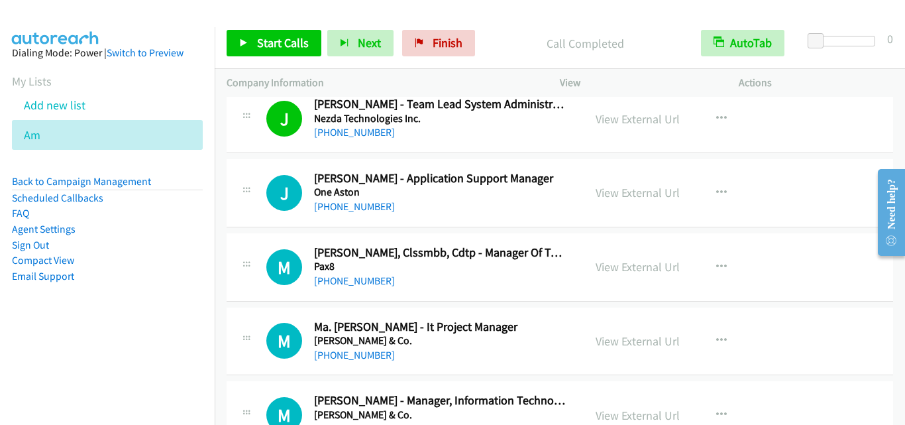
scroll to position [8478, 0]
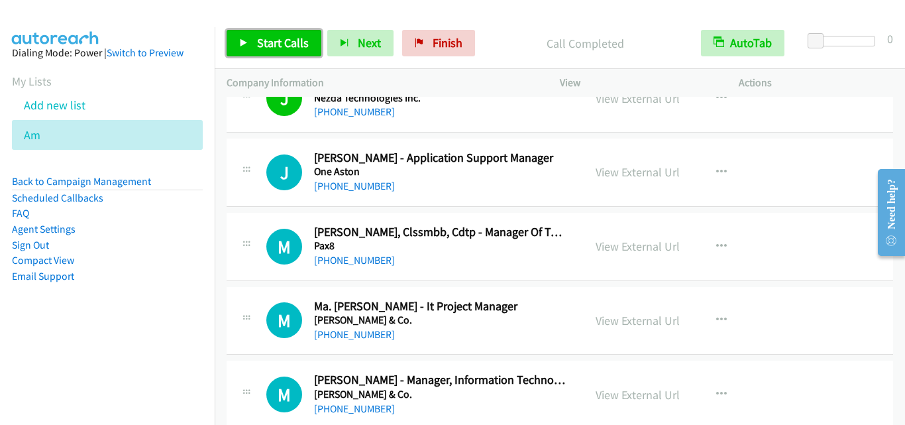
click at [264, 53] on link "Start Calls" at bounding box center [274, 43] width 95 height 26
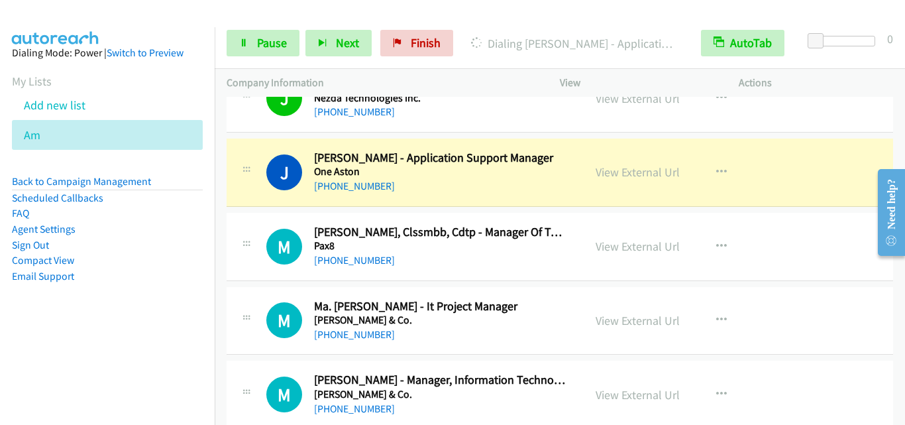
click at [246, 142] on div "J Callback Scheduled Joel Baaclo - Application Support Manager One Aston Asia/M…" at bounding box center [560, 172] width 666 height 68
click at [244, 44] on icon at bounding box center [243, 43] width 9 height 9
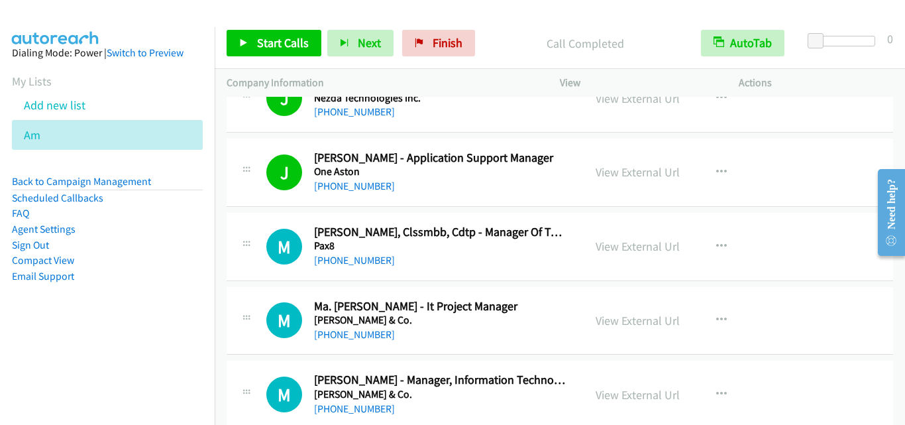
scroll to position [8544, 0]
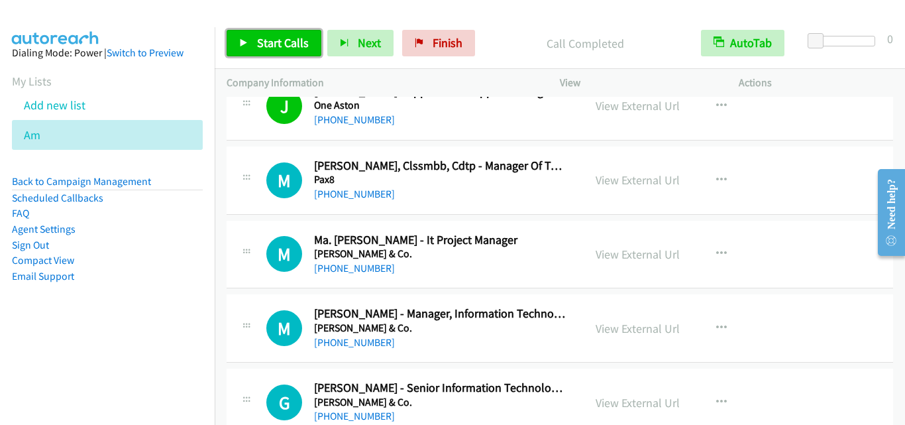
click at [283, 43] on span "Start Calls" at bounding box center [283, 42] width 52 height 15
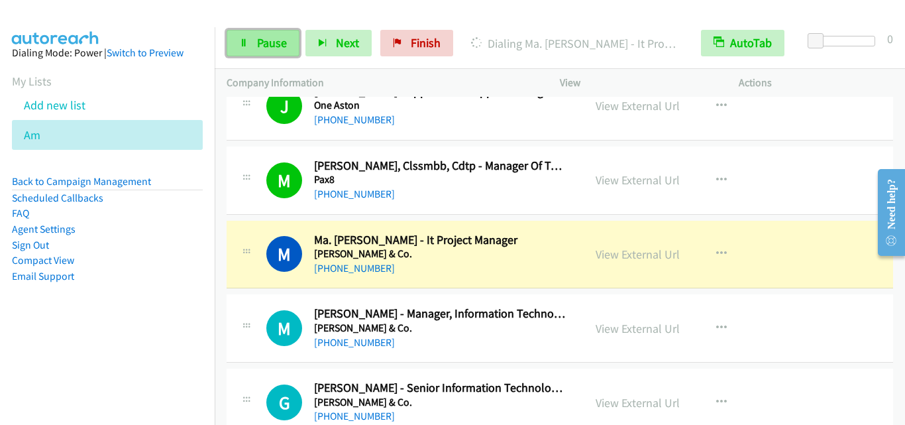
click at [262, 44] on span "Pause" at bounding box center [272, 42] width 30 height 15
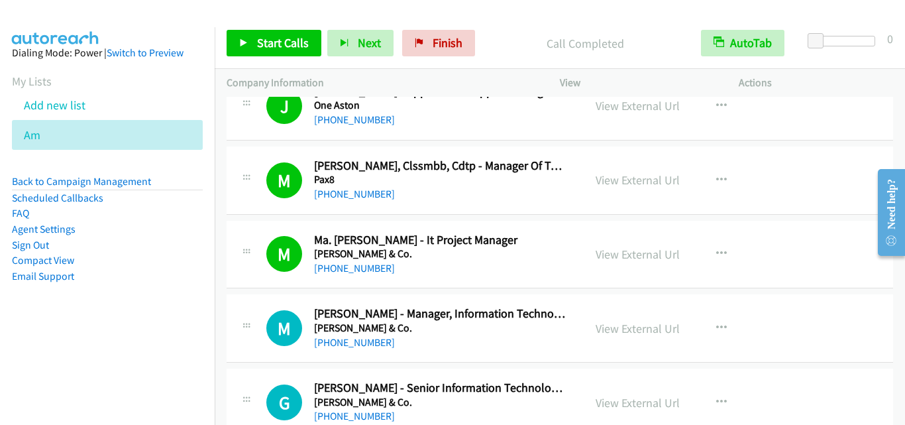
drag, startPoint x: 229, startPoint y: 244, endPoint x: 362, endPoint y: 0, distance: 278.3
click at [250, 251] on icon at bounding box center [246, 253] width 16 height 7
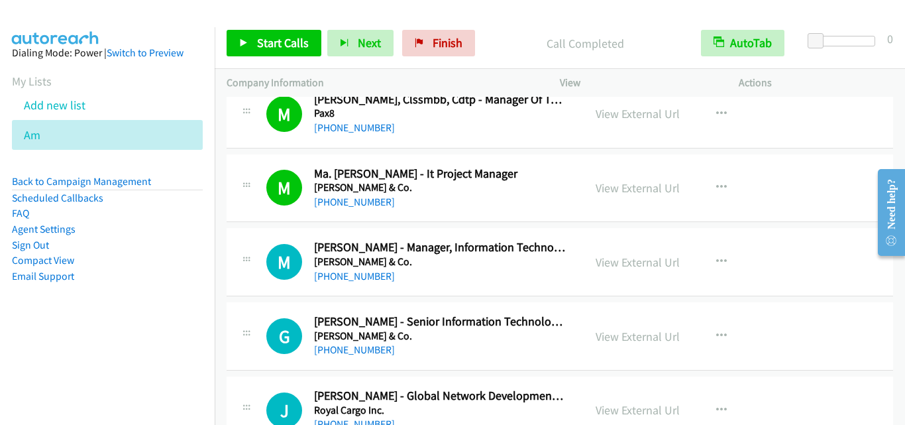
scroll to position [8677, 0]
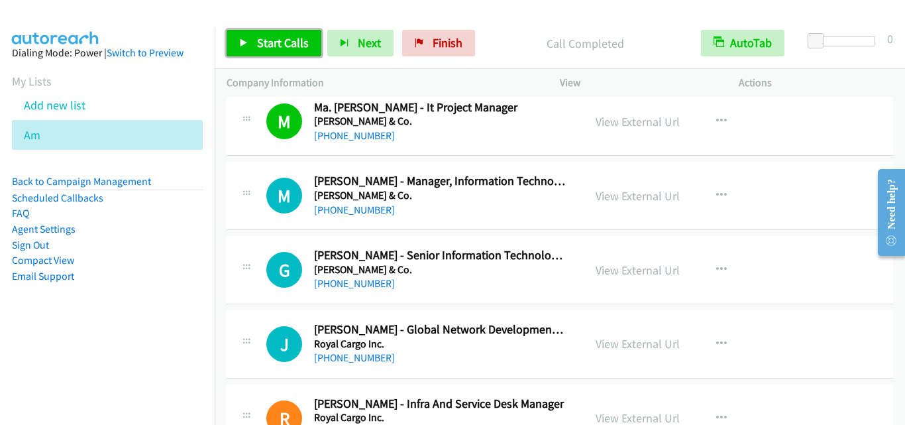
click at [288, 47] on span "Start Calls" at bounding box center [283, 42] width 52 height 15
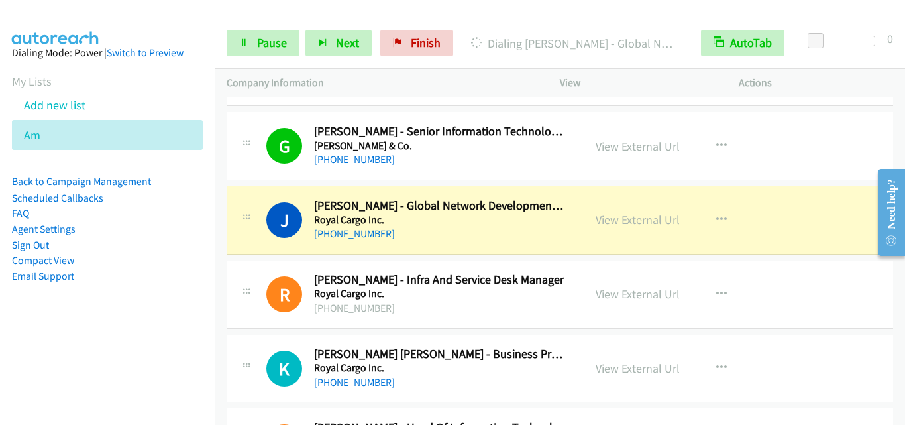
scroll to position [8809, 0]
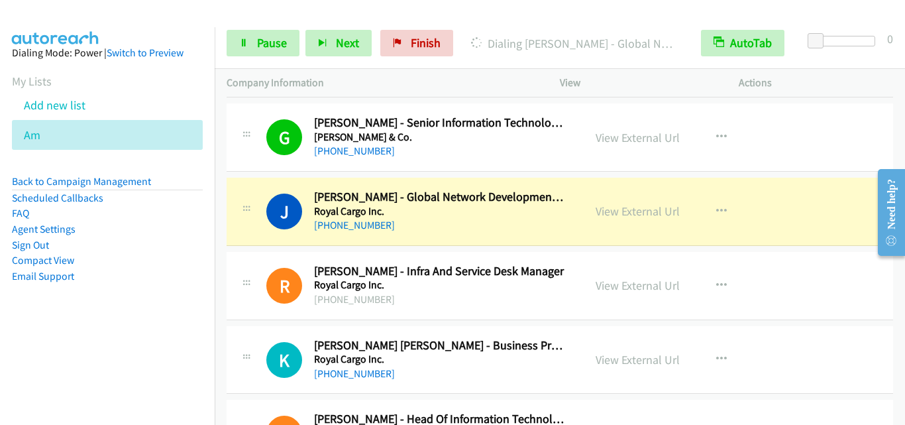
click at [289, 248] on td "R Callback Scheduled Richard Sadio - Infra And Service Desk Manager Royal Cargo…" at bounding box center [560, 285] width 690 height 74
click at [266, 47] on span "Pause" at bounding box center [272, 42] width 30 height 15
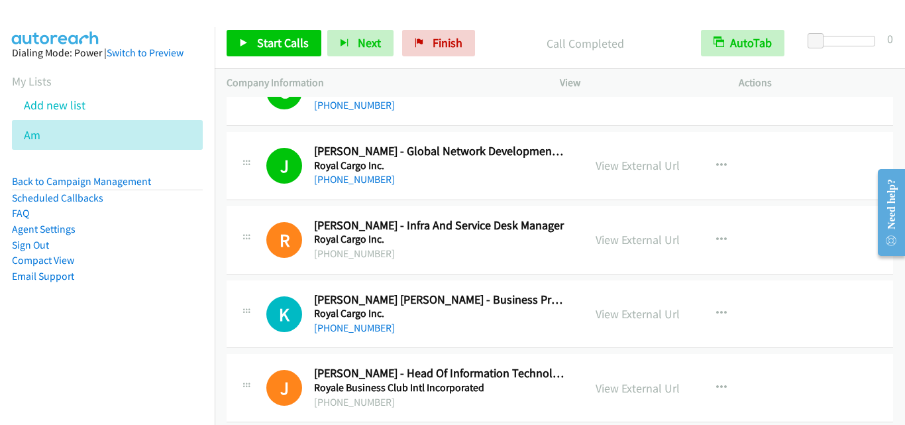
scroll to position [8875, 0]
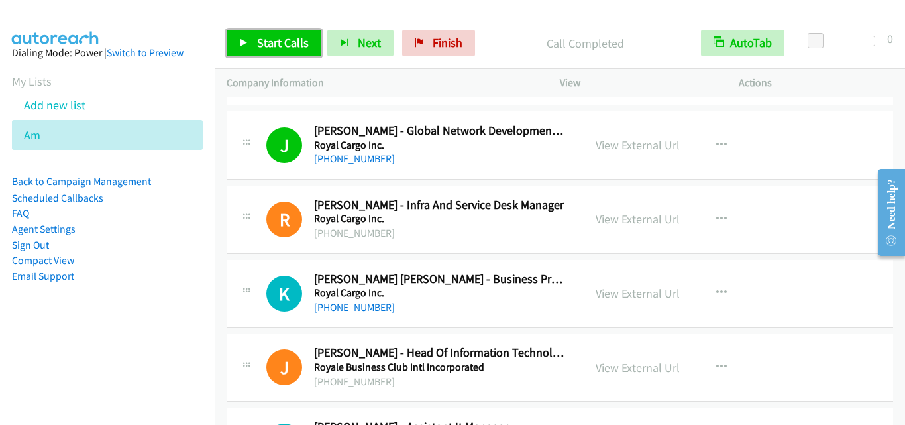
click at [291, 48] on span "Start Calls" at bounding box center [283, 42] width 52 height 15
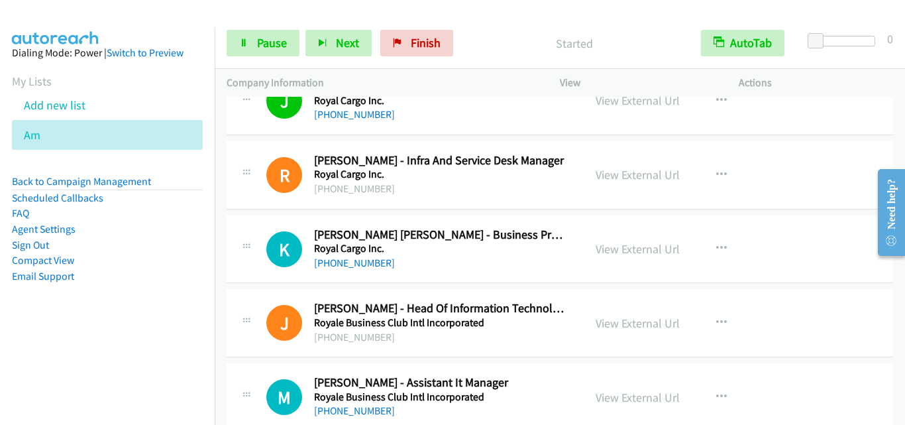
scroll to position [8942, 0]
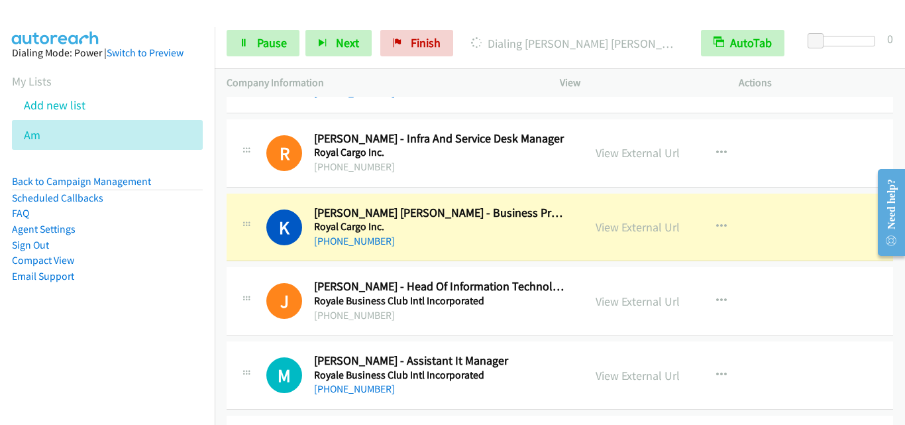
click at [232, 288] on div "J Callback Scheduled Jessie Pilor - Head Of Information Technology Royale Busin…" at bounding box center [405, 301] width 357 height 44
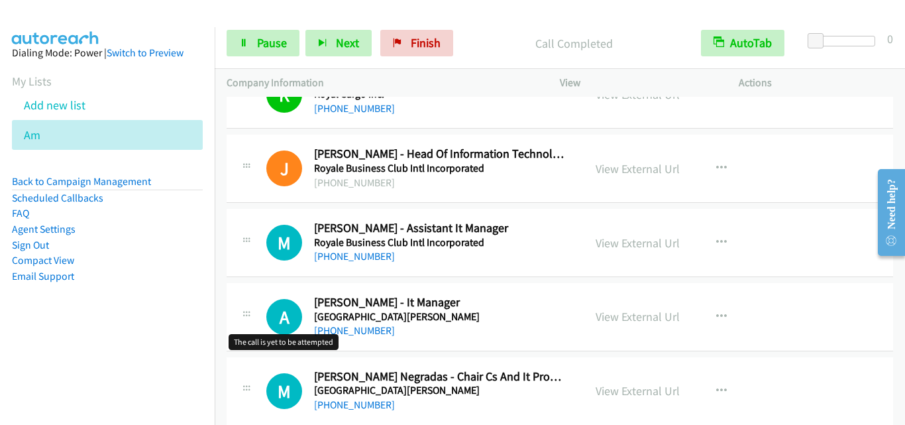
scroll to position [9140, 0]
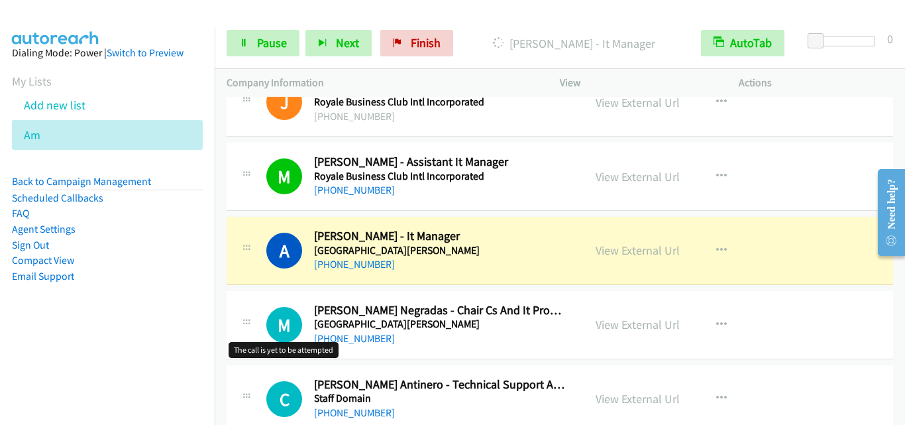
click at [272, 333] on h1 "M" at bounding box center [284, 325] width 36 height 36
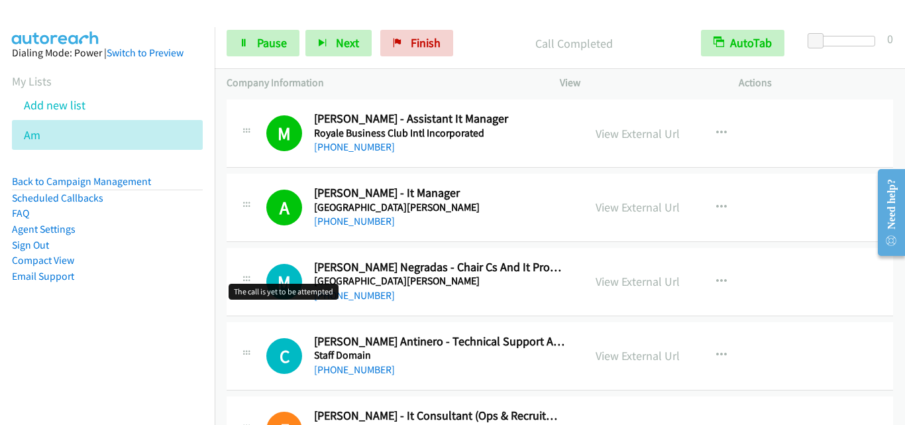
scroll to position [9207, 0]
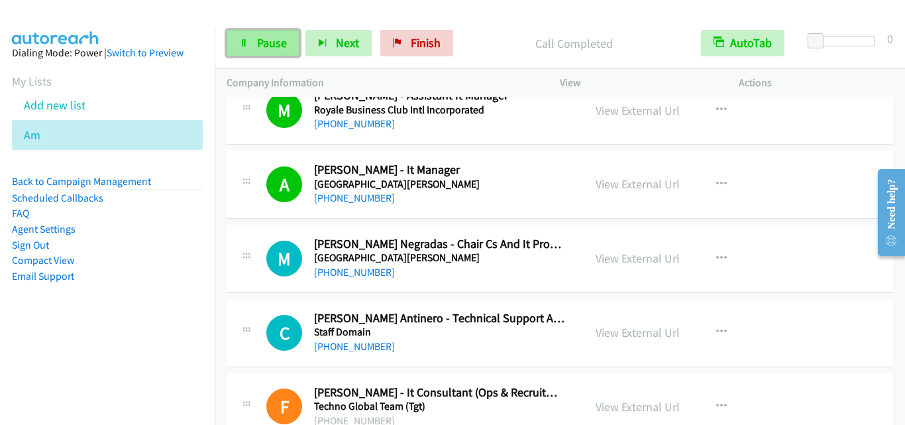
click at [281, 49] on span "Pause" at bounding box center [272, 42] width 30 height 15
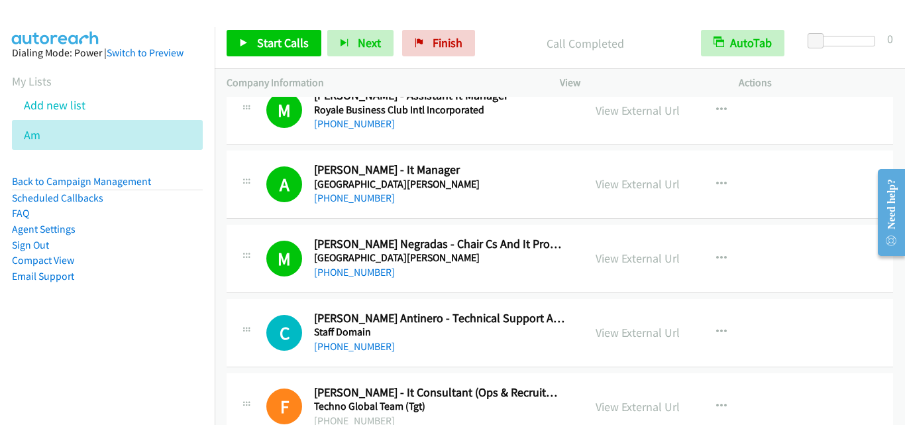
click at [277, 295] on td "C Callback Scheduled Crystal Genna Antinero - Technical Support Application Lea…" at bounding box center [560, 332] width 690 height 74
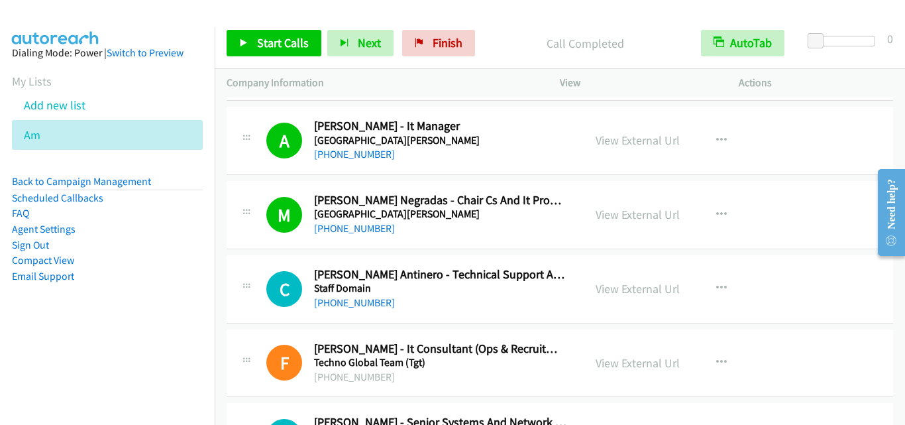
scroll to position [9273, 0]
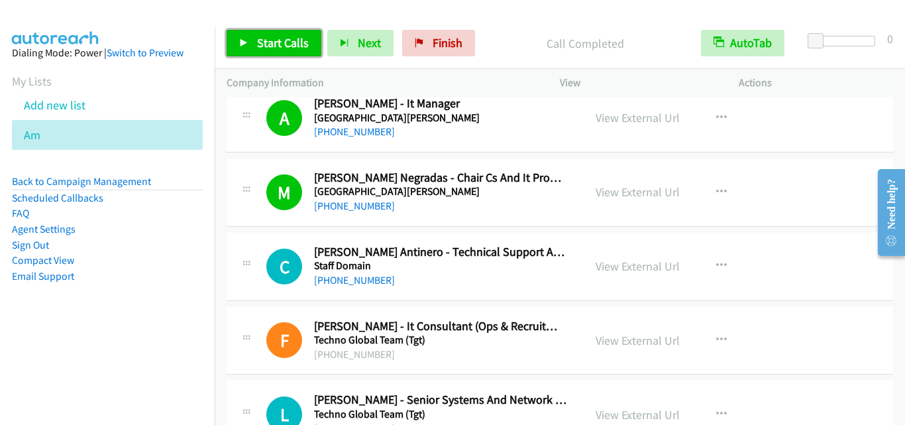
click at [278, 34] on link "Start Calls" at bounding box center [274, 43] width 95 height 26
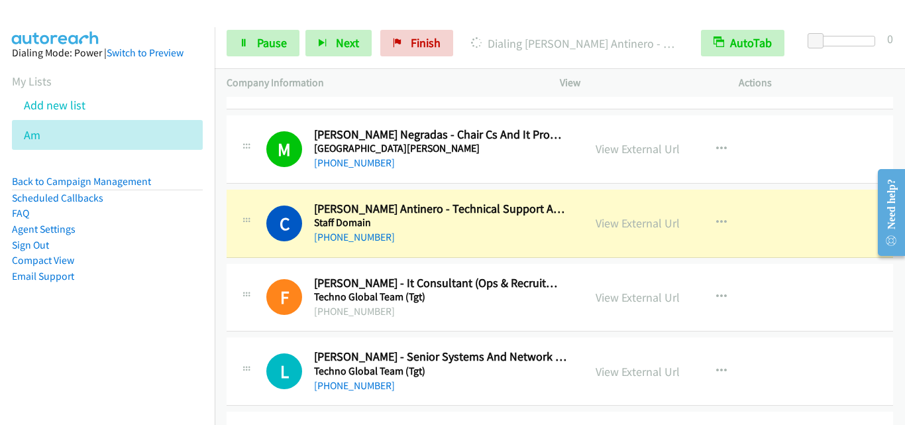
scroll to position [9339, 0]
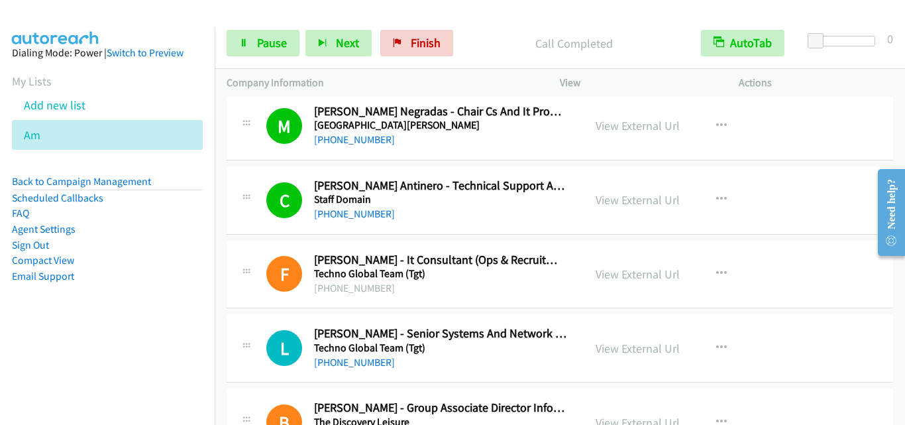
click at [263, 250] on div "F Callback Scheduled Frainrissa Gregorio - It Consultant (Ops & Recruitment) Te…" at bounding box center [560, 274] width 666 height 68
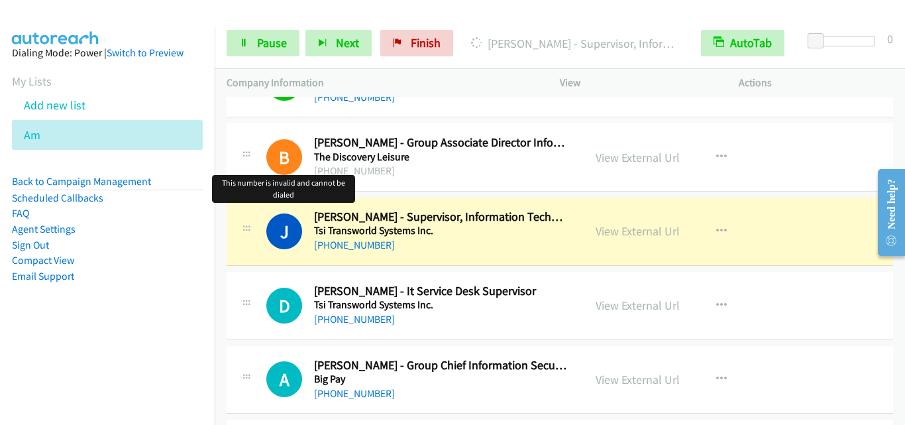
scroll to position [9670, 0]
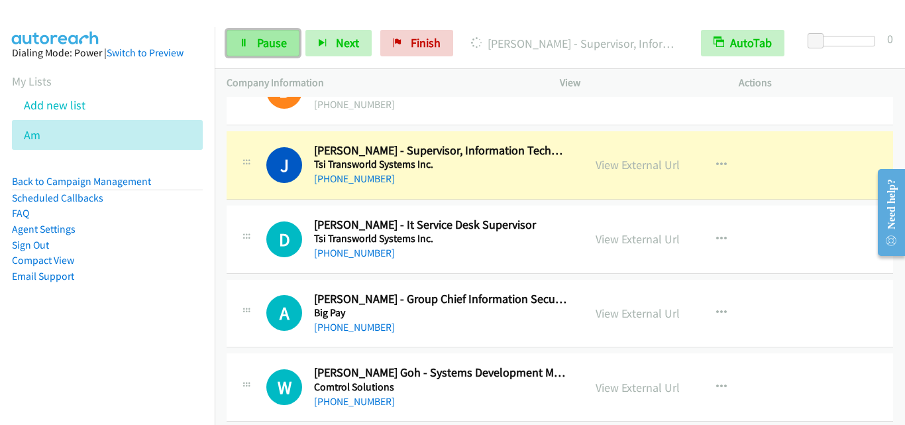
click at [256, 44] on link "Pause" at bounding box center [263, 43] width 73 height 26
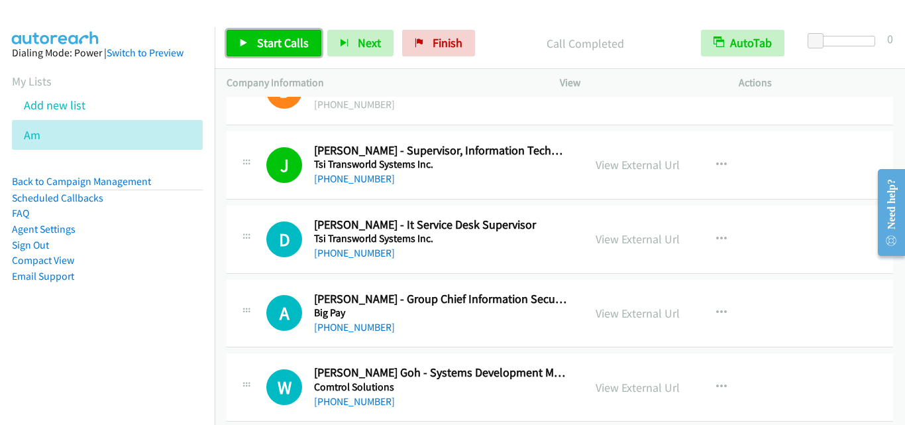
click at [280, 42] on span "Start Calls" at bounding box center [283, 42] width 52 height 15
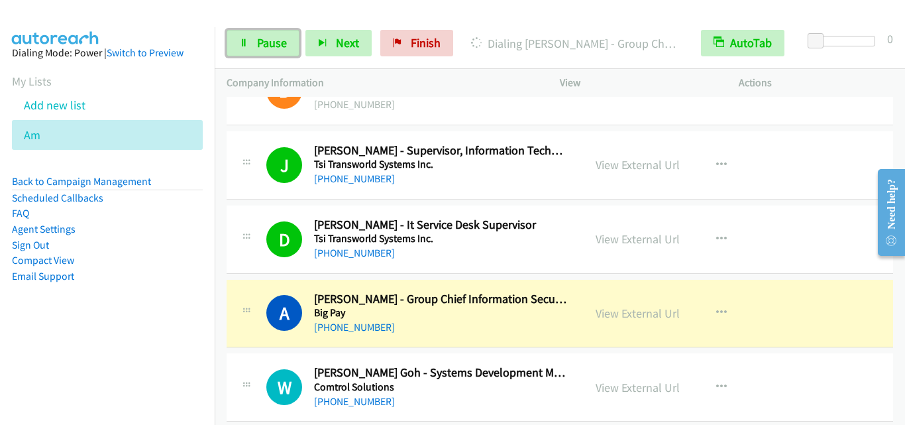
drag, startPoint x: 294, startPoint y: 52, endPoint x: 305, endPoint y: 62, distance: 14.5
click at [294, 52] on link "Pause" at bounding box center [263, 43] width 73 height 26
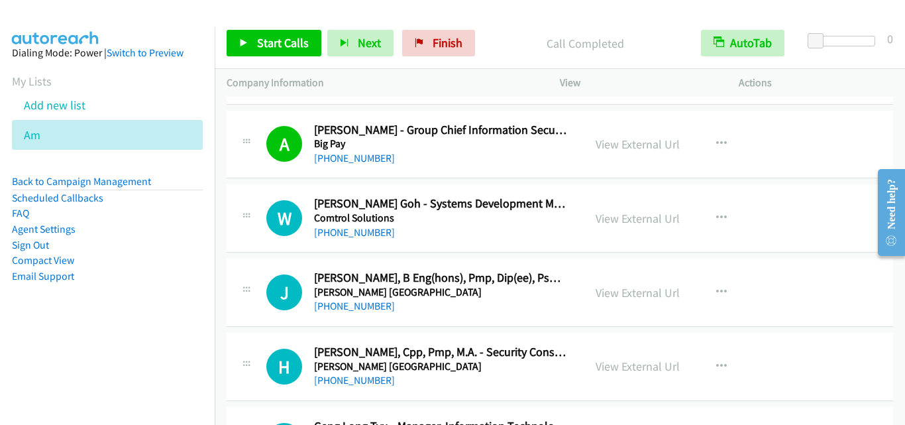
scroll to position [9869, 0]
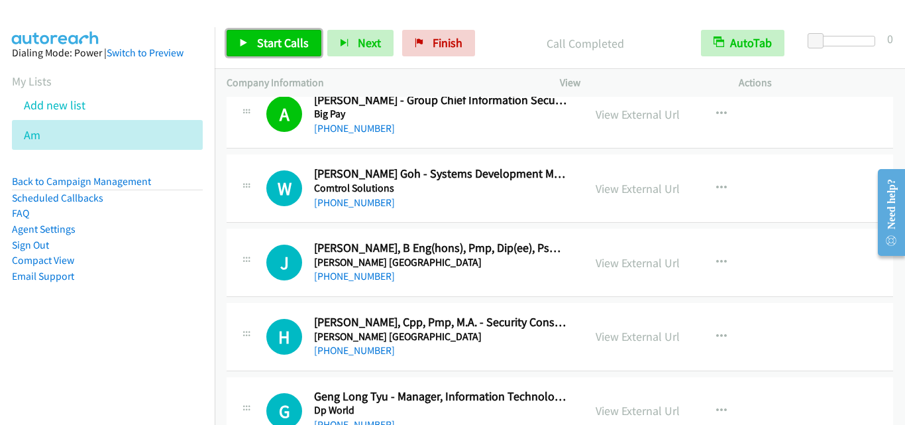
click at [270, 49] on span "Start Calls" at bounding box center [283, 42] width 52 height 15
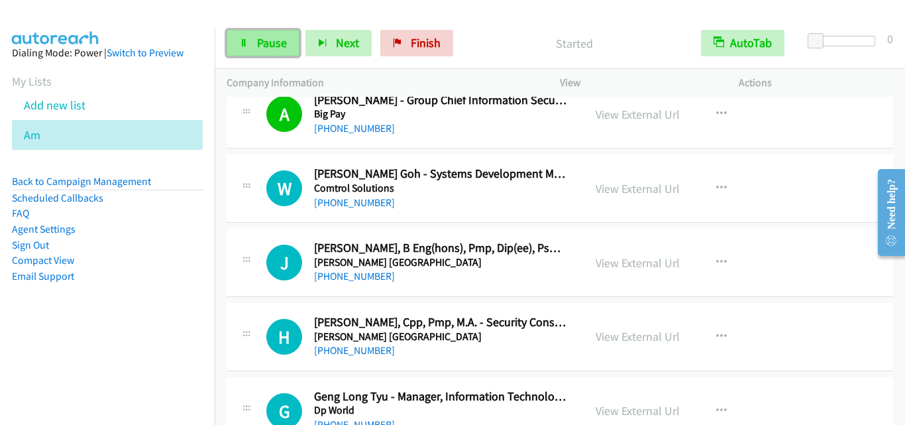
click at [270, 54] on link "Pause" at bounding box center [263, 43] width 73 height 26
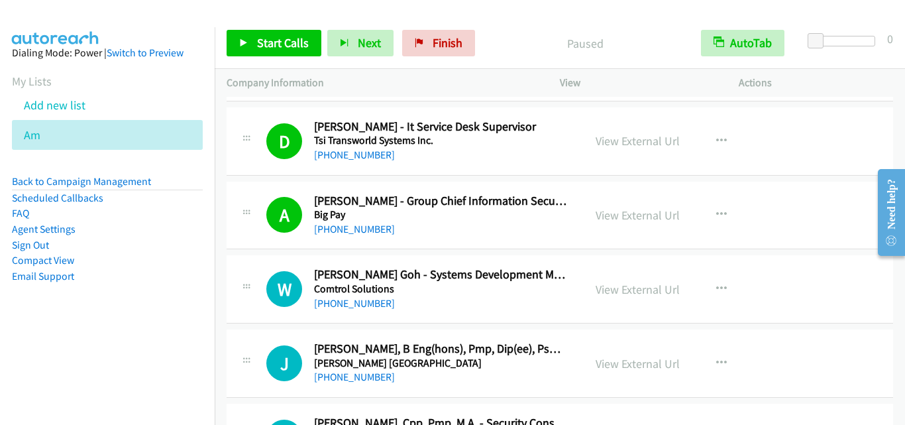
scroll to position [9736, 0]
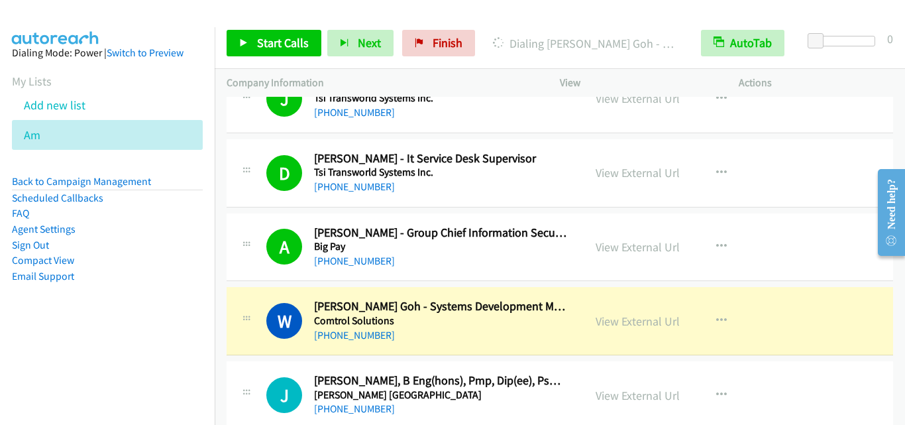
click at [272, 225] on div "A Callback Scheduled Angus Thorn - Group Chief Information Security Officer Big…" at bounding box center [418, 247] width 305 height 44
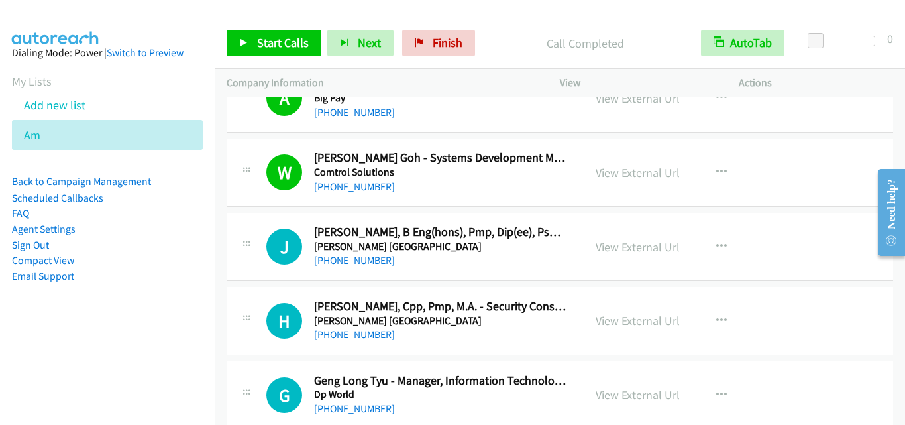
scroll to position [9935, 0]
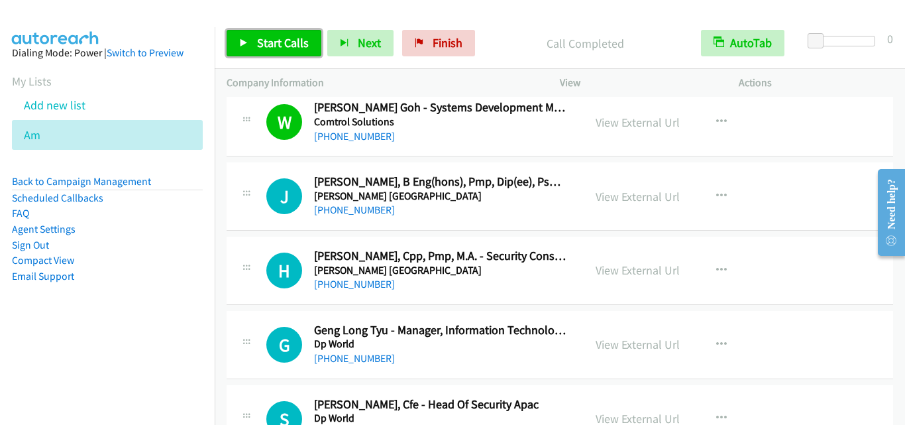
click at [262, 42] on span "Start Calls" at bounding box center [283, 42] width 52 height 15
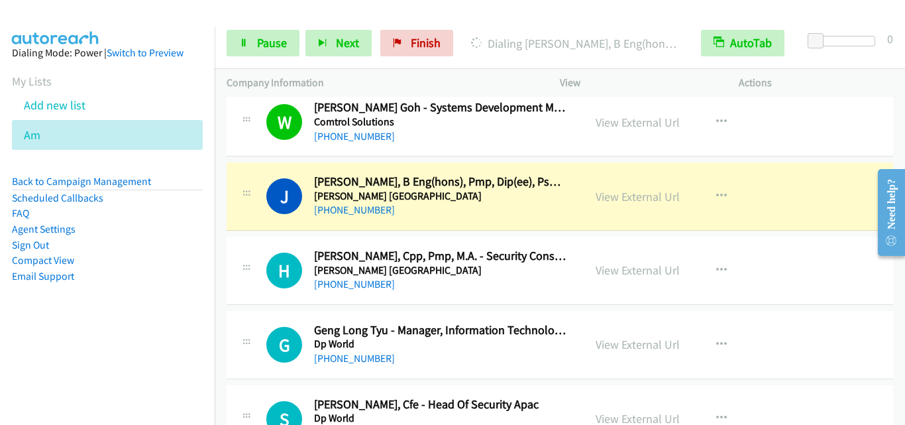
drag, startPoint x: 240, startPoint y: 222, endPoint x: 372, endPoint y: 9, distance: 250.5
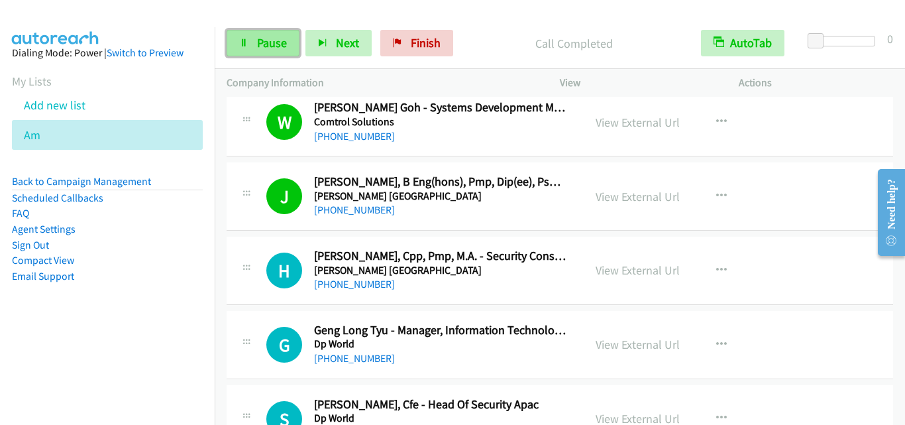
click at [263, 46] on span "Pause" at bounding box center [272, 42] width 30 height 15
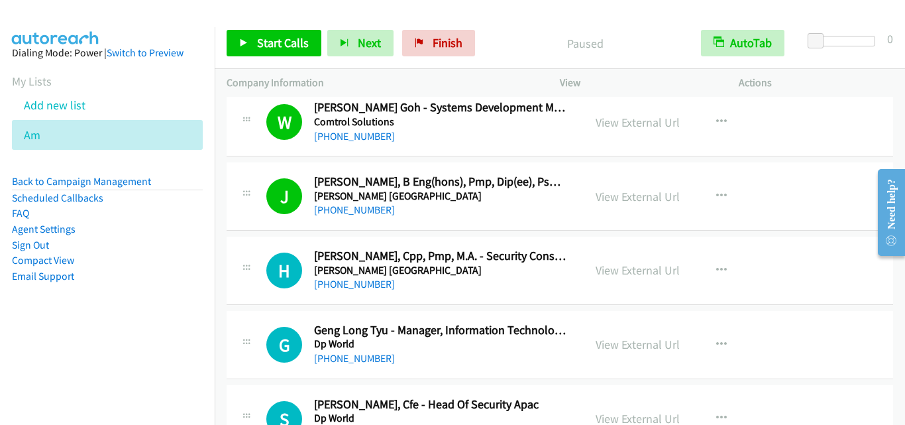
click at [238, 229] on div "J Callback Scheduled Jack Chan, B Eng(hons), Pmp, Dip(ee), Psp(ongoing) - Secur…" at bounding box center [560, 196] width 666 height 68
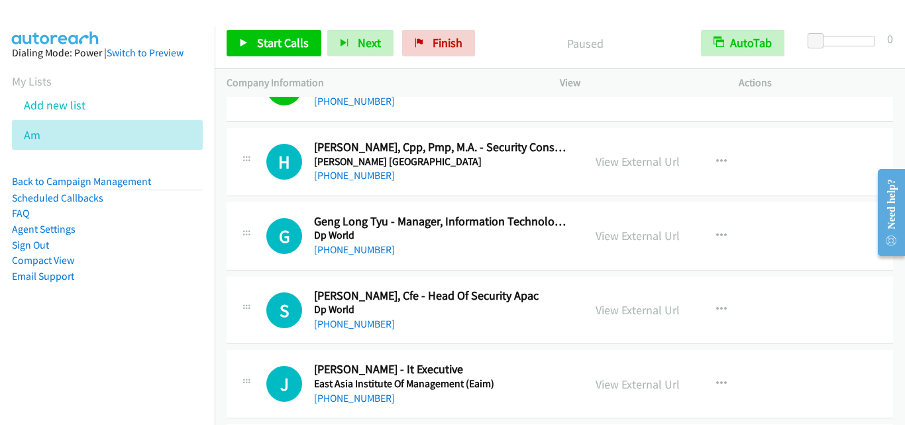
scroll to position [10068, 0]
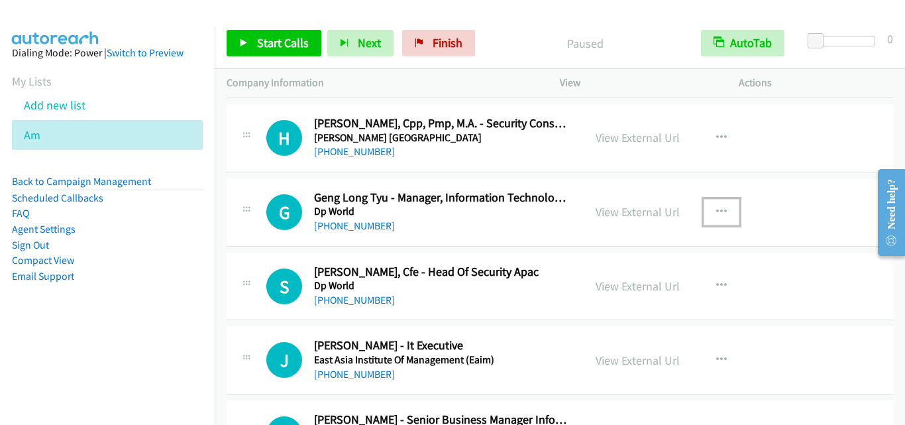
click at [716, 207] on icon "button" at bounding box center [721, 212] width 11 height 11
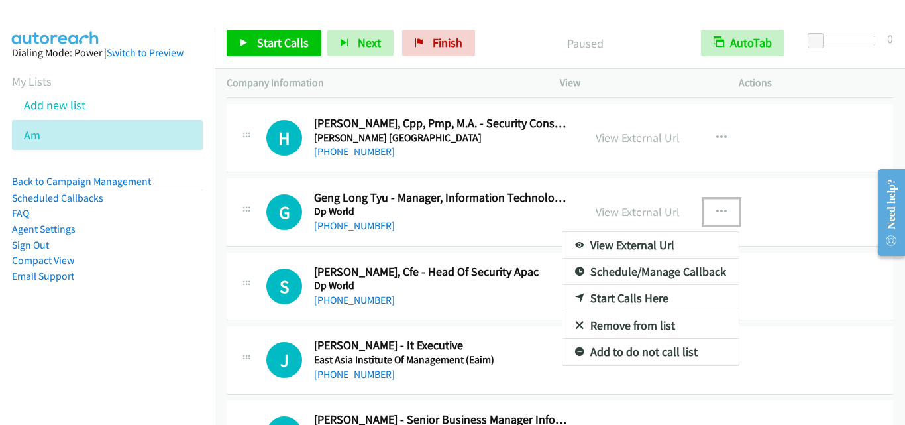
click at [634, 297] on link "Start Calls Here" at bounding box center [650, 298] width 176 height 26
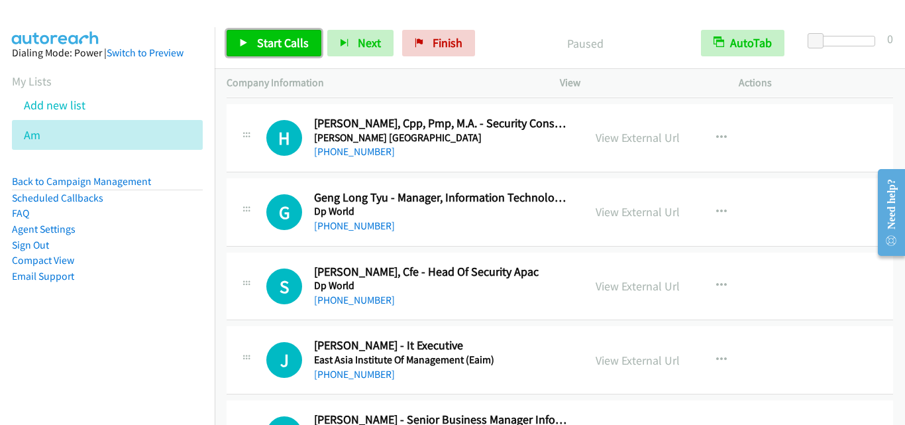
click at [245, 40] on icon at bounding box center [243, 43] width 9 height 9
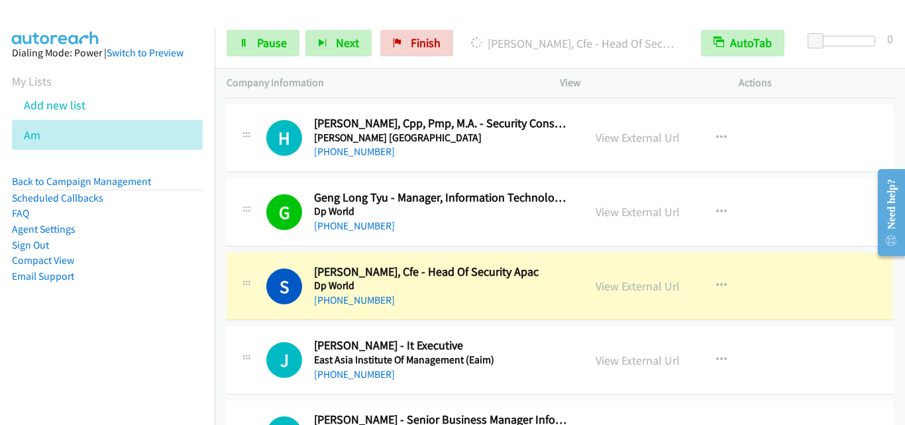
click at [245, 277] on div at bounding box center [246, 282] width 16 height 36
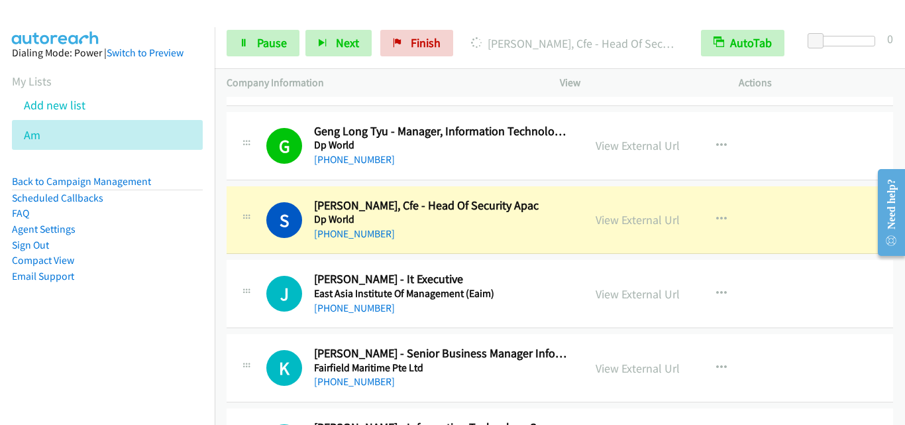
scroll to position [10200, 0]
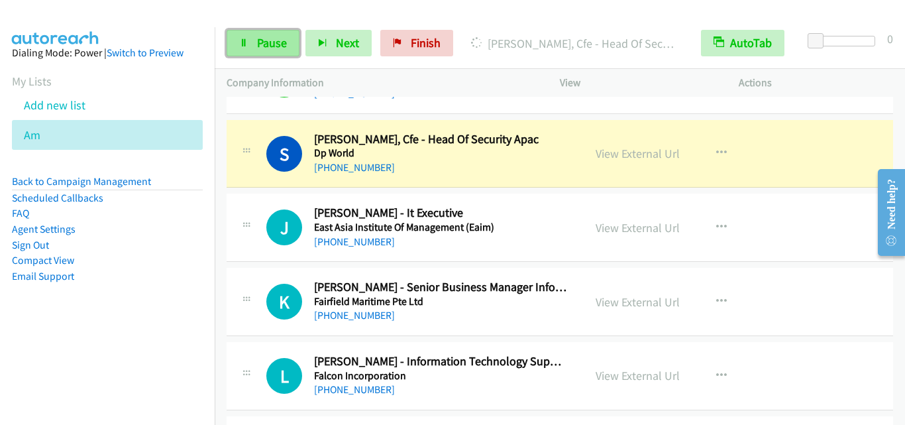
click at [280, 45] on span "Pause" at bounding box center [272, 42] width 30 height 15
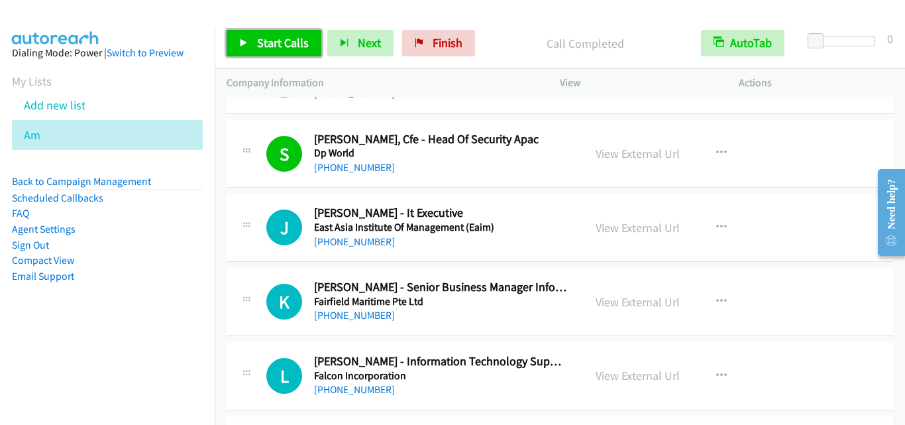
click at [248, 41] on icon at bounding box center [243, 43] width 9 height 9
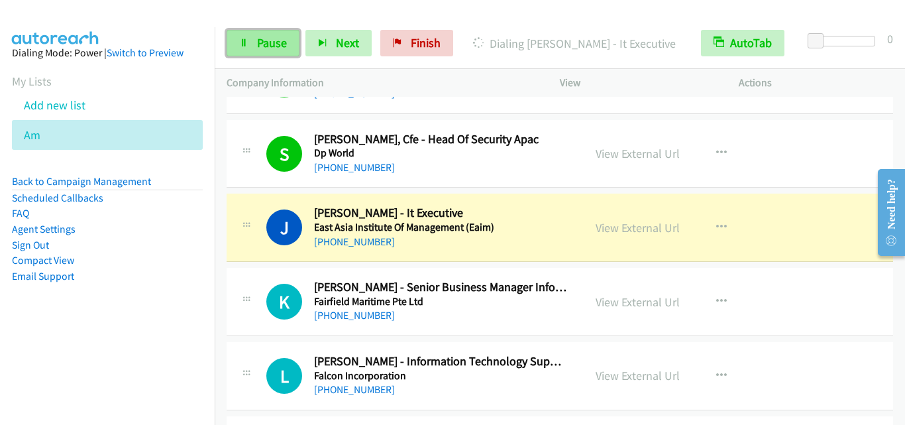
click at [244, 52] on link "Pause" at bounding box center [263, 43] width 73 height 26
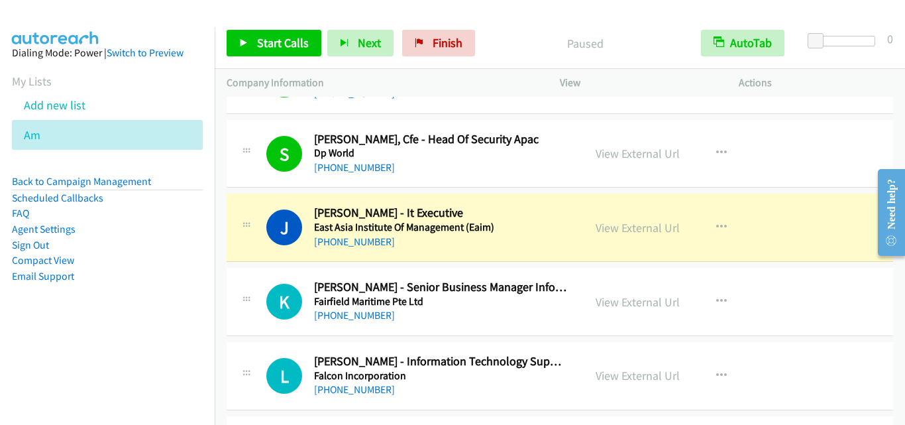
click at [263, 254] on div "J Callback Scheduled John Banday - It Executive East Asia Institute Of Manageme…" at bounding box center [560, 227] width 666 height 68
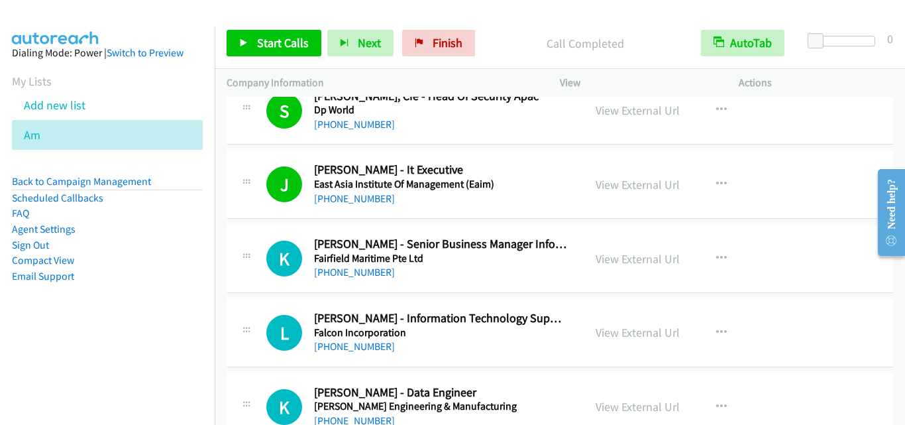
scroll to position [10266, 0]
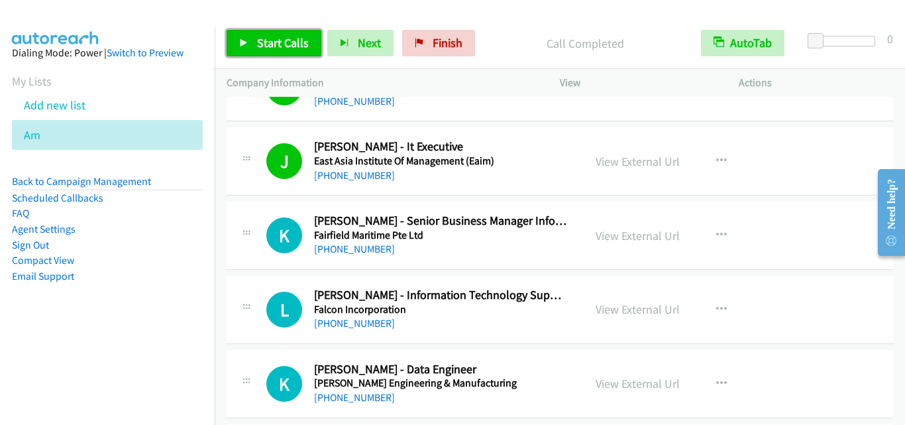
click at [283, 44] on span "Start Calls" at bounding box center [283, 42] width 52 height 15
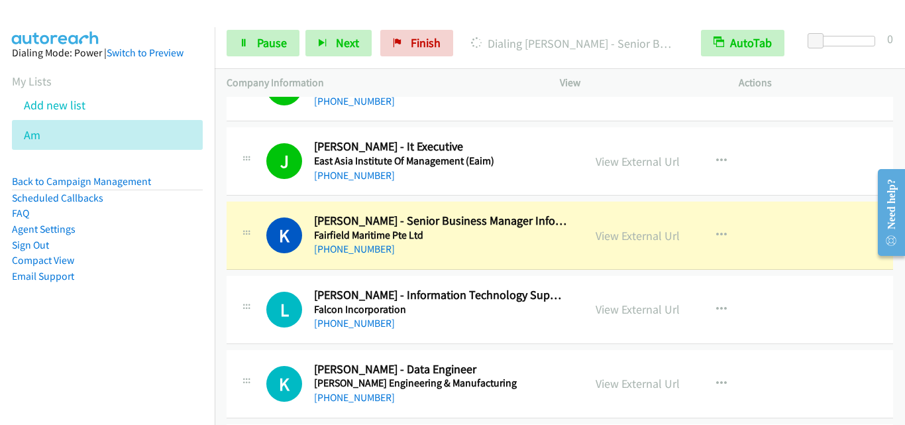
click at [242, 205] on div "K Callback Scheduled Kathy Miller - Senior Business Manager Information Technol…" at bounding box center [560, 235] width 666 height 68
click at [269, 42] on span "Pause" at bounding box center [272, 42] width 30 height 15
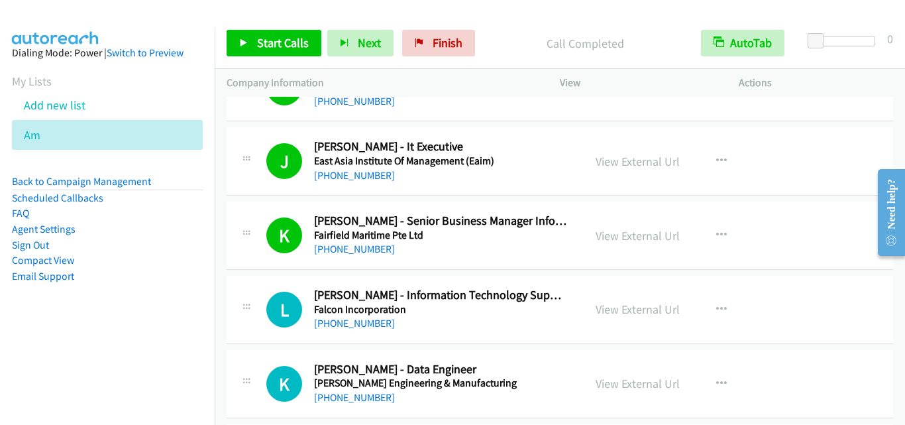
click at [248, 289] on div at bounding box center [246, 305] width 16 height 36
click at [287, 45] on span "Start Calls" at bounding box center [283, 42] width 52 height 15
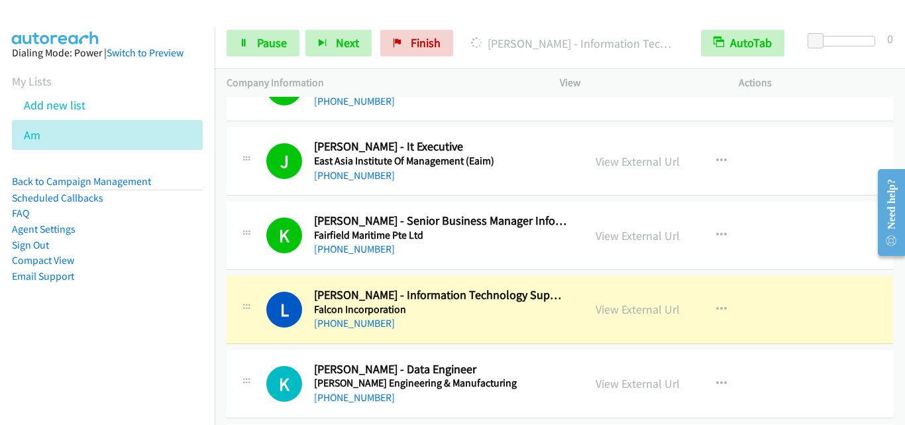
click at [267, 285] on div "L Callback Scheduled Lee Wei Leng - Information Technology Support Manager Falc…" at bounding box center [560, 310] width 666 height 68
click at [270, 35] on span "Pause" at bounding box center [272, 42] width 30 height 15
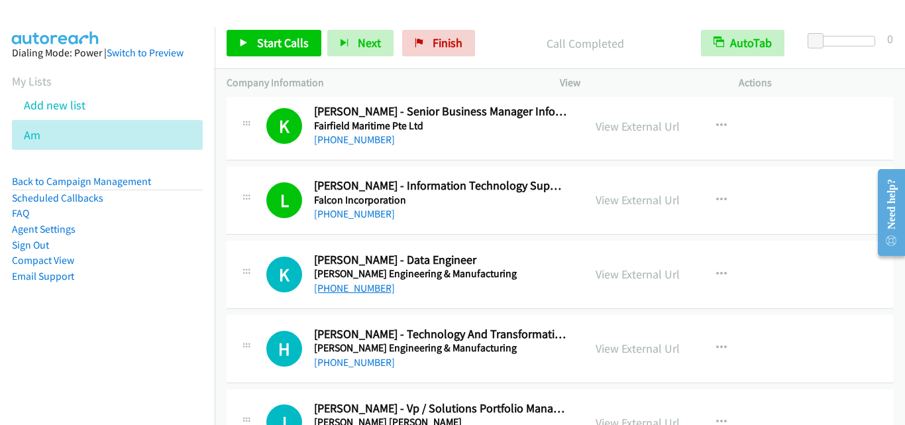
scroll to position [10399, 0]
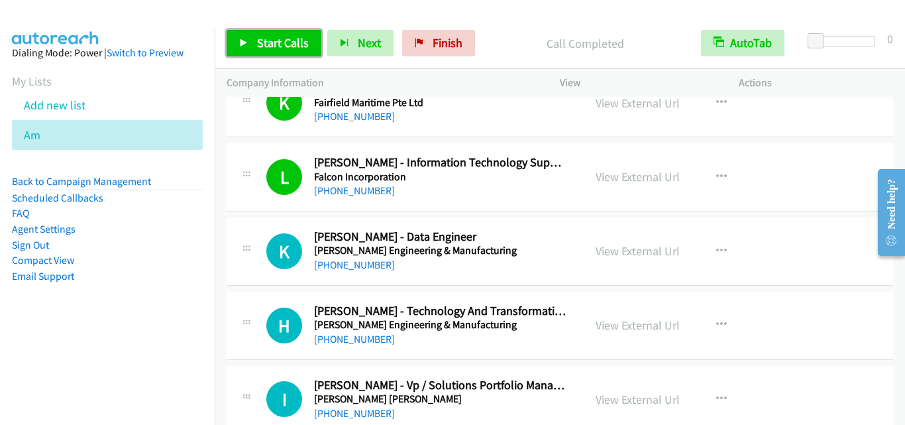
click at [285, 46] on span "Start Calls" at bounding box center [283, 42] width 52 height 15
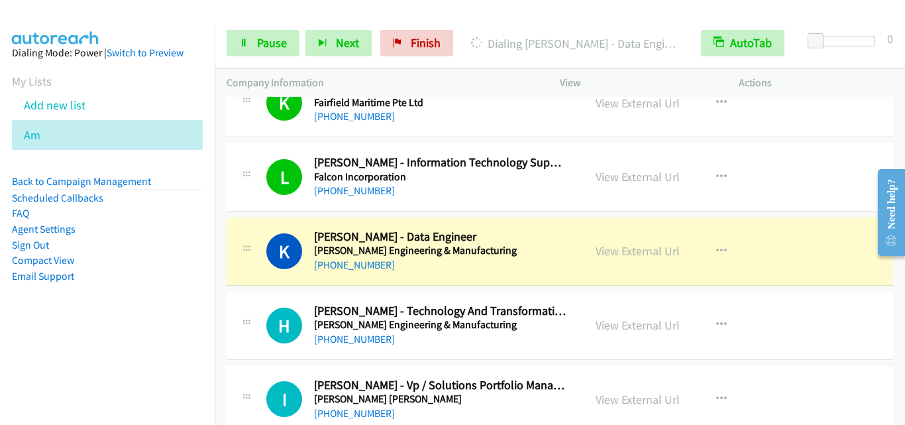
click at [266, 313] on h1 "H" at bounding box center [284, 325] width 36 height 36
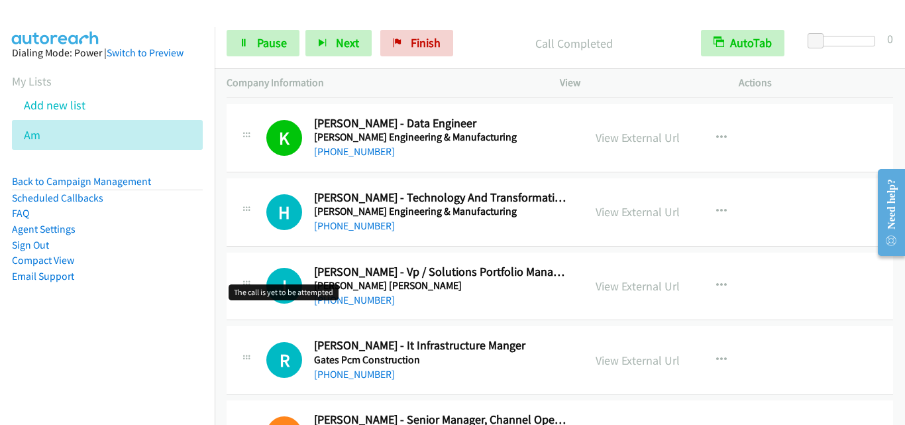
scroll to position [10531, 0]
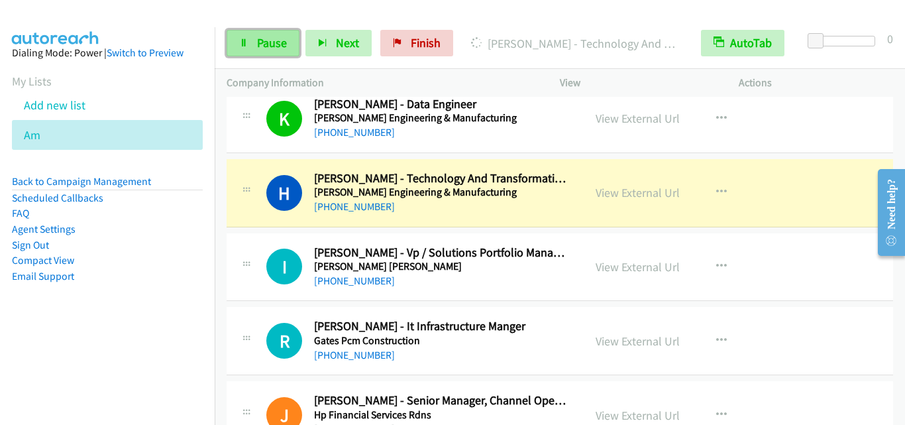
drag, startPoint x: 269, startPoint y: 49, endPoint x: 282, endPoint y: 49, distance: 13.2
click at [269, 49] on span "Pause" at bounding box center [272, 42] width 30 height 15
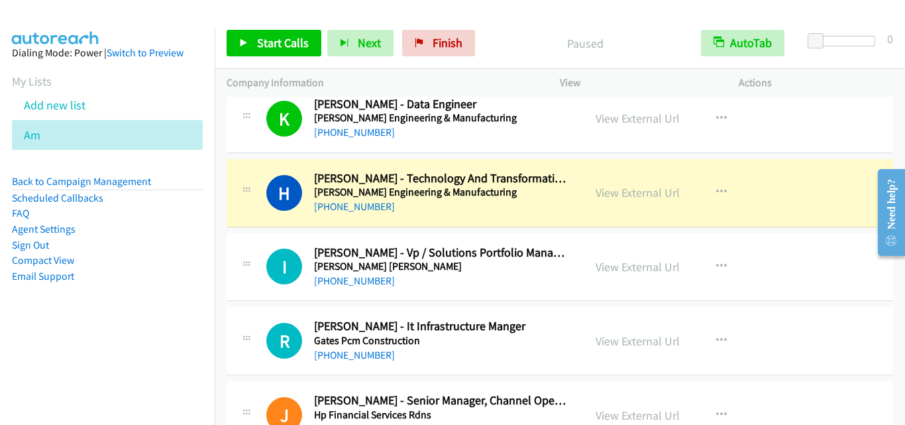
click at [522, 132] on div "+65 6590 5762" at bounding box center [440, 133] width 253 height 16
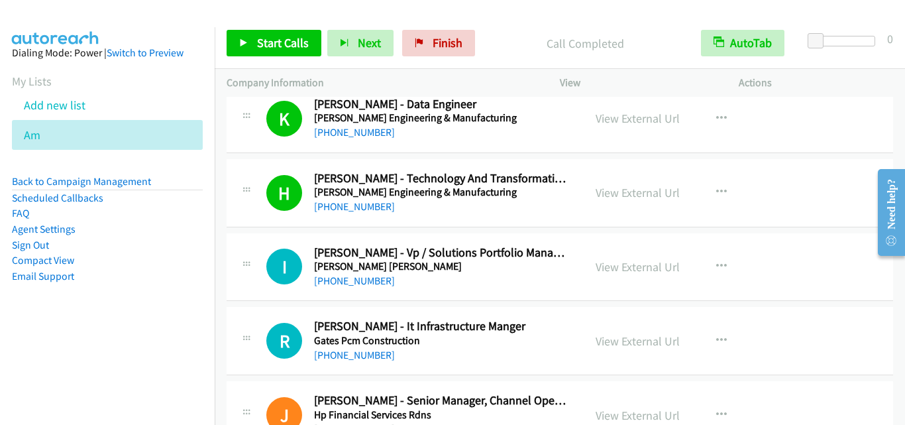
click at [230, 207] on div "H Callback Scheduled Han Myo Thaw - Technology And Transformation Manager Fong'…" at bounding box center [405, 193] width 357 height 44
click at [640, 187] on link "View External Url" at bounding box center [637, 192] width 84 height 15
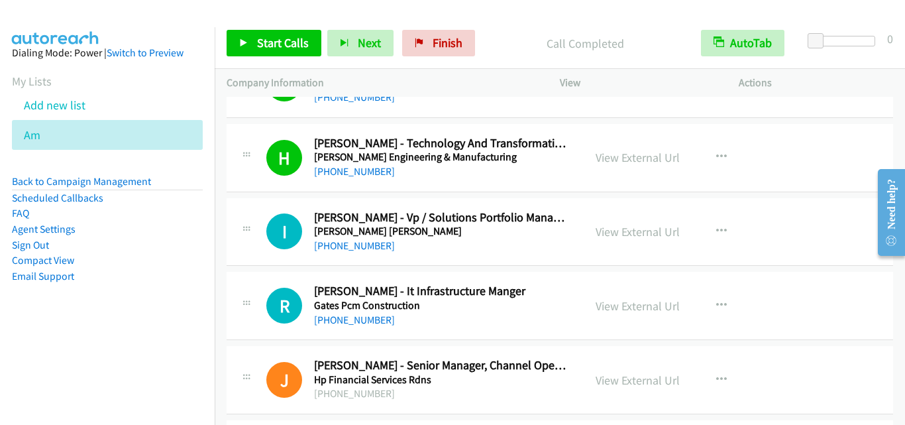
scroll to position [10664, 0]
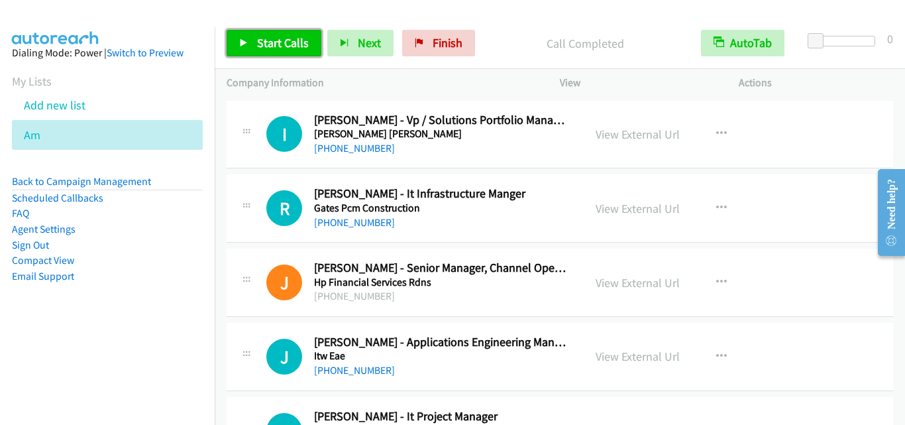
click at [302, 32] on link "Start Calls" at bounding box center [274, 43] width 95 height 26
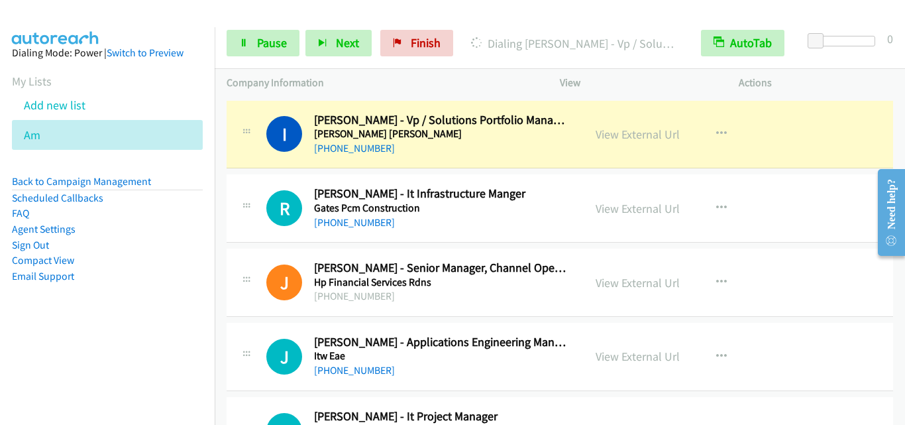
click at [238, 202] on div "R Callback Scheduled Rex Sumary - It Infrastructure Manger Gates Pcm Constructi…" at bounding box center [405, 208] width 357 height 44
click at [240, 181] on div "R Callback Scheduled Rex Sumary - It Infrastructure Manger Gates Pcm Constructi…" at bounding box center [560, 208] width 666 height 68
click at [257, 46] on span "Pause" at bounding box center [272, 42] width 30 height 15
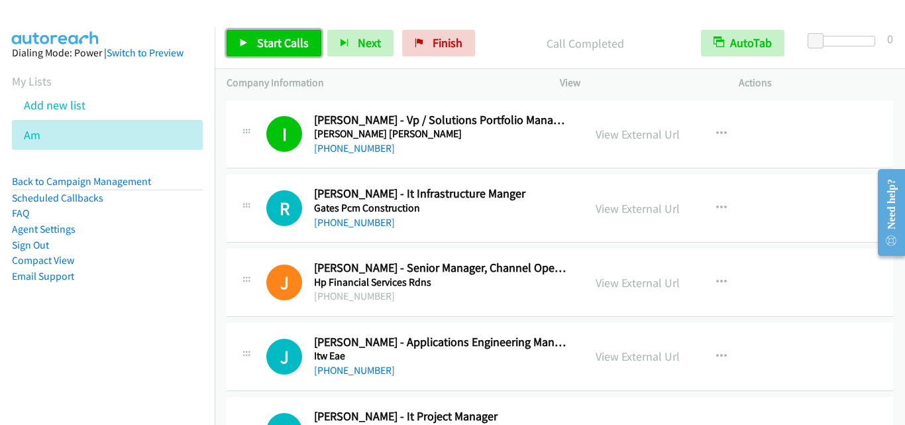
click at [303, 46] on span "Start Calls" at bounding box center [283, 42] width 52 height 15
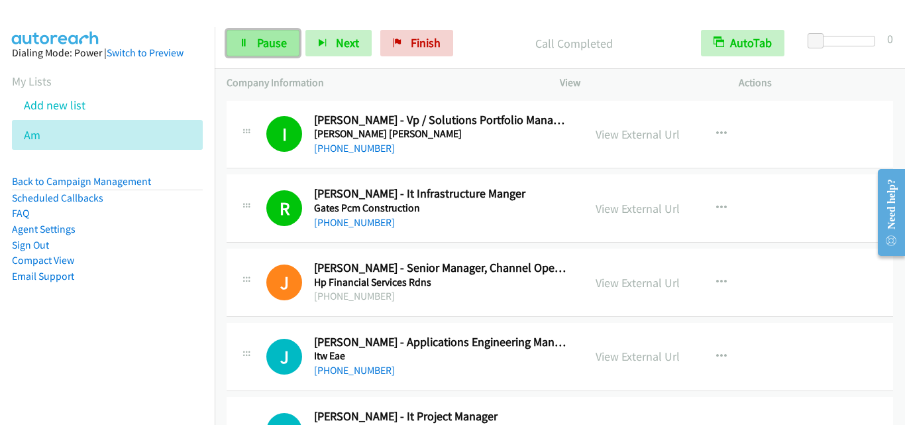
click at [275, 50] on span "Pause" at bounding box center [272, 42] width 30 height 15
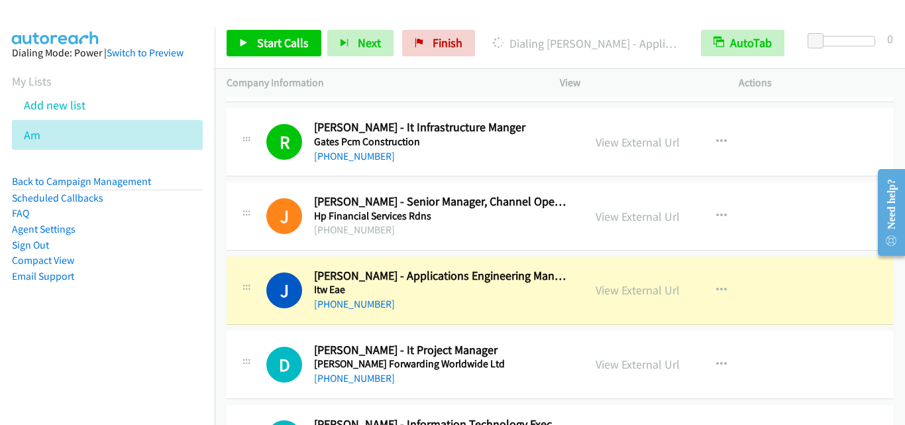
scroll to position [10796, 0]
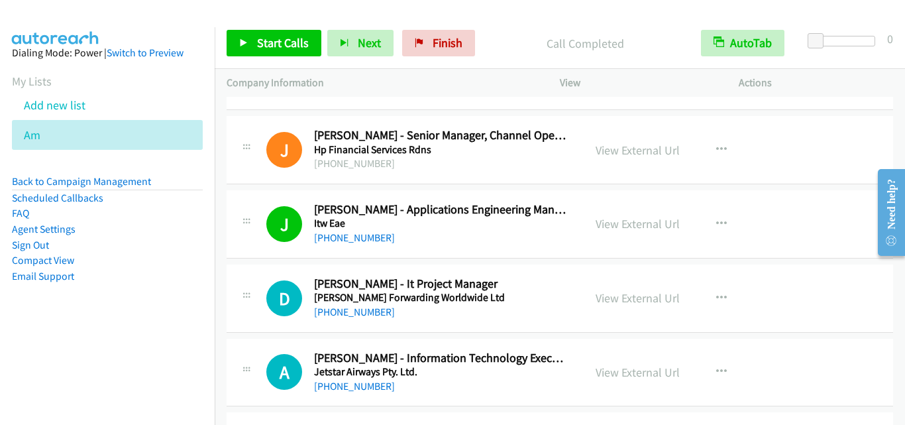
click at [240, 160] on div at bounding box center [246, 146] width 16 height 36
click at [283, 40] on span "Start Calls" at bounding box center [283, 42] width 52 height 15
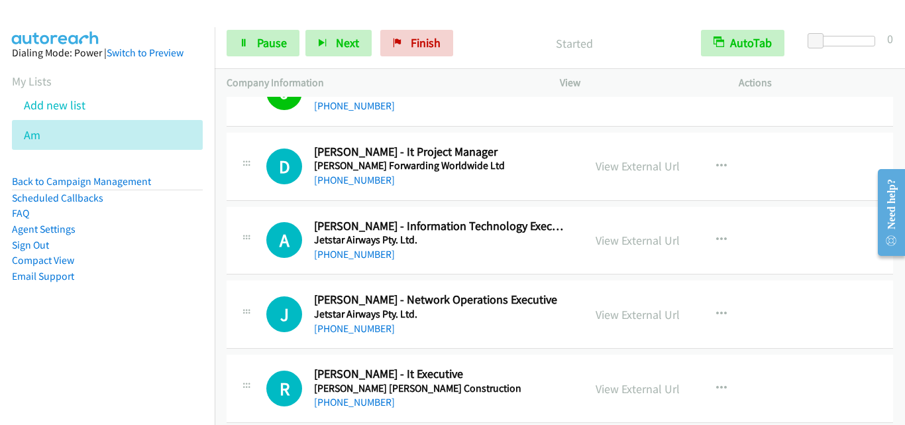
scroll to position [10929, 0]
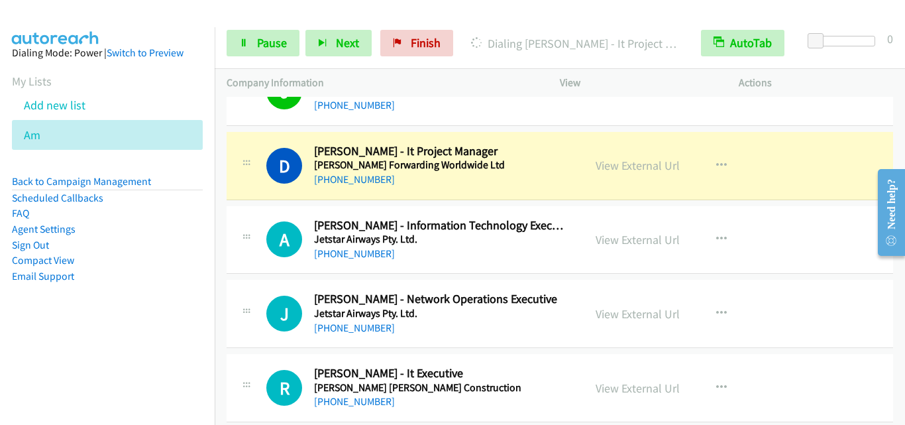
drag, startPoint x: 243, startPoint y: 231, endPoint x: 252, endPoint y: 221, distance: 14.1
click at [243, 232] on icon at bounding box center [246, 235] width 16 height 7
click at [245, 41] on icon at bounding box center [243, 43] width 9 height 9
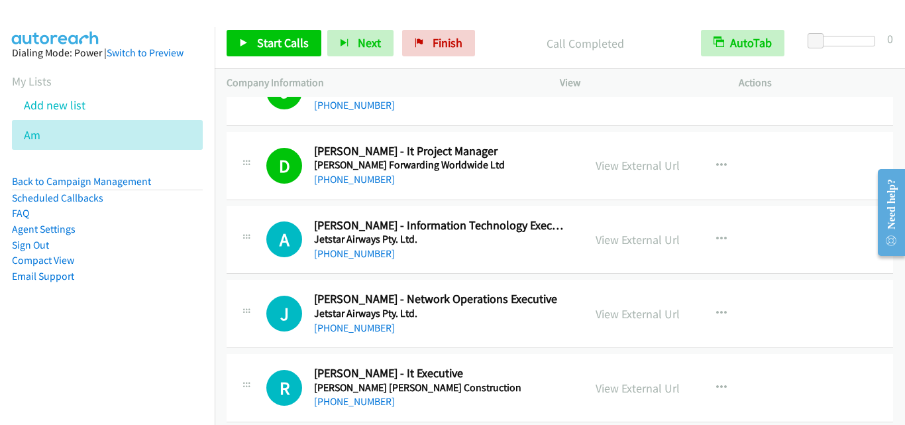
drag, startPoint x: 262, startPoint y: 218, endPoint x: 436, endPoint y: 115, distance: 203.1
click at [262, 218] on div "A Callback Scheduled Adrian Ong - Information Technology Executive Jetstar Airw…" at bounding box center [404, 240] width 333 height 44
click at [289, 34] on link "Start Calls" at bounding box center [274, 43] width 95 height 26
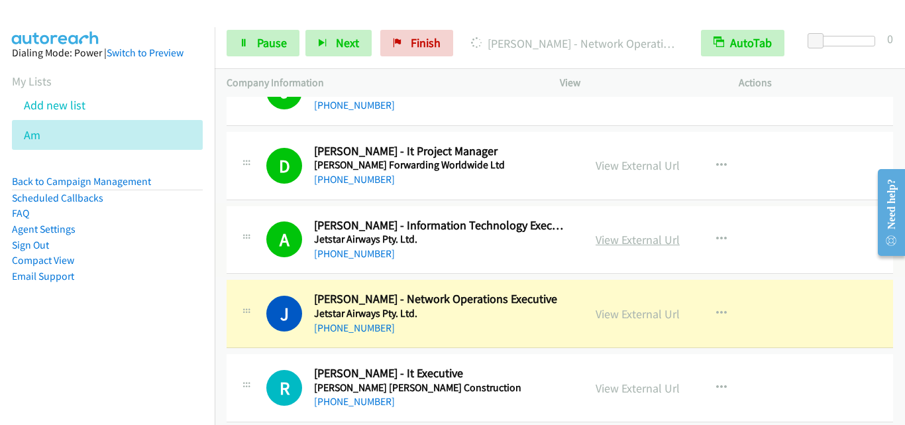
click at [632, 235] on link "View External Url" at bounding box center [637, 239] width 84 height 15
click at [254, 42] on link "Pause" at bounding box center [263, 43] width 73 height 26
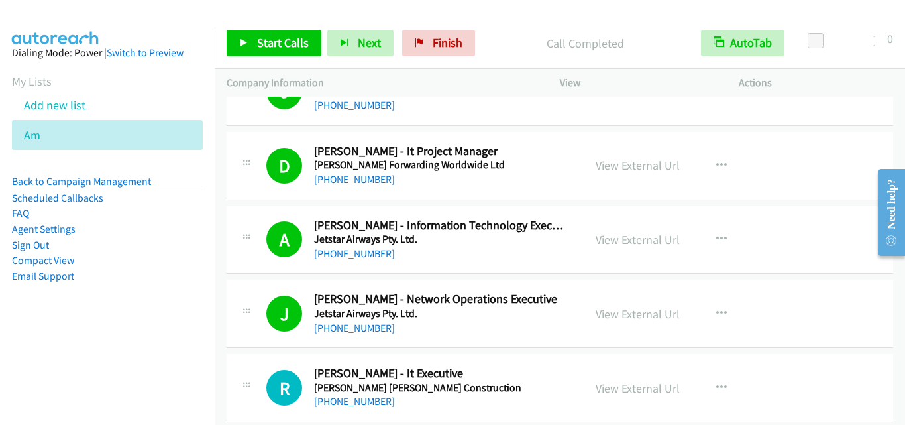
drag, startPoint x: 270, startPoint y: 270, endPoint x: 295, endPoint y: 285, distance: 29.4
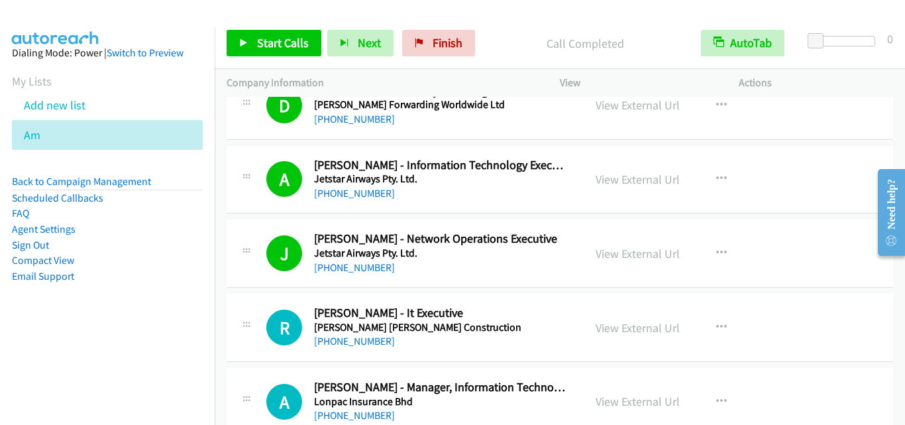
scroll to position [11127, 0]
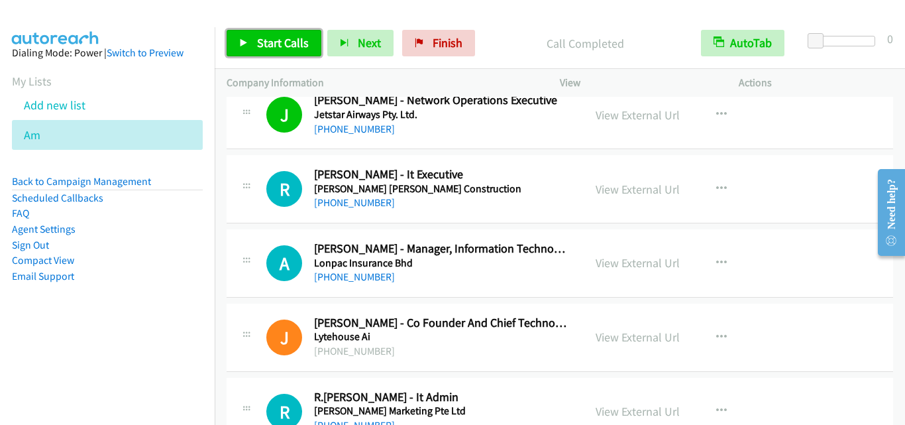
click at [281, 46] on span "Start Calls" at bounding box center [283, 42] width 52 height 15
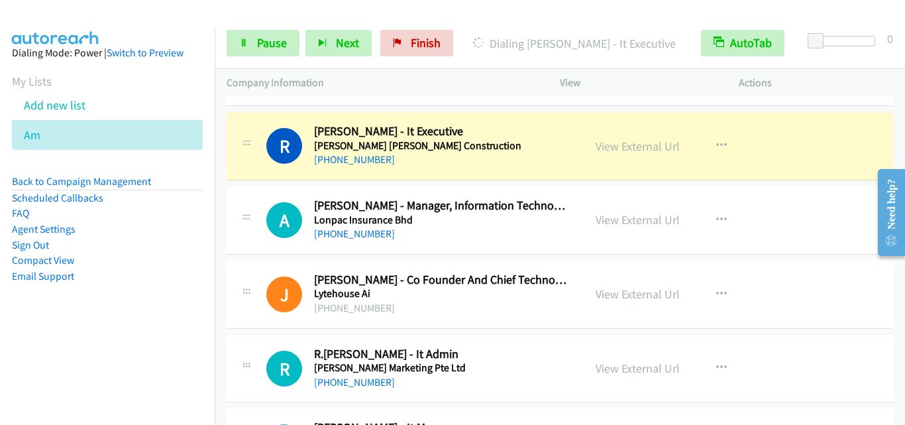
scroll to position [11194, 0]
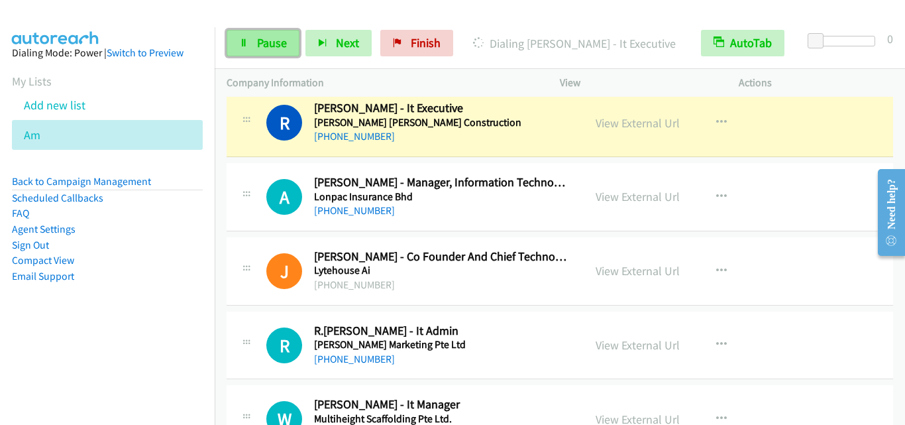
click at [275, 52] on link "Pause" at bounding box center [263, 43] width 73 height 26
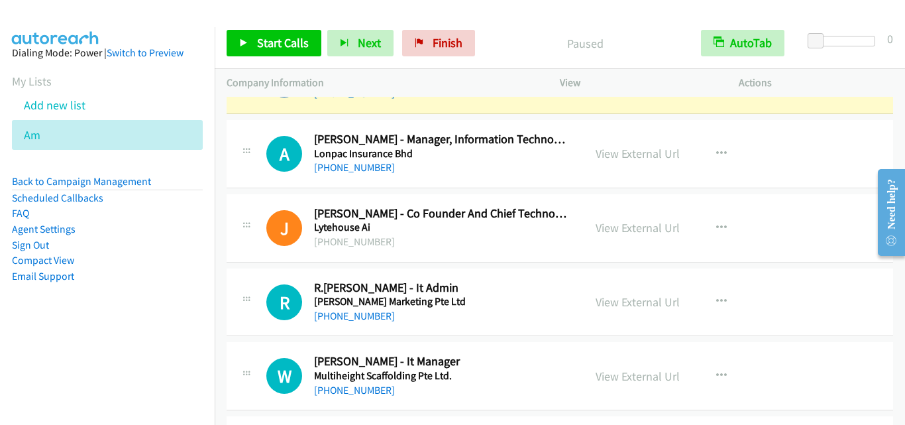
scroll to position [11260, 0]
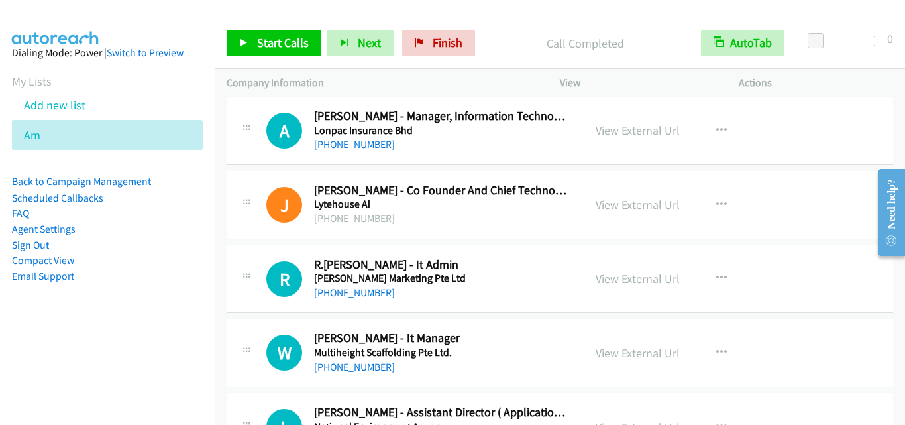
click at [266, 183] on div "J Callback Scheduled Jean Vicente De Carvalho - Co Founder And Chief Technology…" at bounding box center [418, 205] width 305 height 44
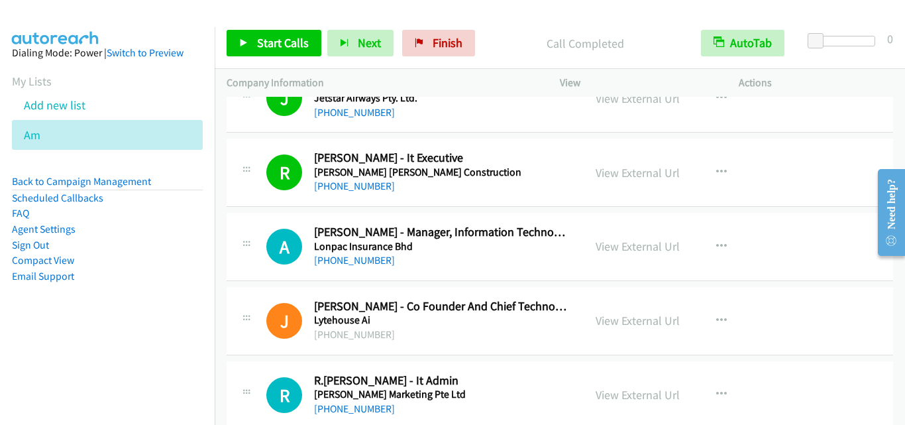
scroll to position [11127, 0]
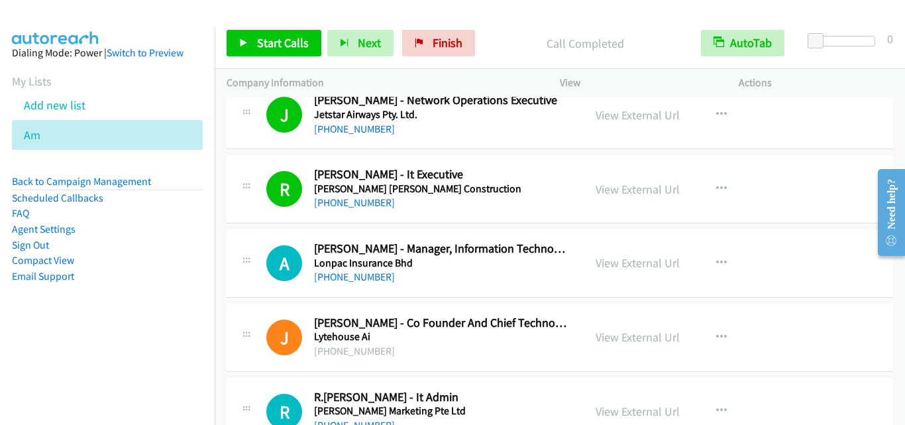
click at [240, 244] on div at bounding box center [246, 259] width 16 height 36
click at [294, 34] on link "Start Calls" at bounding box center [274, 43] width 95 height 26
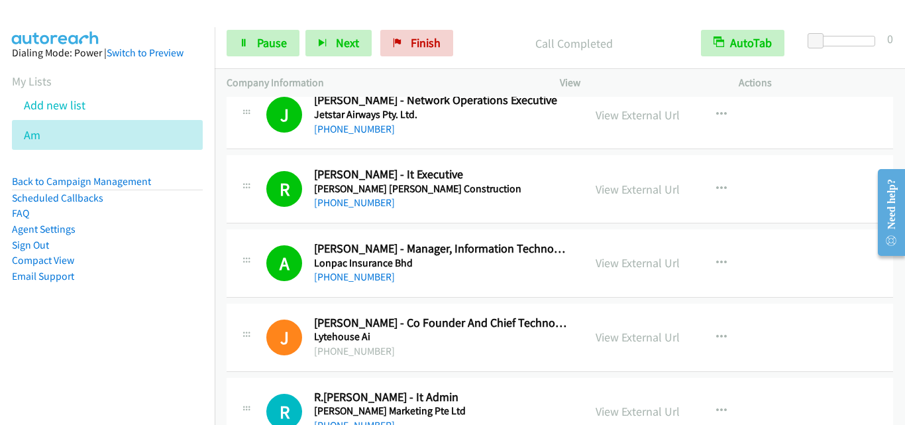
click at [262, 351] on div "J Callback Scheduled Jean Vicente De Carvalho - Co Founder And Chief Technology…" at bounding box center [404, 337] width 333 height 44
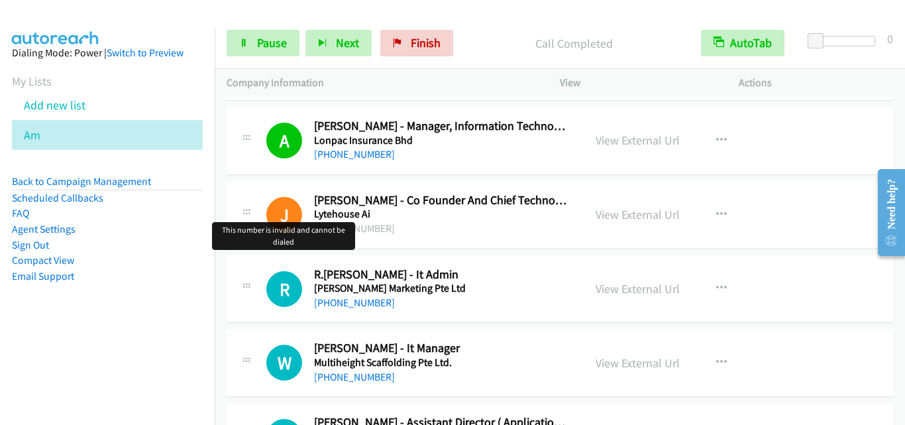
scroll to position [11260, 0]
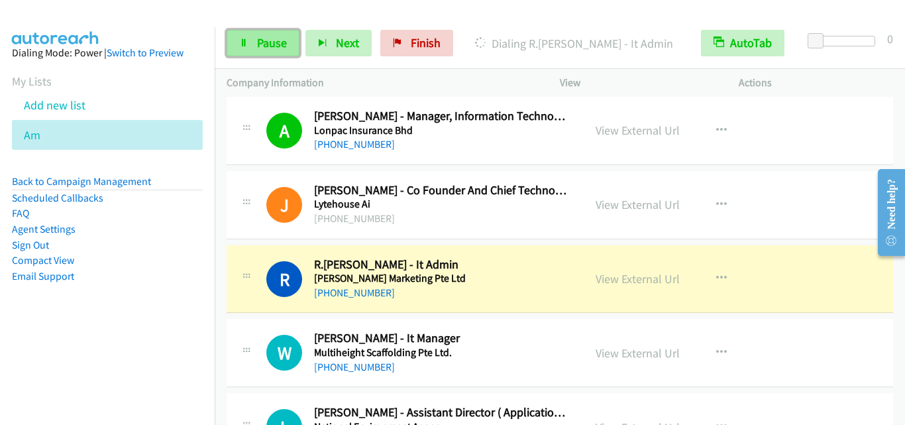
click at [257, 36] on span "Pause" at bounding box center [272, 42] width 30 height 15
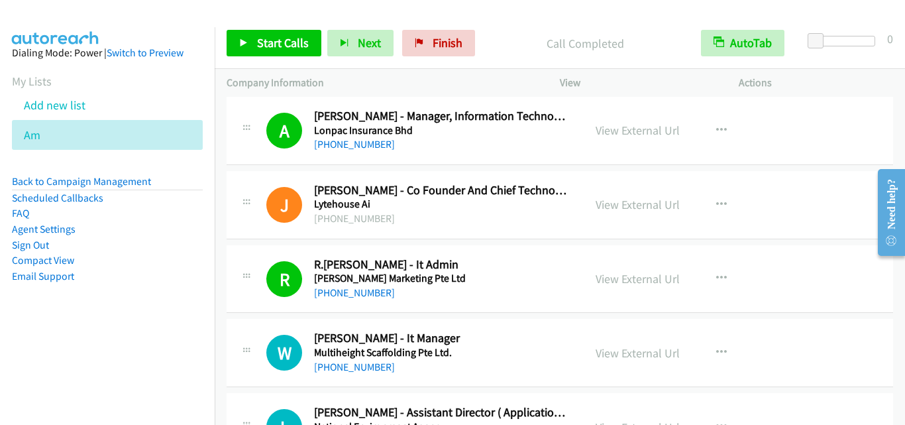
click at [239, 311] on div "R Callback Scheduled R.Muralee Dharan - It Admin Mayer Marketing Pte Ltd Asia/S…" at bounding box center [560, 279] width 666 height 68
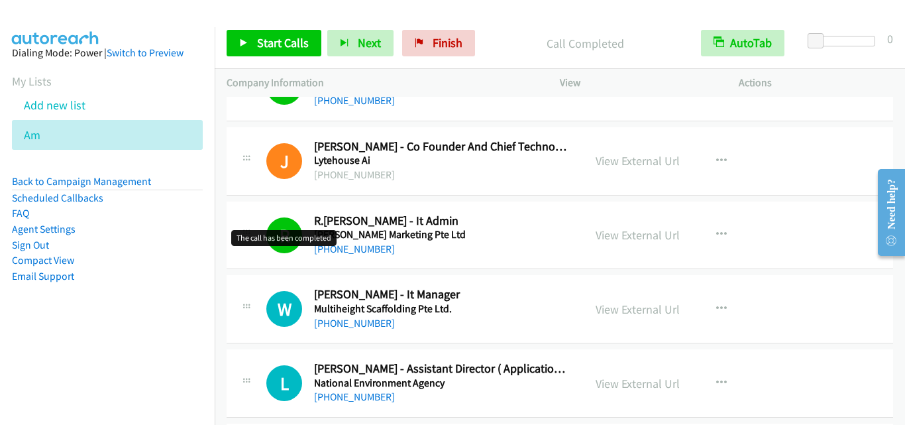
scroll to position [11326, 0]
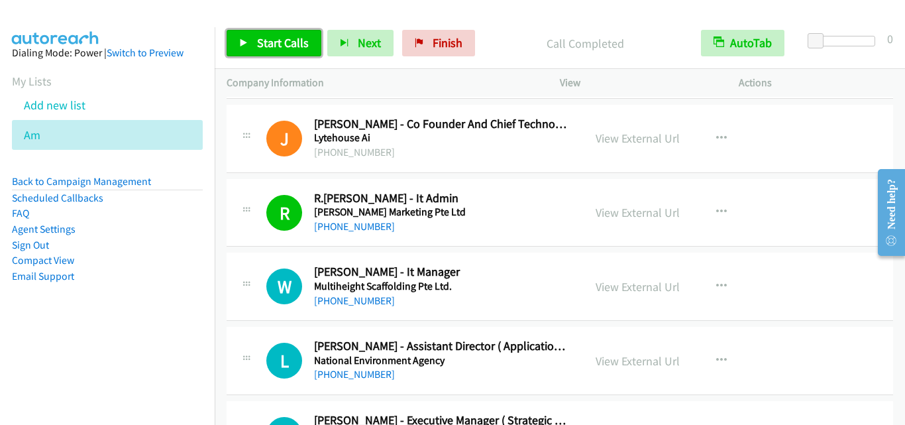
click at [273, 50] on link "Start Calls" at bounding box center [274, 43] width 95 height 26
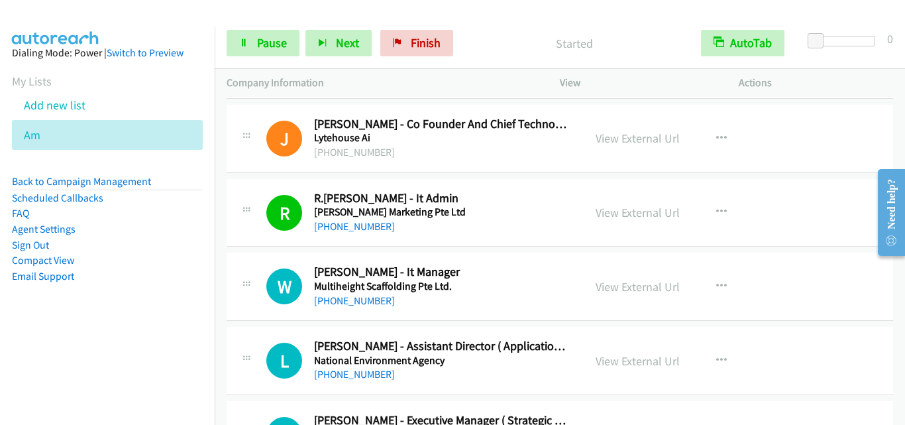
click at [262, 251] on td "W Callback Scheduled Wee Chuan Tee - It Manager Multiheight Scaffolding Pte Ltd…" at bounding box center [560, 287] width 690 height 74
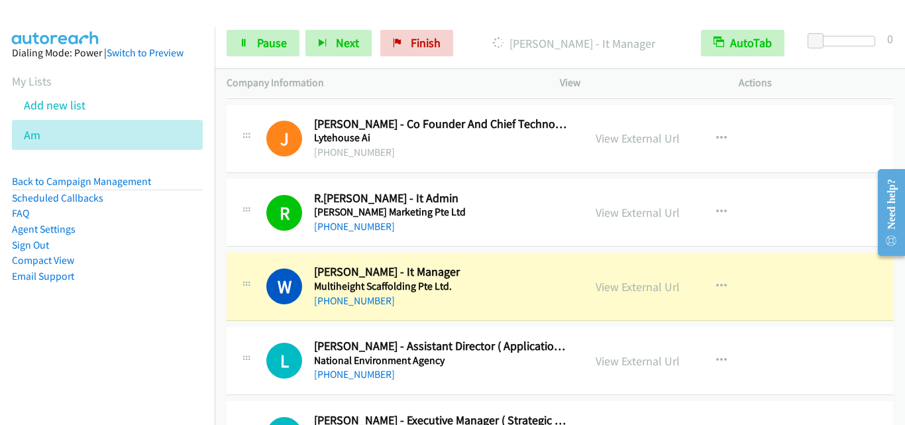
click at [262, 246] on div "R Callback Scheduled R.Muralee Dharan - It Admin Mayer Marketing Pte Ltd Asia/S…" at bounding box center [560, 213] width 666 height 68
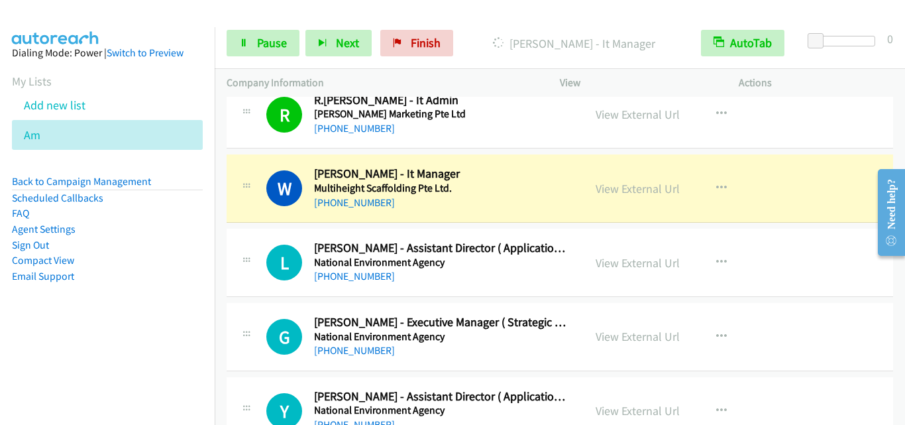
scroll to position [11458, 0]
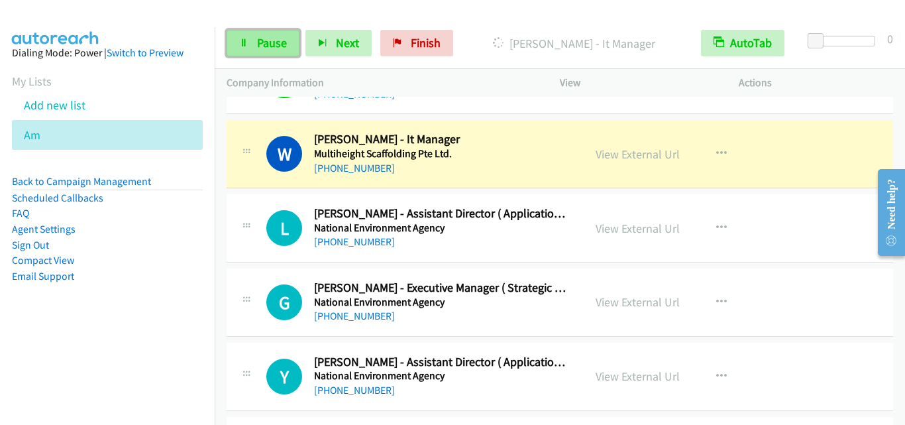
click at [240, 48] on link "Pause" at bounding box center [263, 43] width 73 height 26
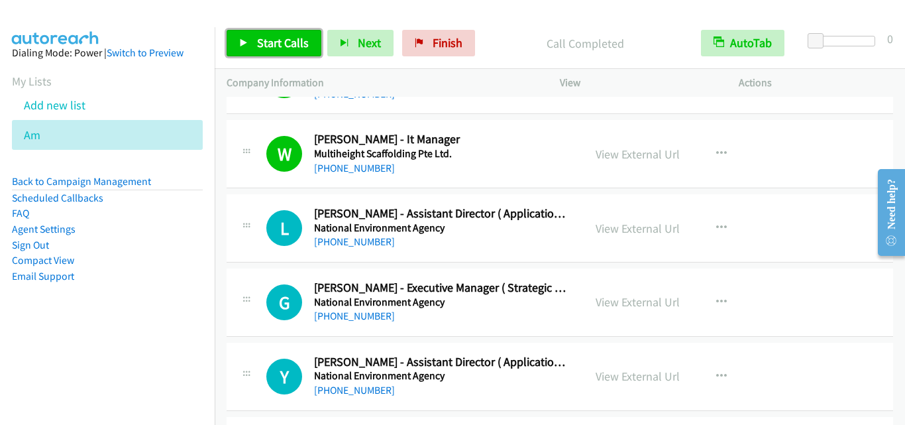
click at [230, 40] on link "Start Calls" at bounding box center [274, 43] width 95 height 26
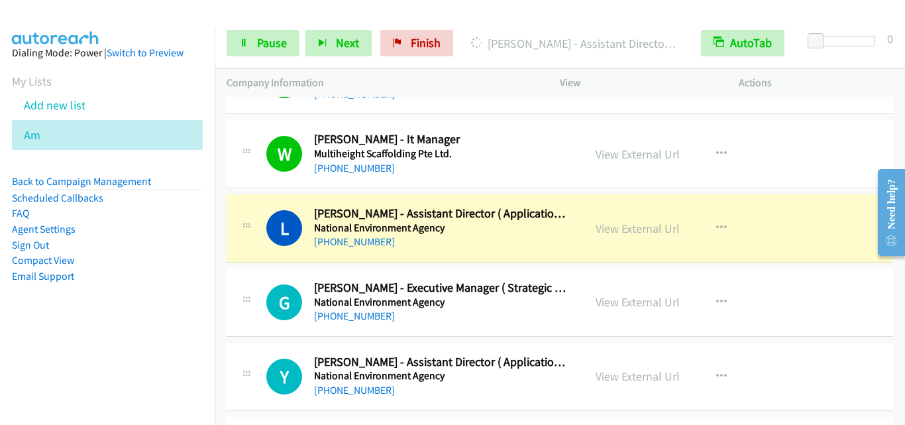
click at [274, 264] on td "L Callback Scheduled Lee Sebastian - Assistant Director ( Application Services …" at bounding box center [560, 228] width 690 height 74
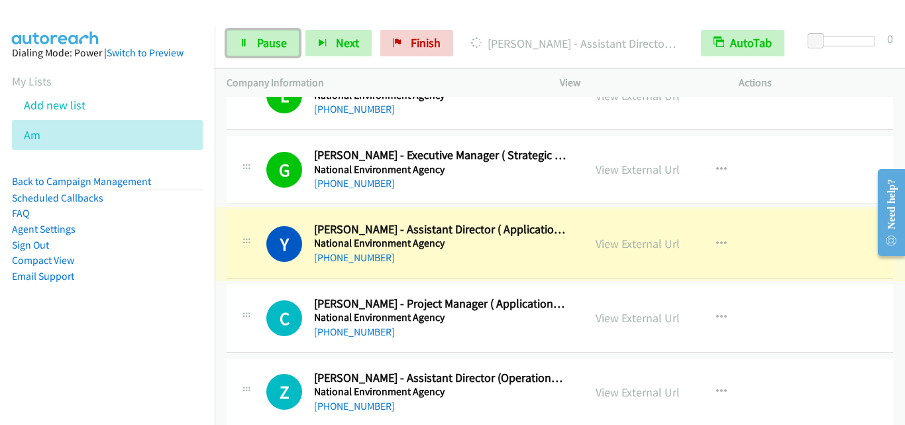
scroll to position [11657, 0]
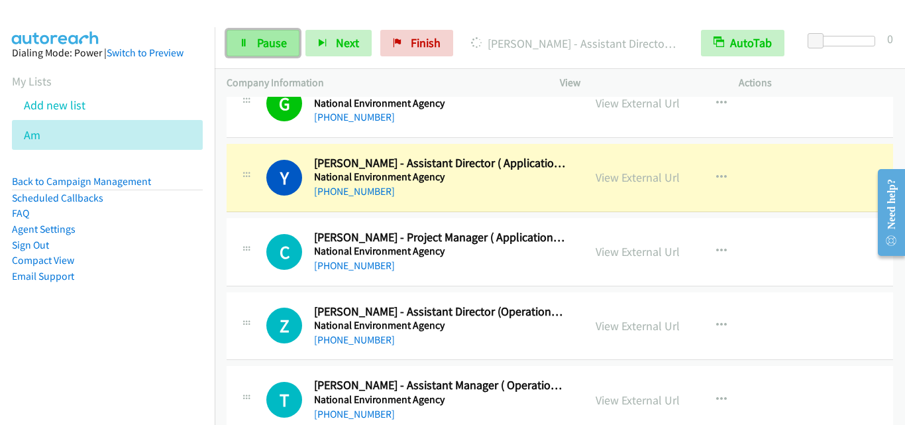
click at [268, 48] on span "Pause" at bounding box center [272, 42] width 30 height 15
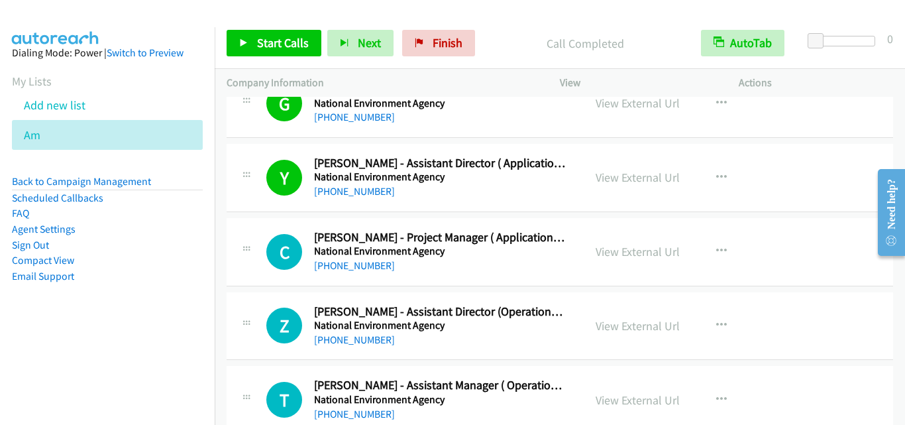
click at [264, 223] on div "C Callback Scheduled Christine Ching - Project Manager ( Application Services )…" at bounding box center [560, 252] width 666 height 68
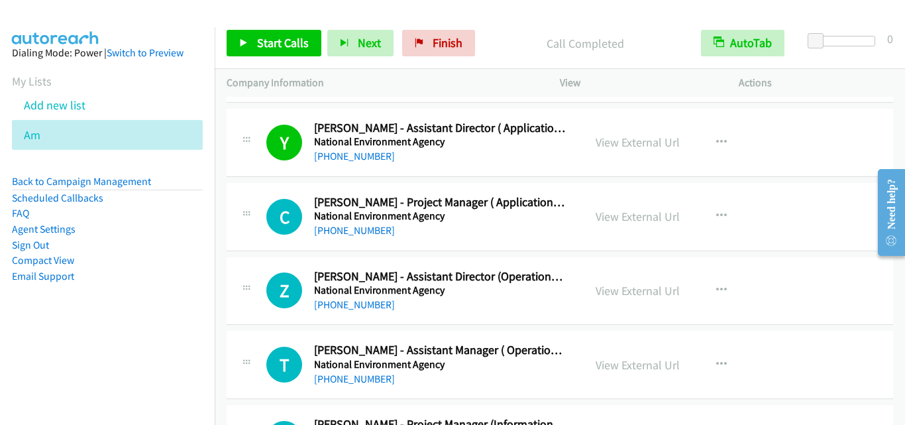
scroll to position [11723, 0]
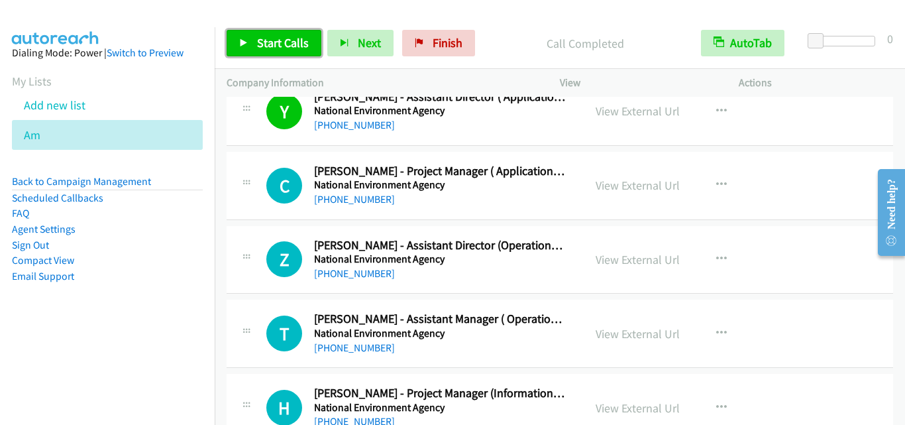
click at [275, 48] on span "Start Calls" at bounding box center [283, 42] width 52 height 15
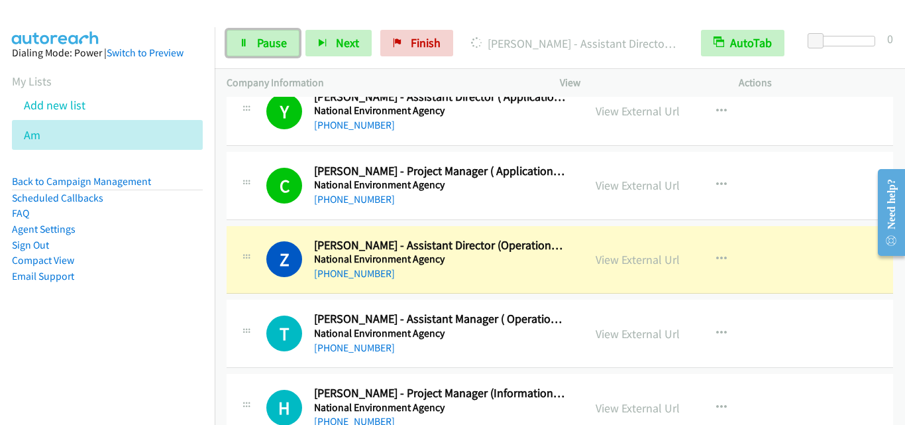
drag, startPoint x: 269, startPoint y: 44, endPoint x: 263, endPoint y: 61, distance: 18.2
click at [269, 44] on span "Pause" at bounding box center [272, 42] width 30 height 15
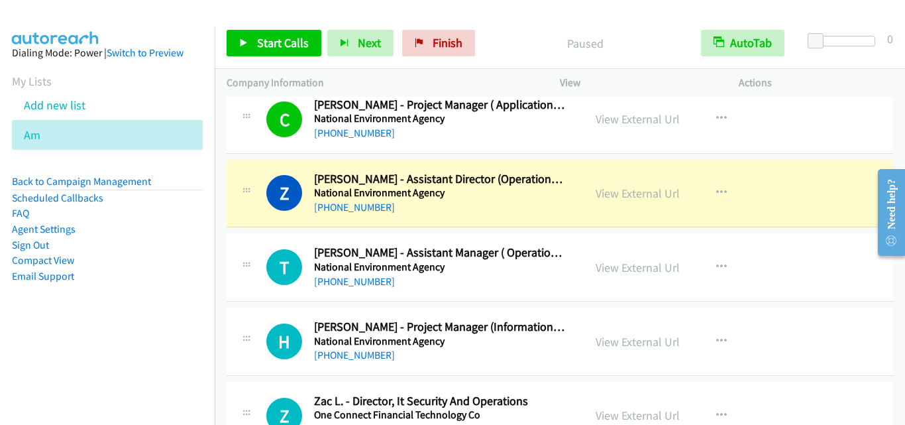
scroll to position [11856, 0]
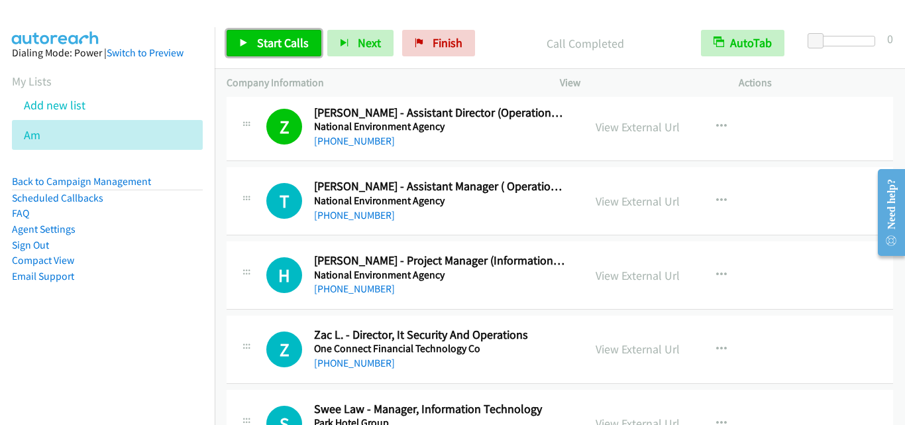
click at [254, 50] on link "Start Calls" at bounding box center [274, 43] width 95 height 26
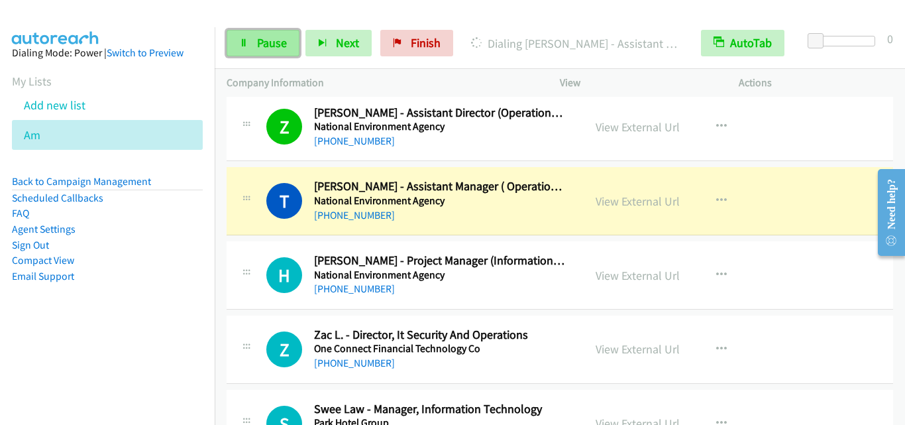
click at [251, 41] on link "Pause" at bounding box center [263, 43] width 73 height 26
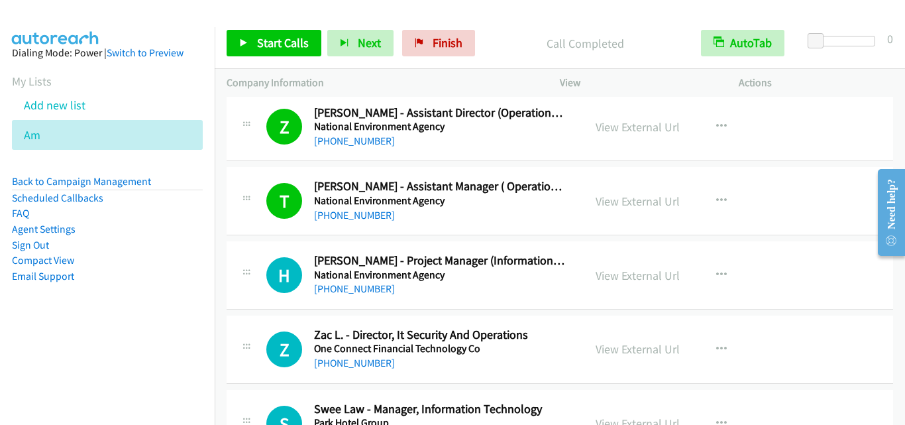
click at [280, 250] on div "H Callback Scheduled Hubert Lim - Project Manager (Information Technology Opera…" at bounding box center [560, 275] width 666 height 68
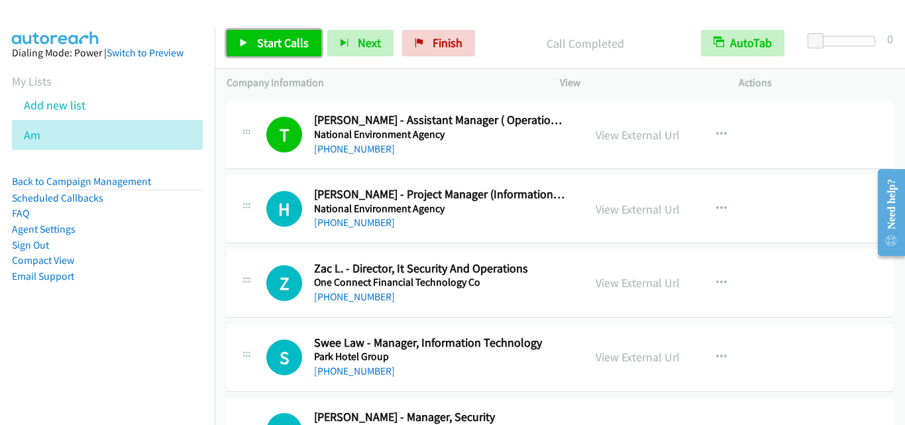
click at [283, 42] on span "Start Calls" at bounding box center [283, 42] width 52 height 15
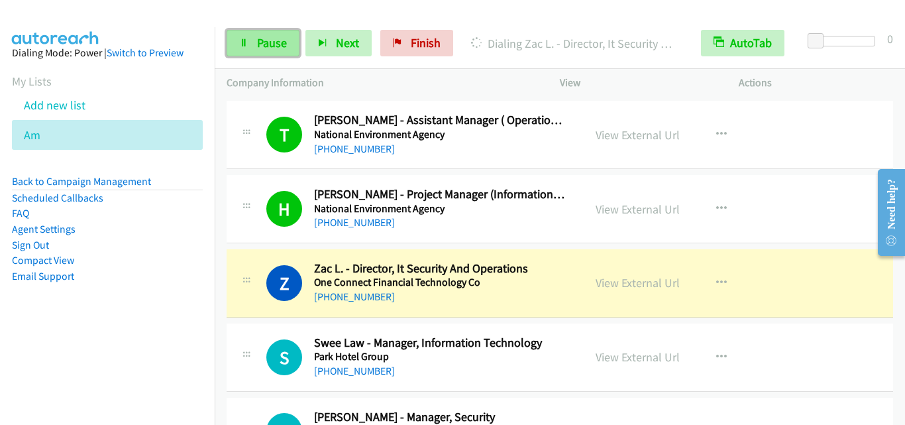
click at [230, 52] on link "Pause" at bounding box center [263, 43] width 73 height 26
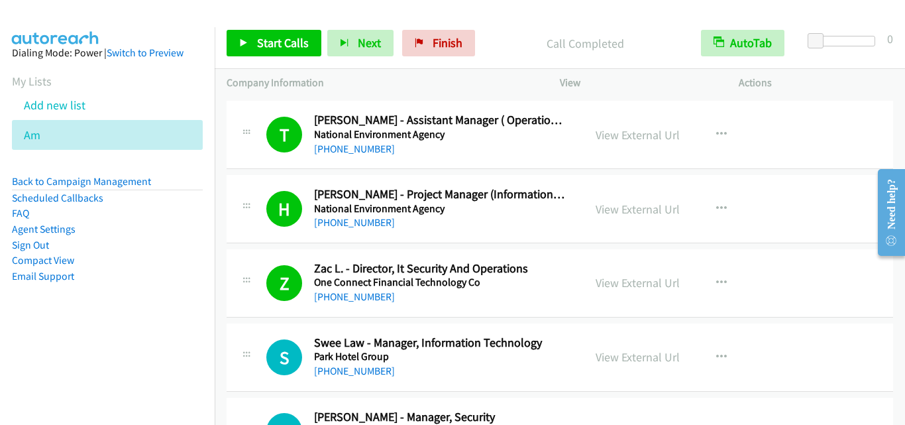
click at [254, 309] on div "Z Callback Scheduled Zac L. - Director, It Security And Operations One Connect …" at bounding box center [560, 283] width 666 height 68
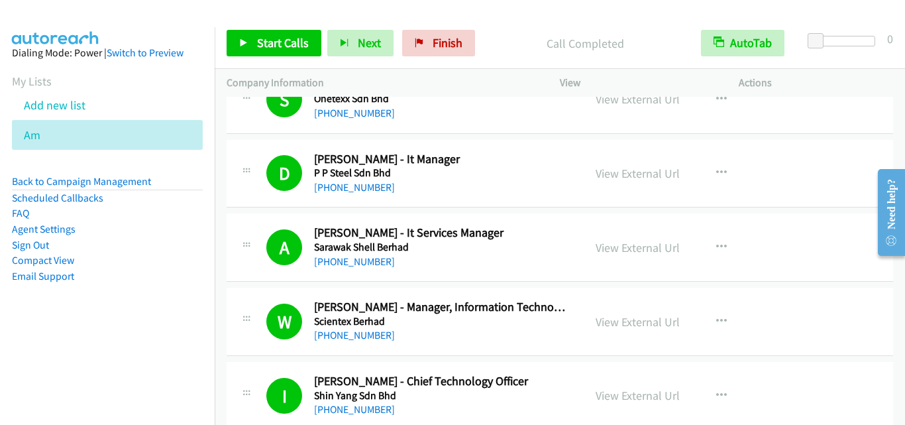
scroll to position [0, 0]
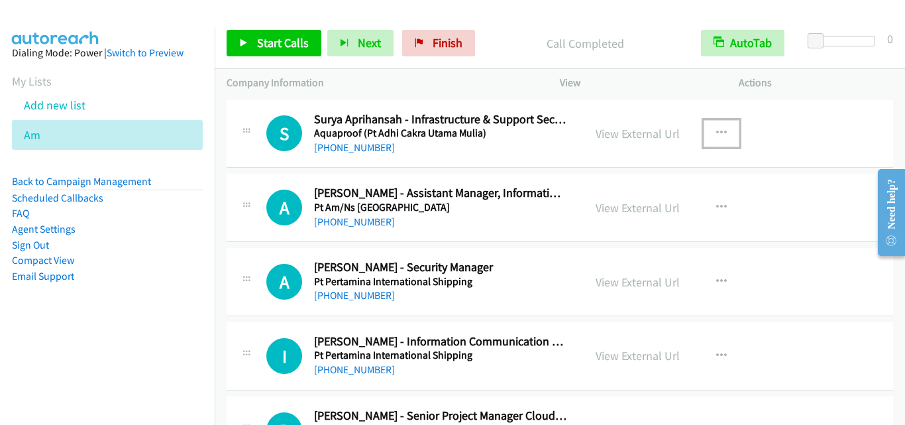
click at [716, 130] on icon "button" at bounding box center [721, 133] width 11 height 11
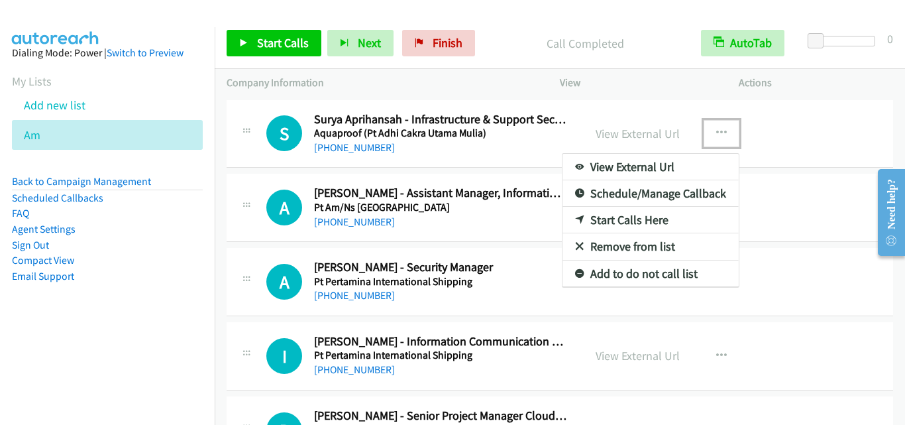
click at [652, 222] on link "Start Calls Here" at bounding box center [650, 220] width 176 height 26
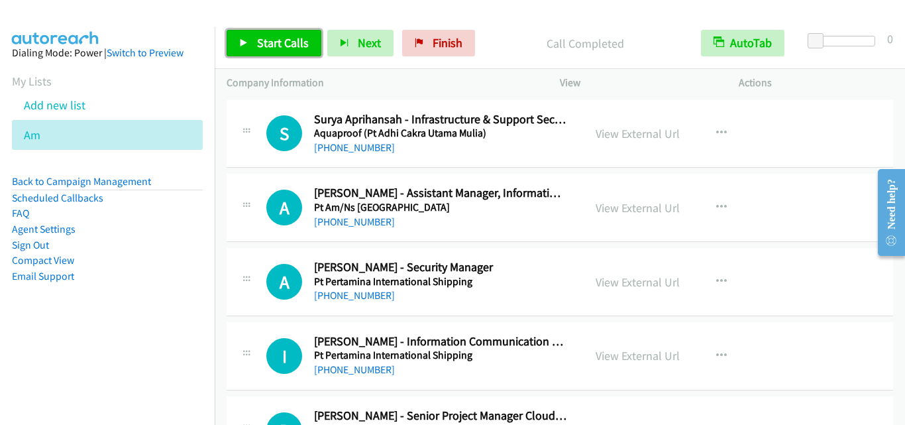
click at [275, 42] on span "Start Calls" at bounding box center [283, 42] width 52 height 15
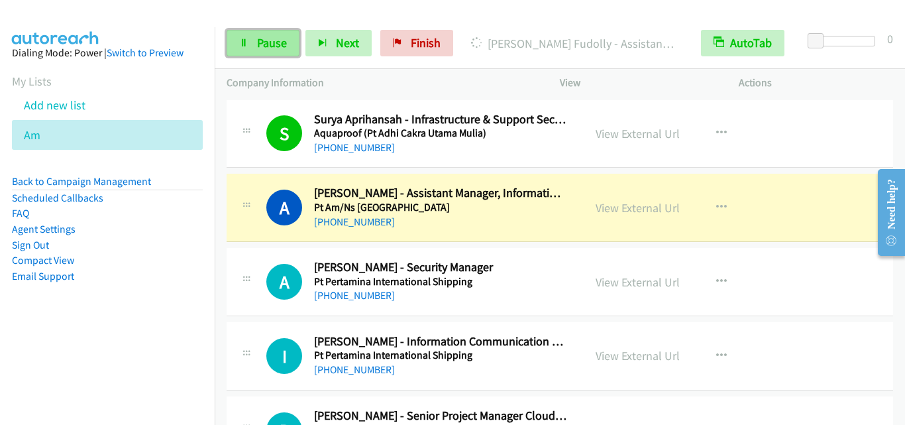
click at [288, 48] on link "Pause" at bounding box center [263, 43] width 73 height 26
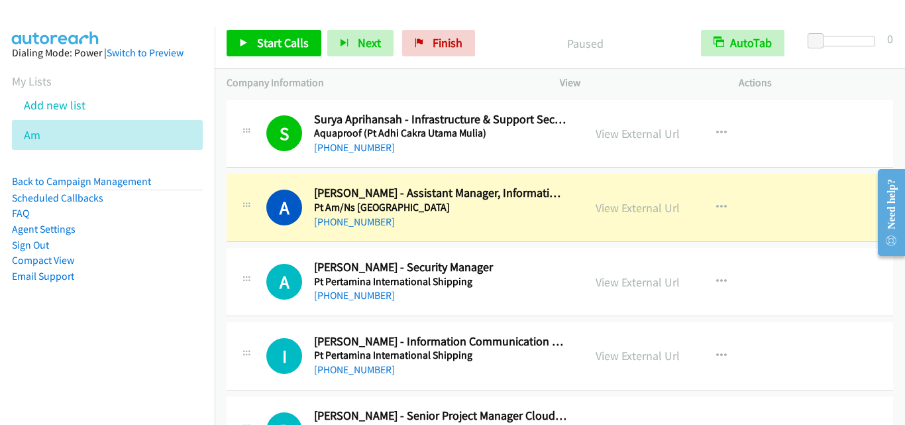
scroll to position [66, 0]
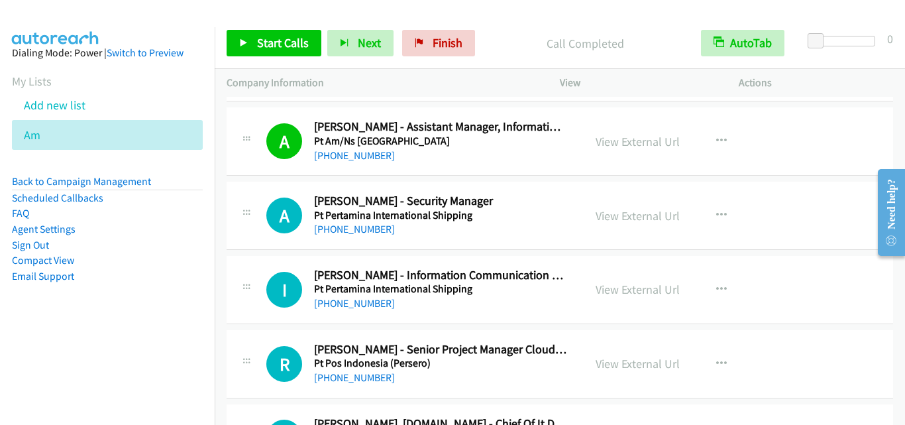
click at [269, 197] on div "A Callback Scheduled Andreas Immanuel Mulianto - Security Manager Pt Pertamina …" at bounding box center [418, 215] width 305 height 44
click at [285, 47] on span "Start Calls" at bounding box center [283, 42] width 52 height 15
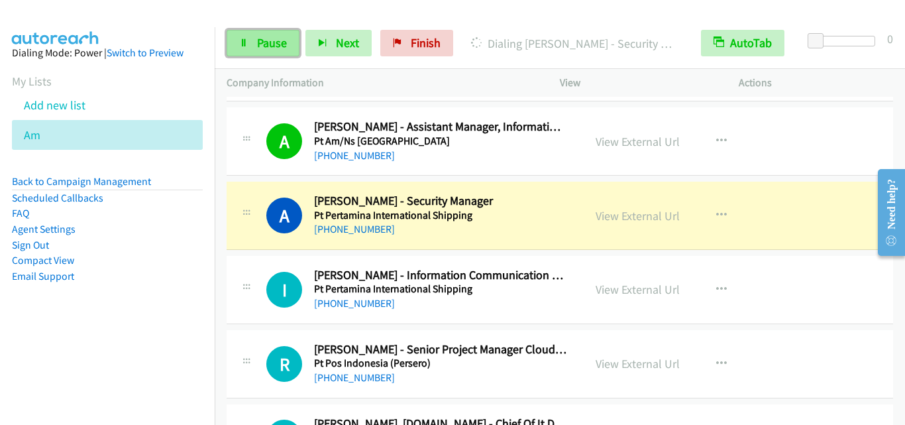
click at [267, 53] on link "Pause" at bounding box center [263, 43] width 73 height 26
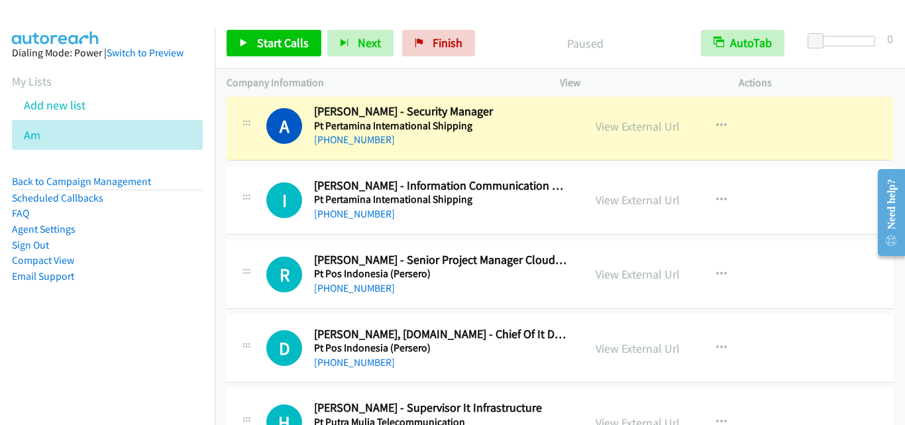
scroll to position [132, 0]
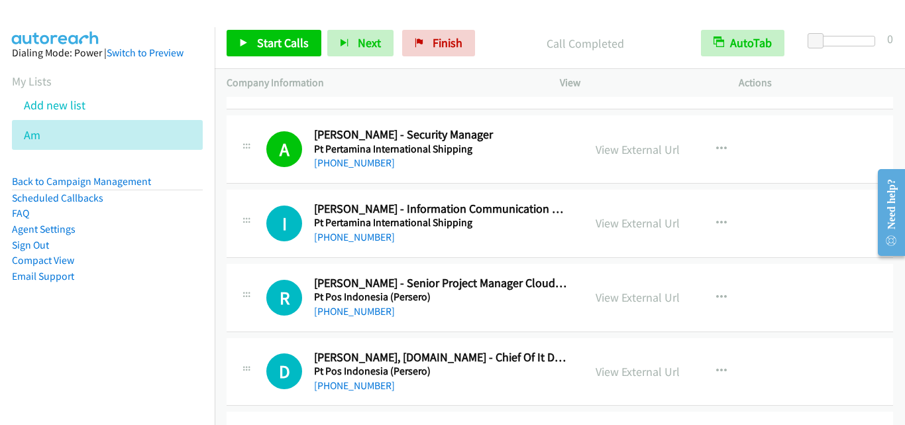
click at [247, 253] on div "I Callback Scheduled Ismael Halim - Information Communication Technology Manage…" at bounding box center [560, 223] width 666 height 68
click at [262, 40] on span "Start Calls" at bounding box center [283, 42] width 52 height 15
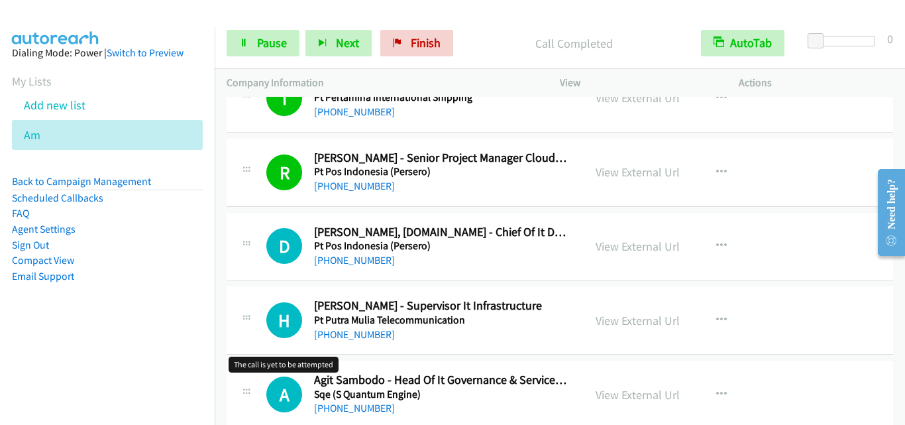
scroll to position [265, 0]
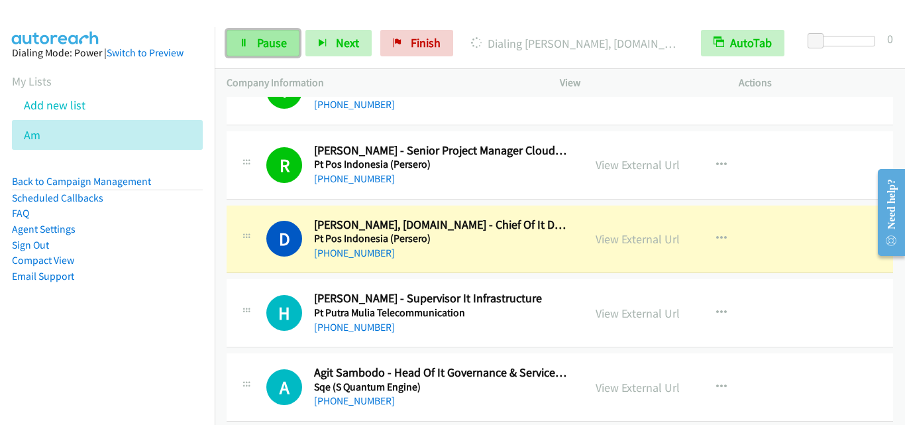
click at [273, 40] on span "Pause" at bounding box center [272, 42] width 30 height 15
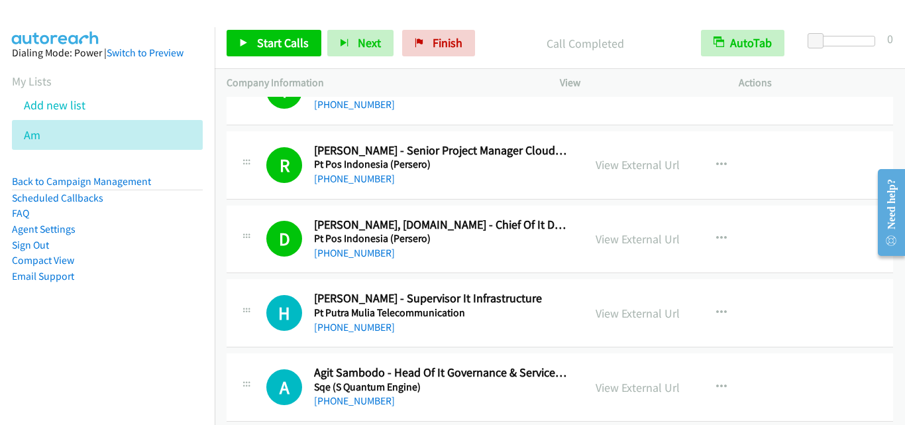
scroll to position [331, 0]
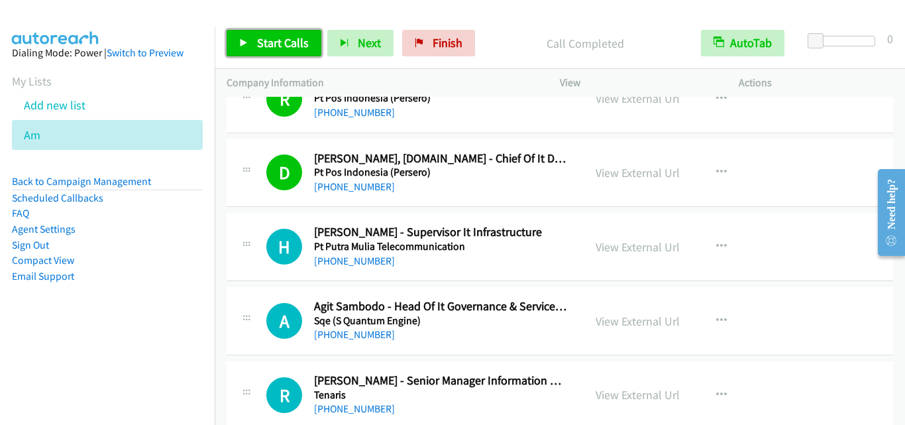
click at [289, 32] on link "Start Calls" at bounding box center [274, 43] width 95 height 26
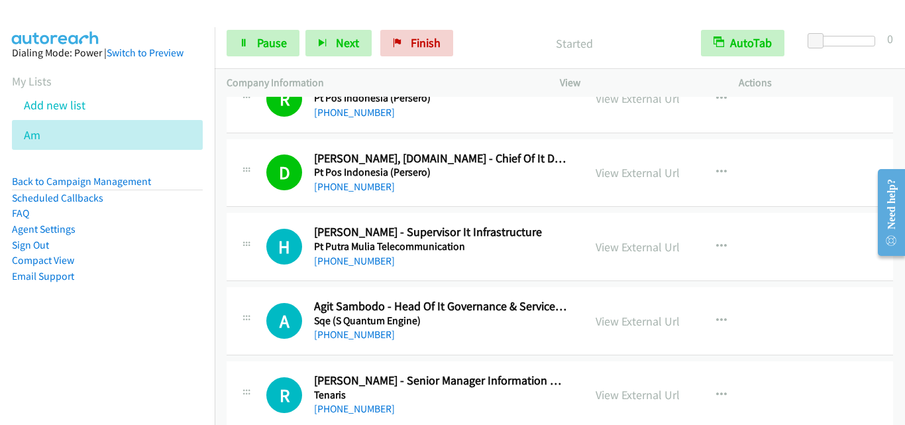
scroll to position [397, 0]
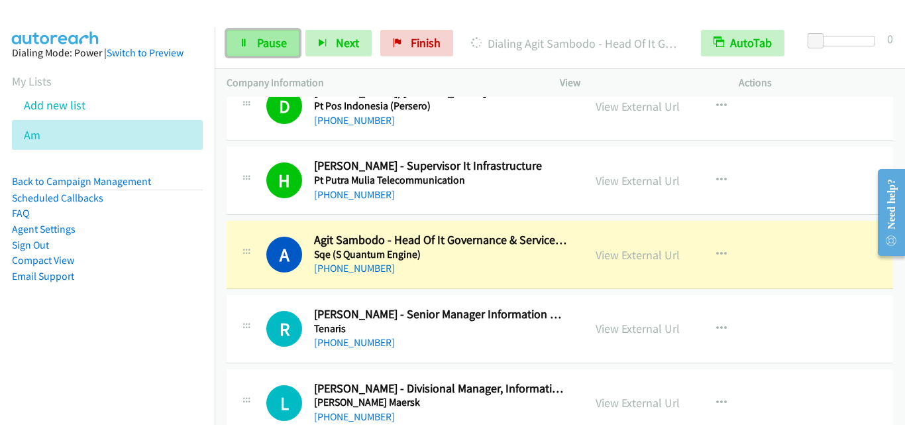
click at [277, 46] on span "Pause" at bounding box center [272, 42] width 30 height 15
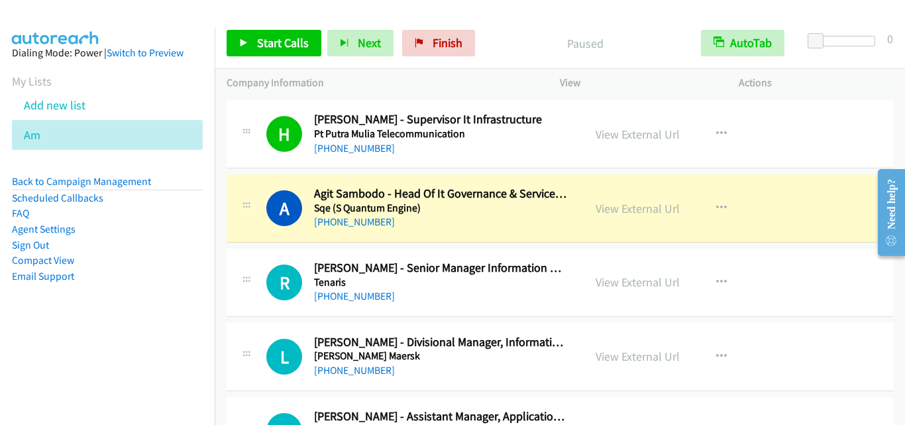
scroll to position [464, 0]
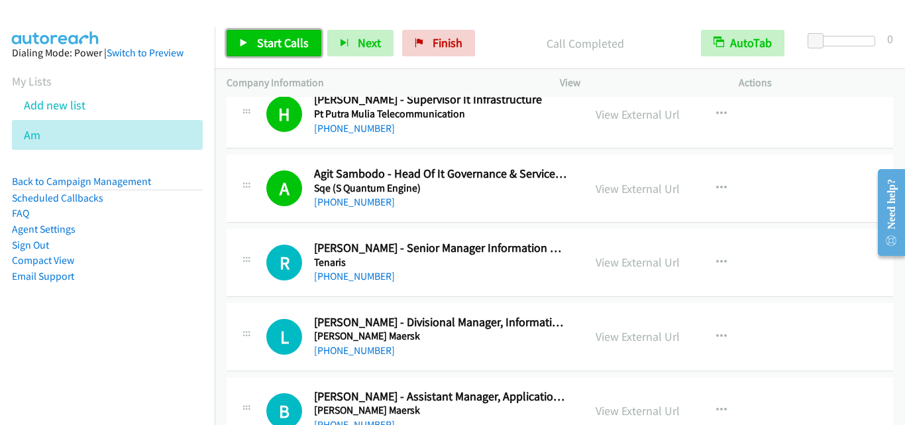
click at [281, 40] on span "Start Calls" at bounding box center [283, 42] width 52 height 15
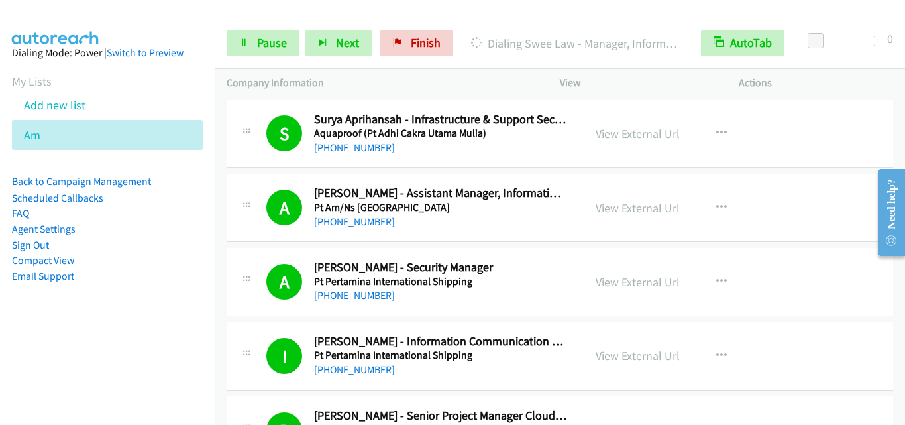
scroll to position [0, 0]
click at [258, 44] on span "Pause" at bounding box center [272, 42] width 30 height 15
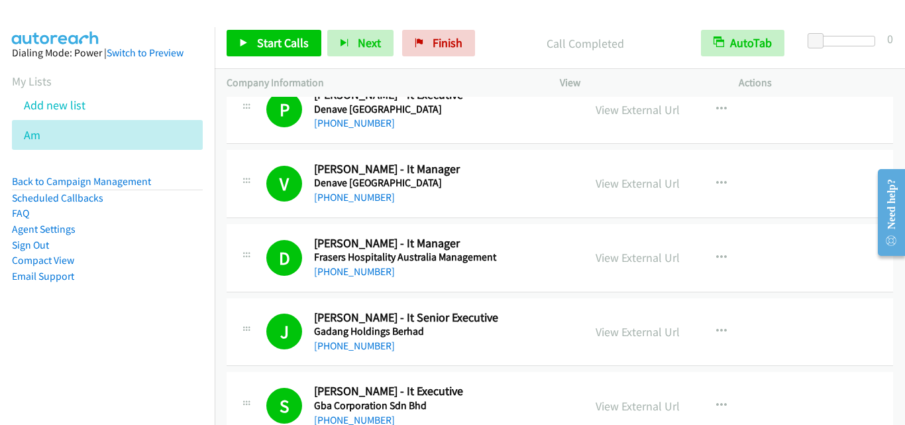
scroll to position [2716, 0]
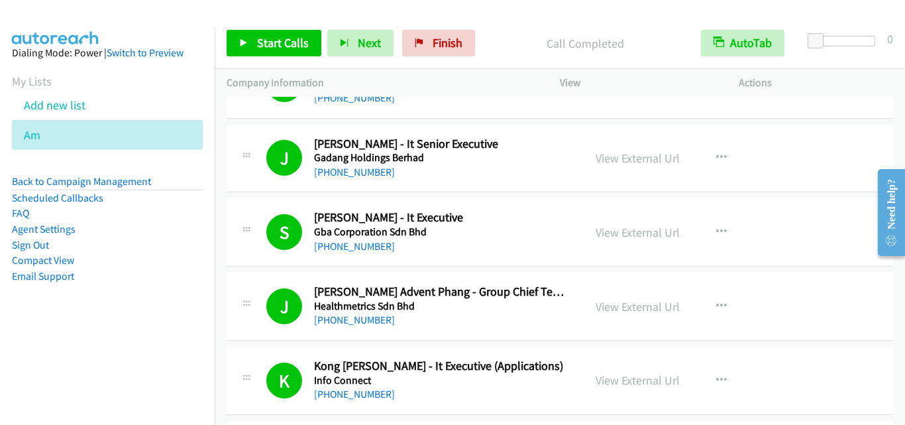
drag, startPoint x: 248, startPoint y: 246, endPoint x: 334, endPoint y: 24, distance: 238.9
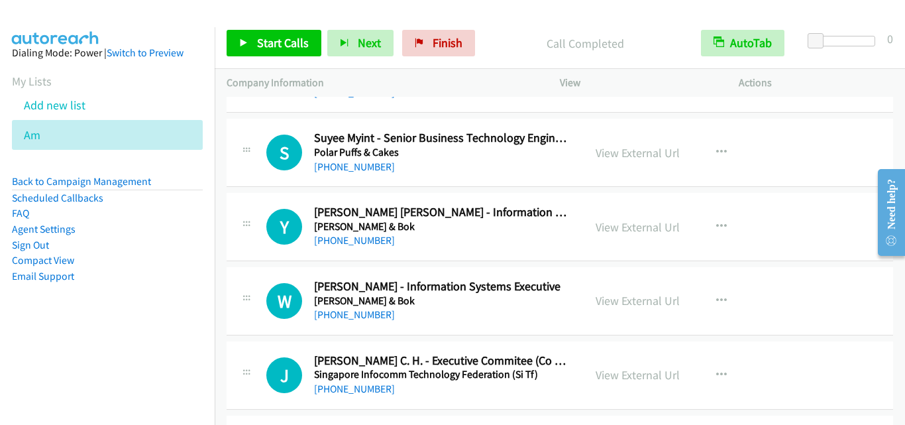
scroll to position [12253, 0]
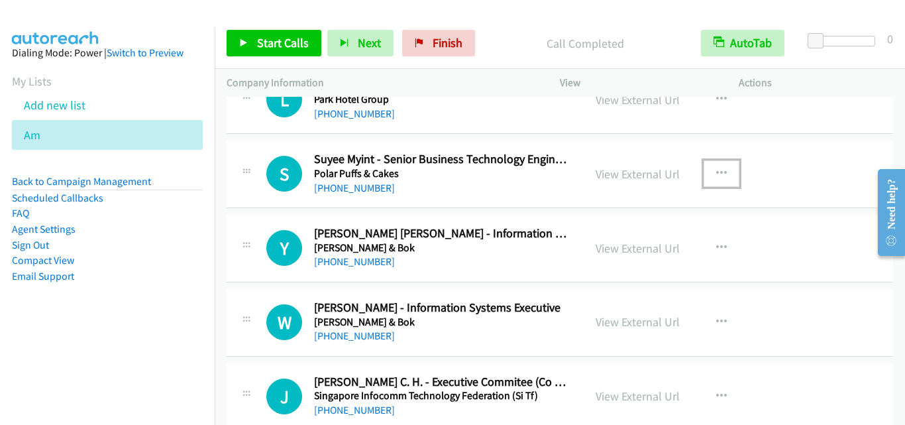
click at [716, 172] on icon "button" at bounding box center [721, 173] width 11 height 11
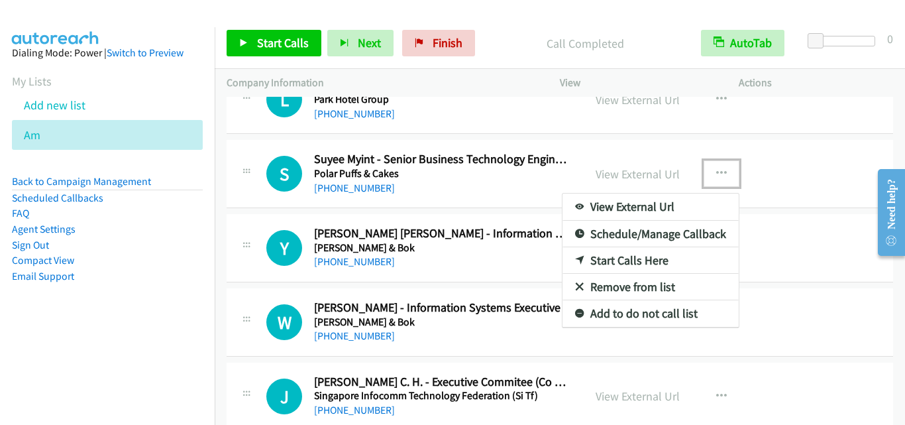
click at [626, 260] on link "Start Calls Here" at bounding box center [650, 260] width 176 height 26
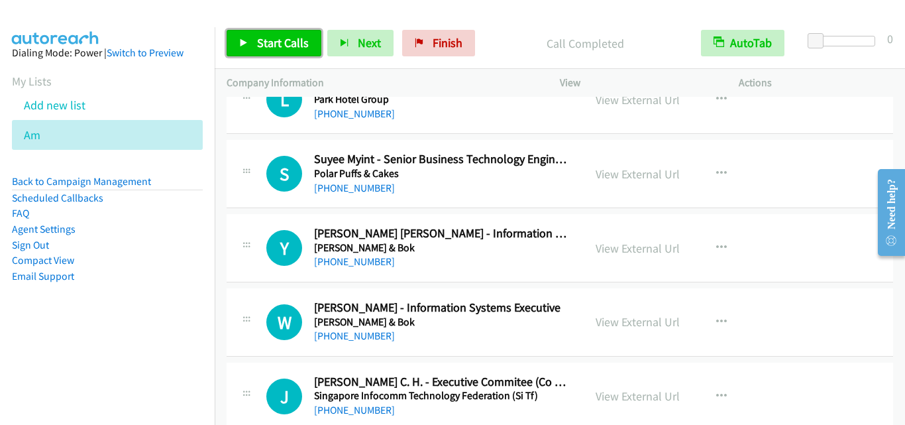
click at [258, 37] on span "Start Calls" at bounding box center [283, 42] width 52 height 15
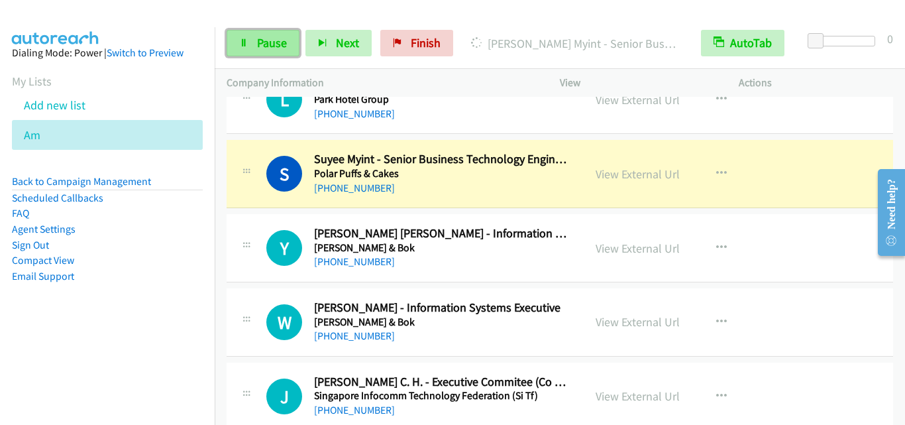
click at [272, 38] on span "Pause" at bounding box center [272, 42] width 30 height 15
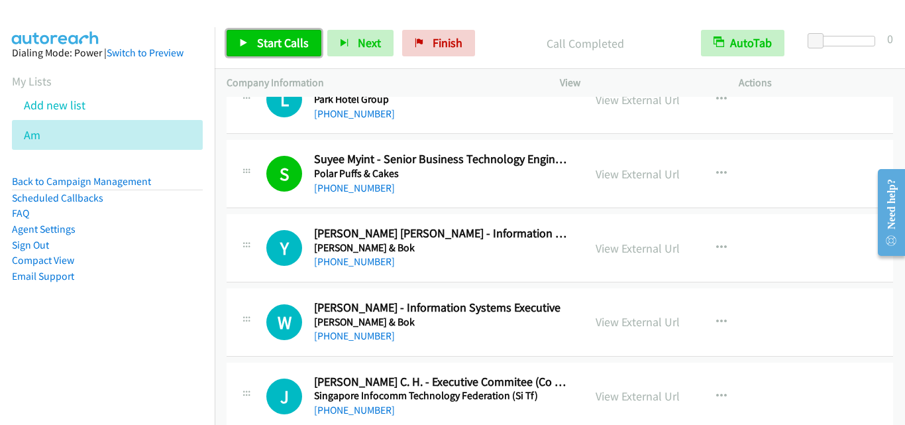
click at [264, 48] on span "Start Calls" at bounding box center [283, 42] width 52 height 15
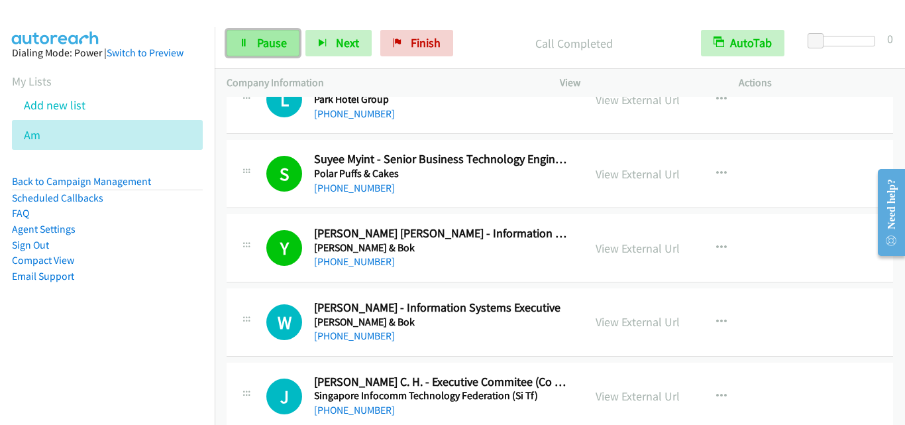
click at [261, 52] on link "Pause" at bounding box center [263, 43] width 73 height 26
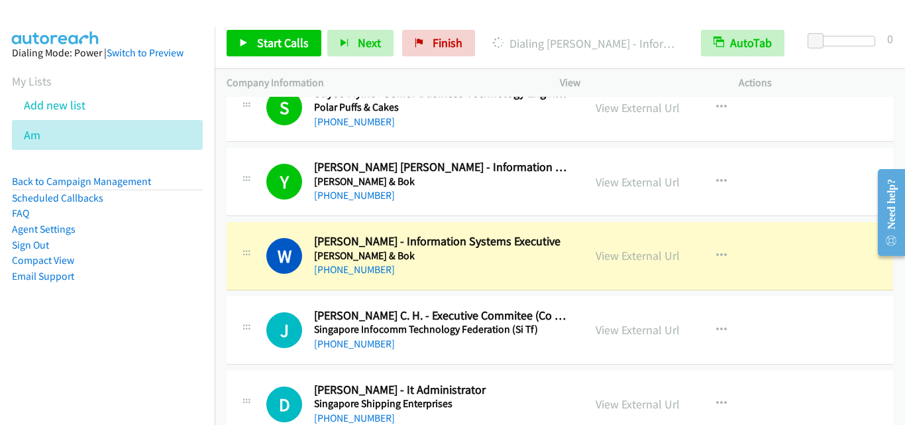
scroll to position [12386, 0]
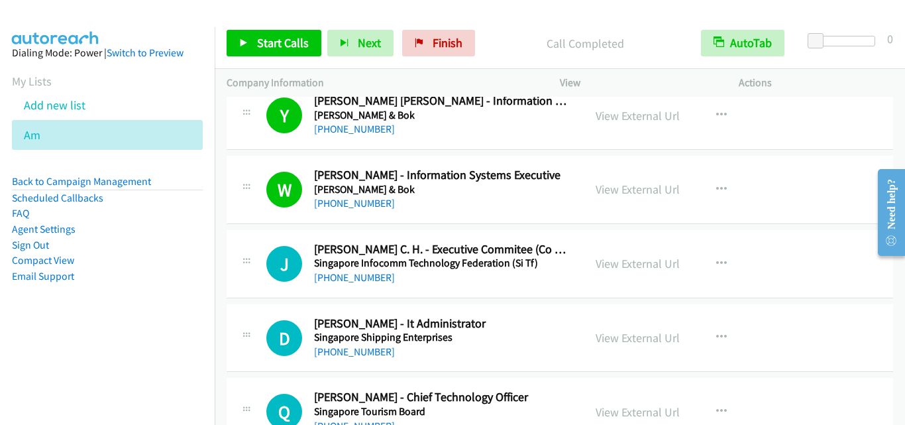
click at [253, 283] on div "J Callback Scheduled Jeremy Ang C. H. - Executive Commitee (Co Opt) Cloud & Dat…" at bounding box center [404, 264] width 333 height 44
click at [265, 34] on link "Start Calls" at bounding box center [274, 43] width 95 height 26
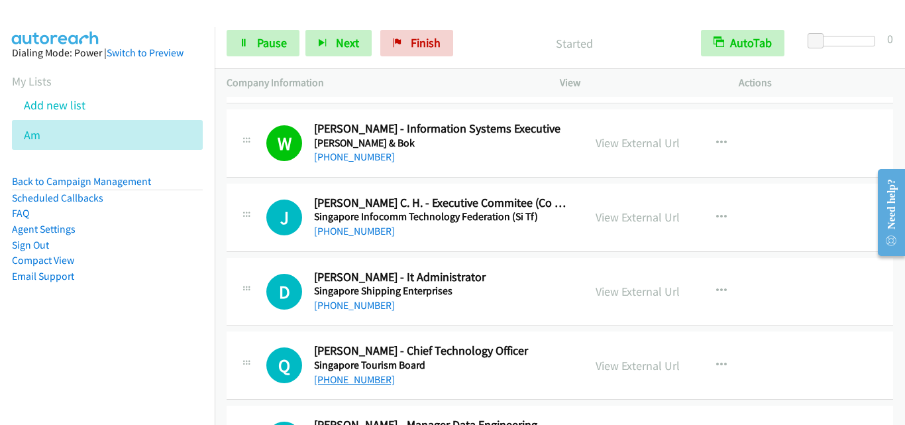
scroll to position [12452, 0]
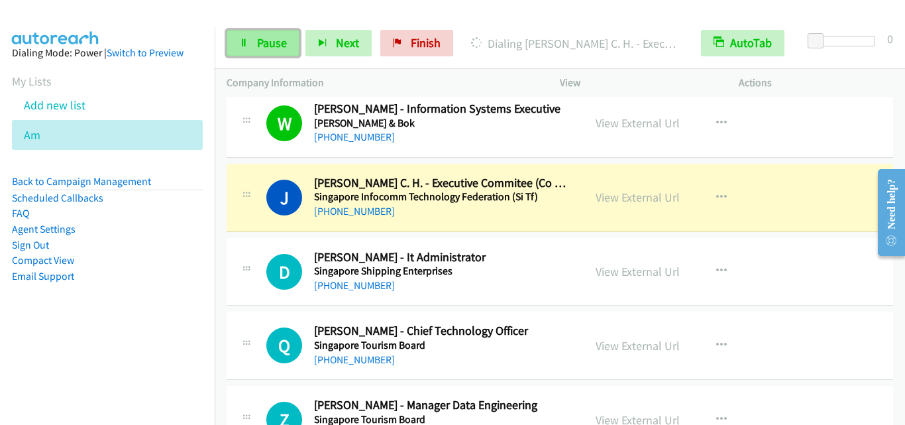
click at [262, 50] on link "Pause" at bounding box center [263, 43] width 73 height 26
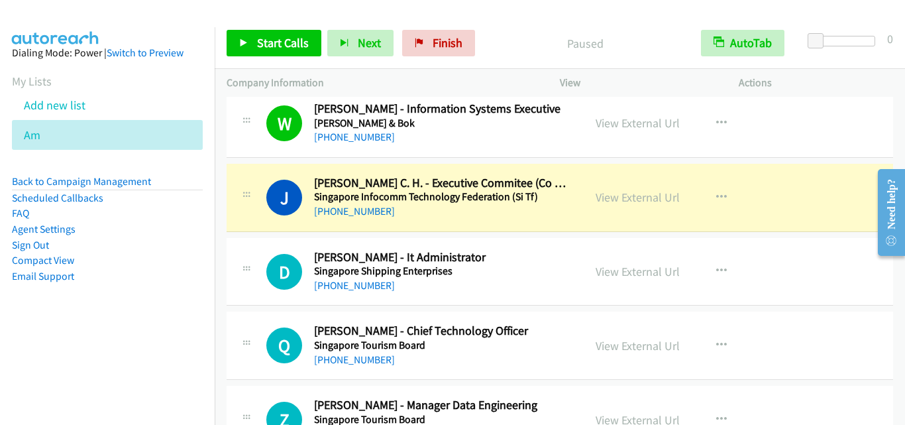
drag, startPoint x: 268, startPoint y: 230, endPoint x: 281, endPoint y: 216, distance: 19.7
click at [268, 230] on div "J Callback Scheduled Jeremy Ang C. H. - Executive Commitee (Co Opt) Cloud & Dat…" at bounding box center [560, 198] width 666 height 68
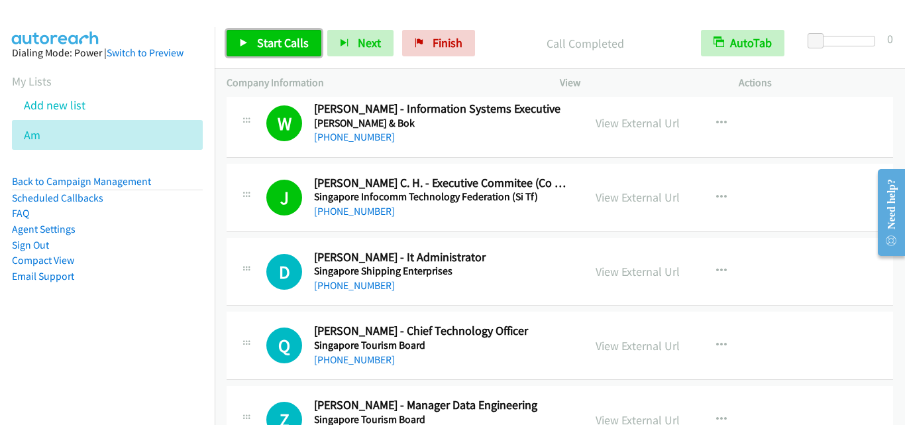
click at [254, 49] on link "Start Calls" at bounding box center [274, 43] width 95 height 26
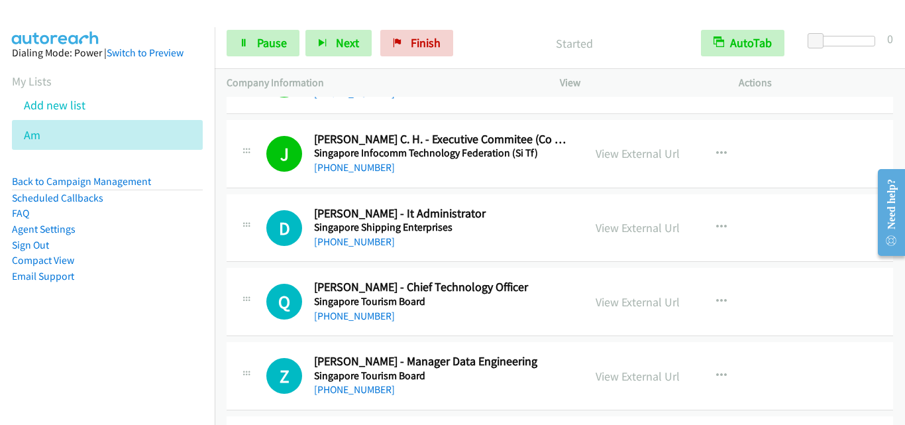
scroll to position [12518, 0]
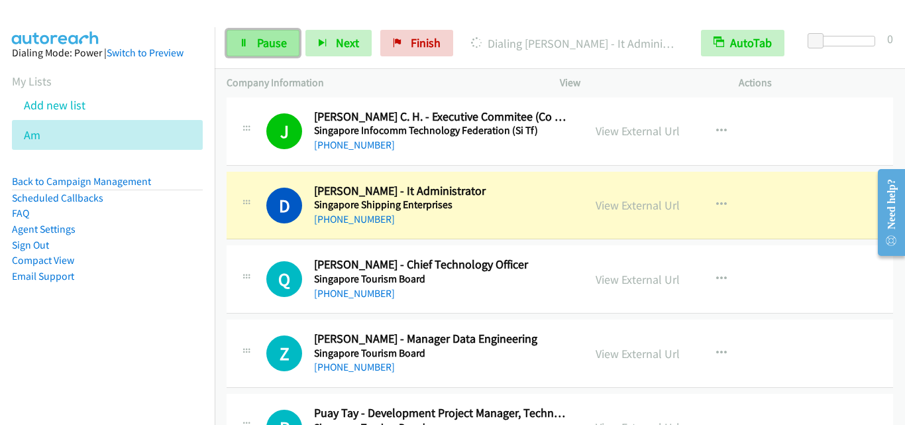
click at [236, 37] on link "Pause" at bounding box center [263, 43] width 73 height 26
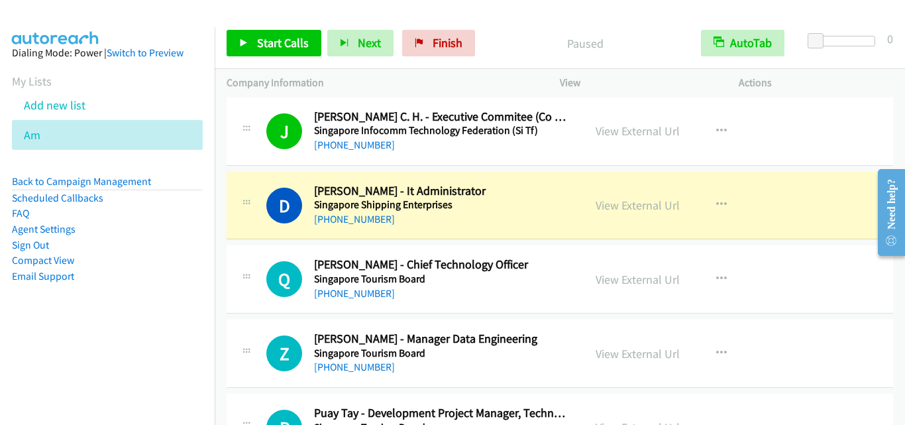
click at [261, 245] on div "Q Callback Scheduled Quek Yang - Chief Technology Officer Singapore Tourism Boa…" at bounding box center [560, 279] width 666 height 68
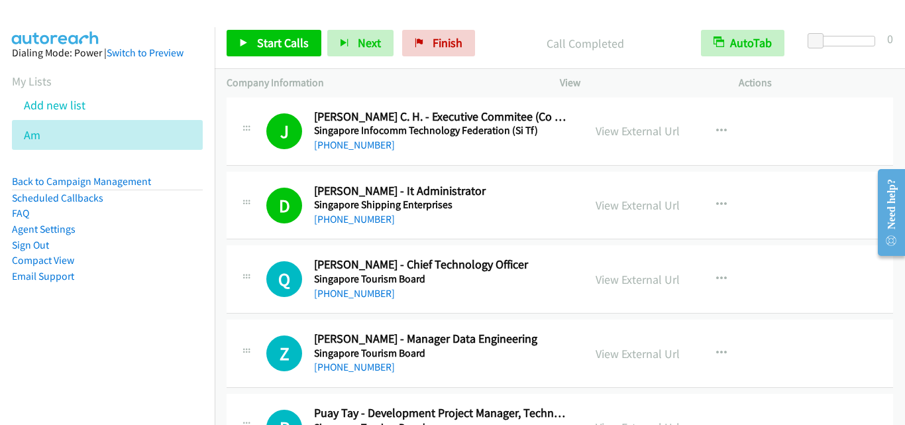
click at [245, 226] on div "D Callback Scheduled Dimitris Apostilidis - It Administrator Singapore Shipping…" at bounding box center [404, 205] width 333 height 44
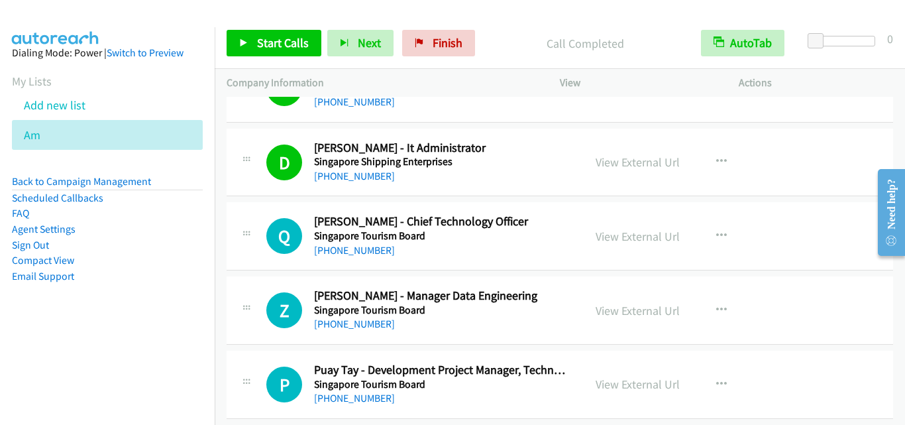
scroll to position [12584, 0]
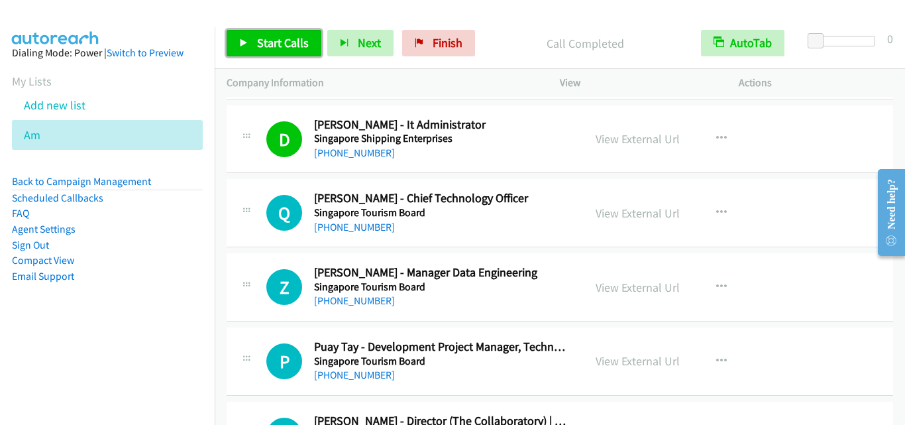
click at [269, 44] on span "Start Calls" at bounding box center [283, 42] width 52 height 15
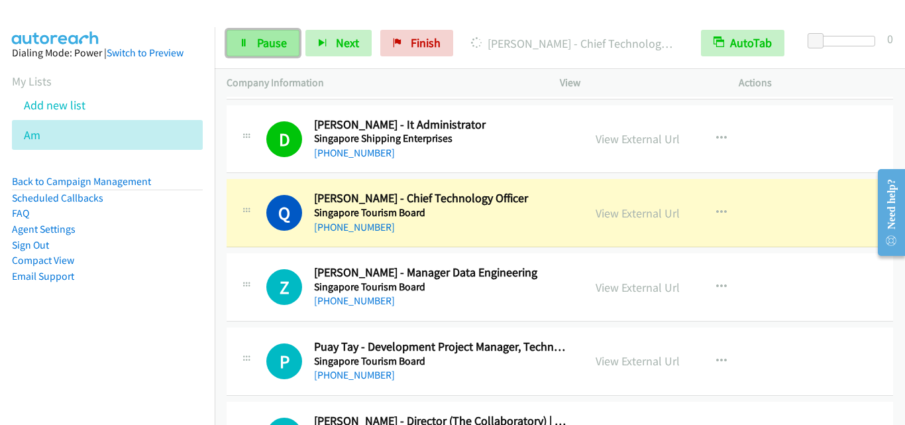
drag, startPoint x: 256, startPoint y: 39, endPoint x: 264, endPoint y: 40, distance: 7.3
click at [257, 39] on span "Pause" at bounding box center [272, 42] width 30 height 15
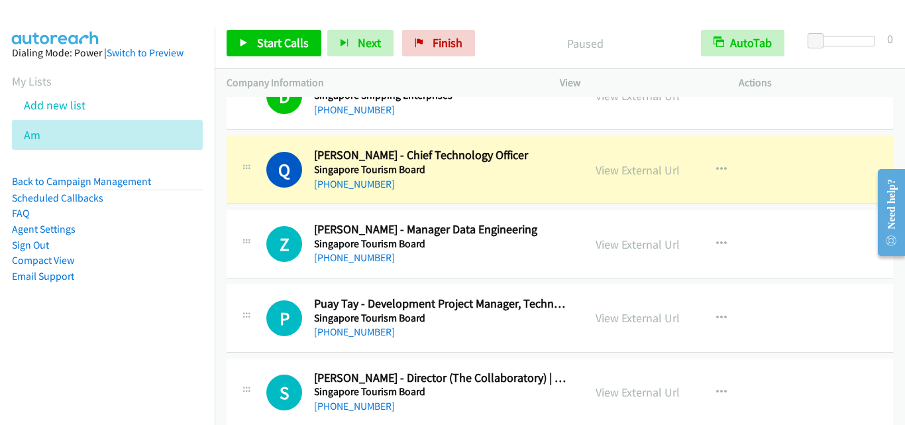
scroll to position [12651, 0]
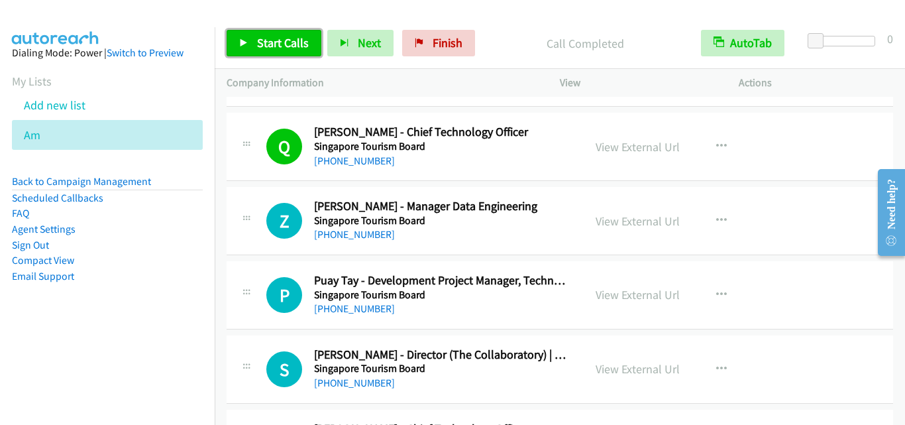
click at [289, 51] on link "Start Calls" at bounding box center [274, 43] width 95 height 26
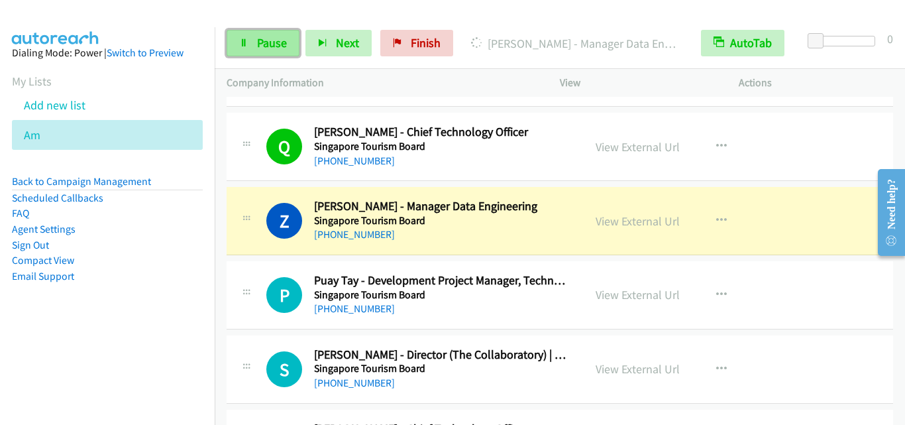
click at [283, 52] on link "Pause" at bounding box center [263, 43] width 73 height 26
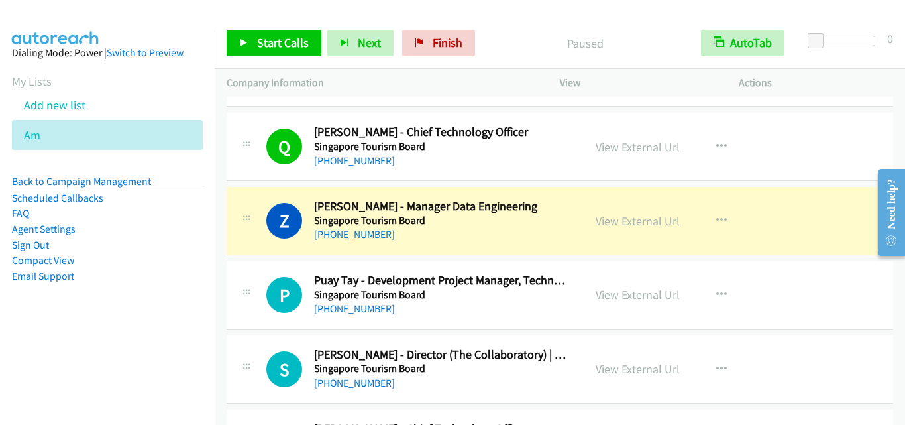
scroll to position [12717, 0]
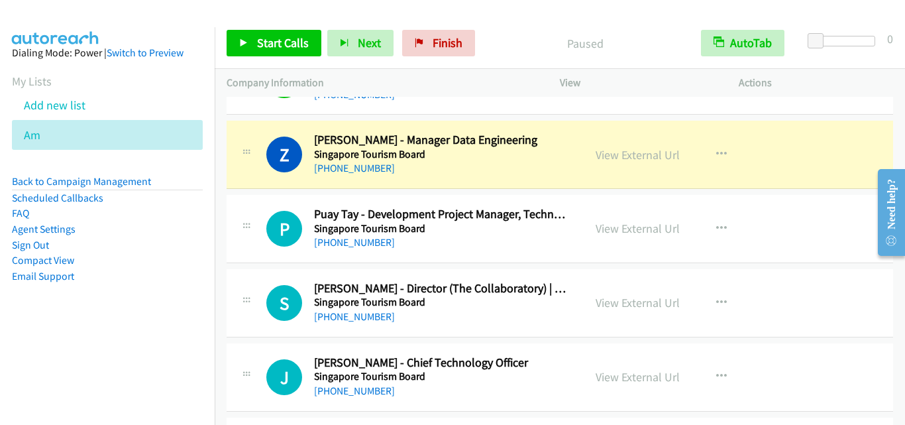
click at [223, 158] on td "Z Callback Scheduled Zheng Min - Manager Data Engineering Singapore Tourism Boa…" at bounding box center [560, 155] width 690 height 74
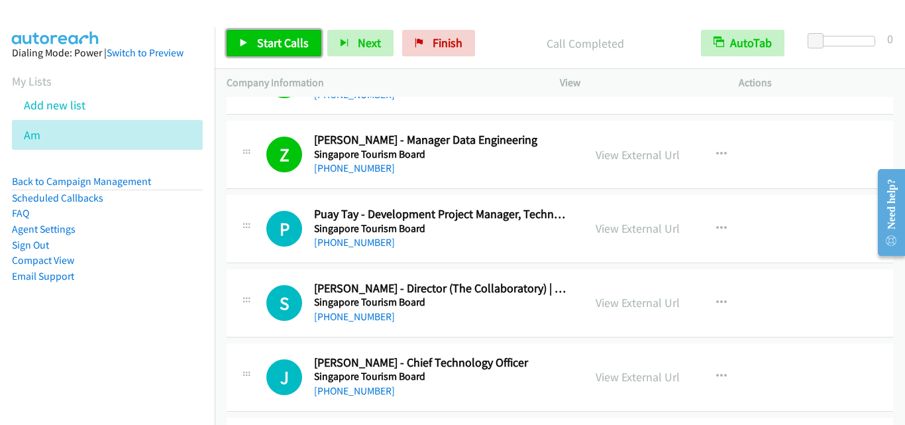
click at [291, 50] on span "Start Calls" at bounding box center [283, 42] width 52 height 15
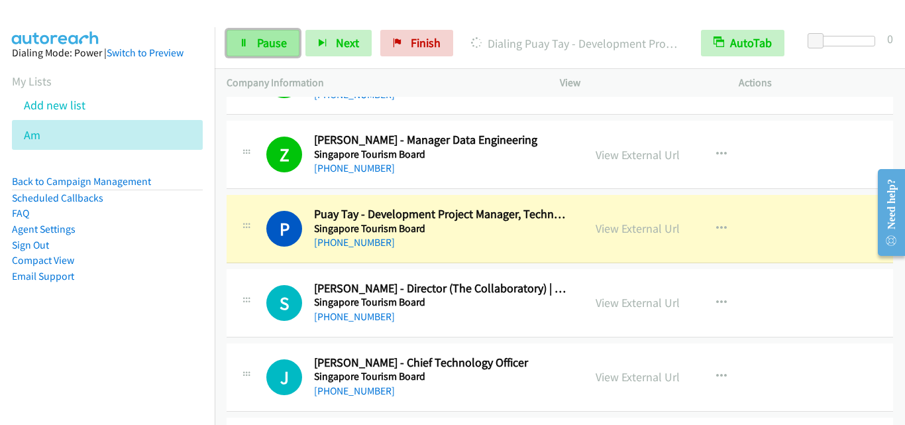
click at [272, 38] on span "Pause" at bounding box center [272, 42] width 30 height 15
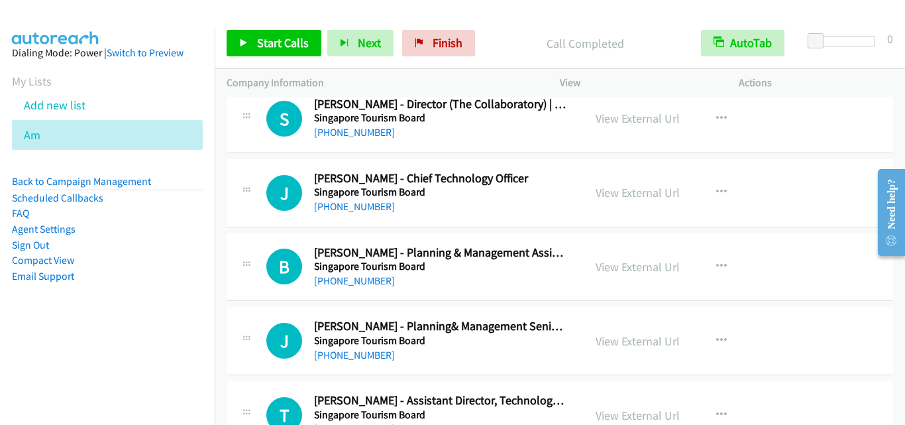
scroll to position [12916, 0]
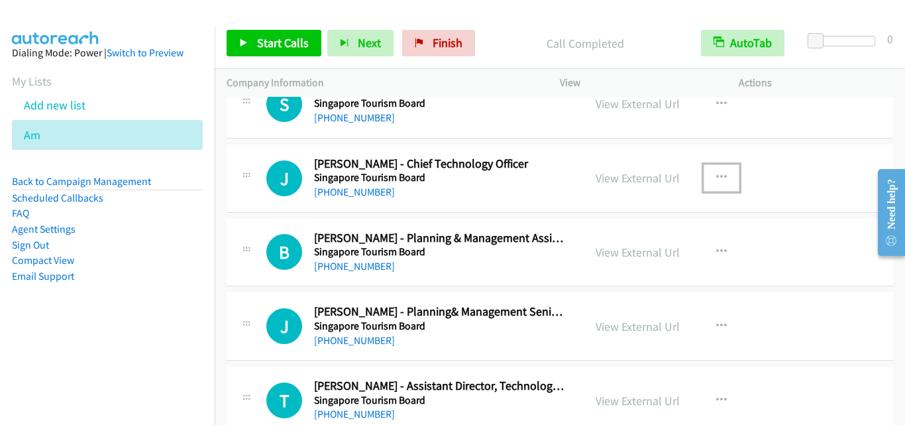
click at [716, 168] on button "button" at bounding box center [721, 177] width 36 height 26
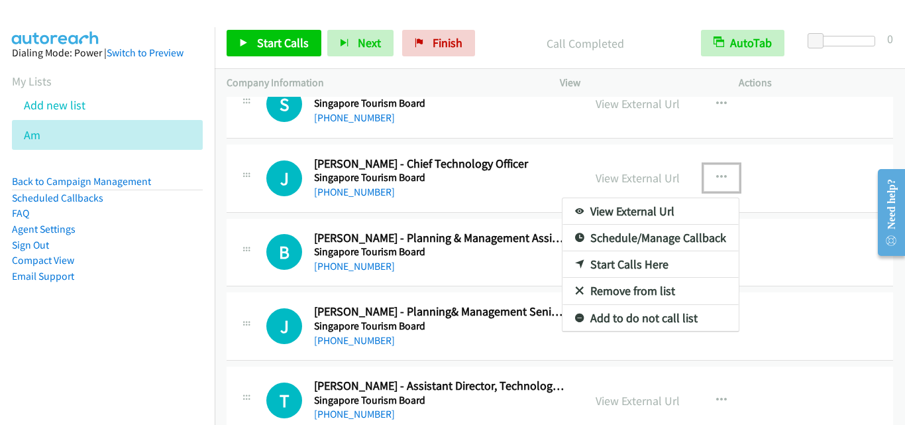
click at [658, 264] on link "Start Calls Here" at bounding box center [650, 264] width 176 height 26
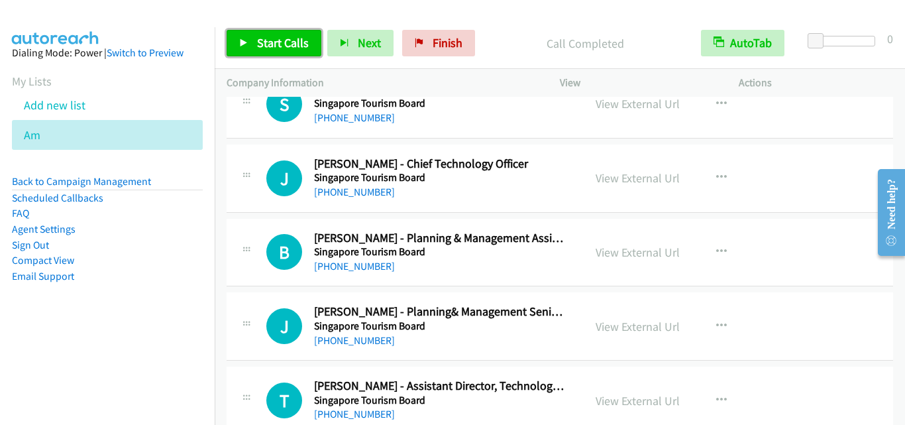
click at [289, 43] on span "Start Calls" at bounding box center [283, 42] width 52 height 15
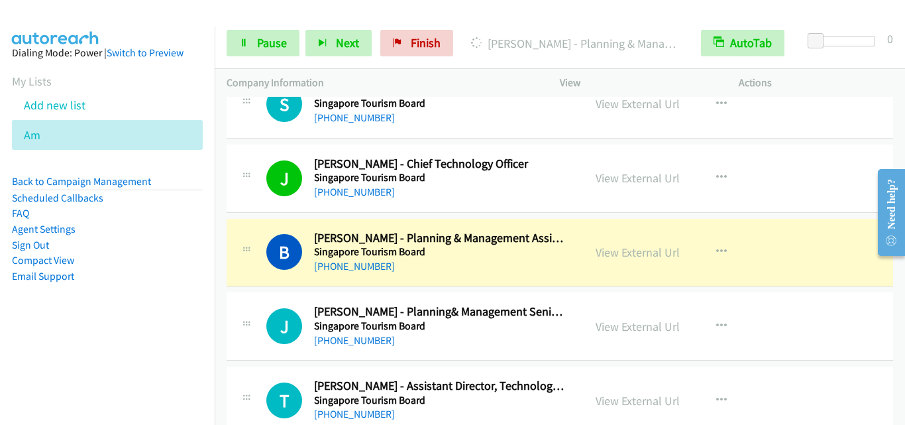
click at [262, 171] on div "J Callback Scheduled Jordan Tan - Chief Technology Officer Singapore Tourism Bo…" at bounding box center [404, 178] width 333 height 44
click at [265, 52] on link "Pause" at bounding box center [263, 43] width 73 height 26
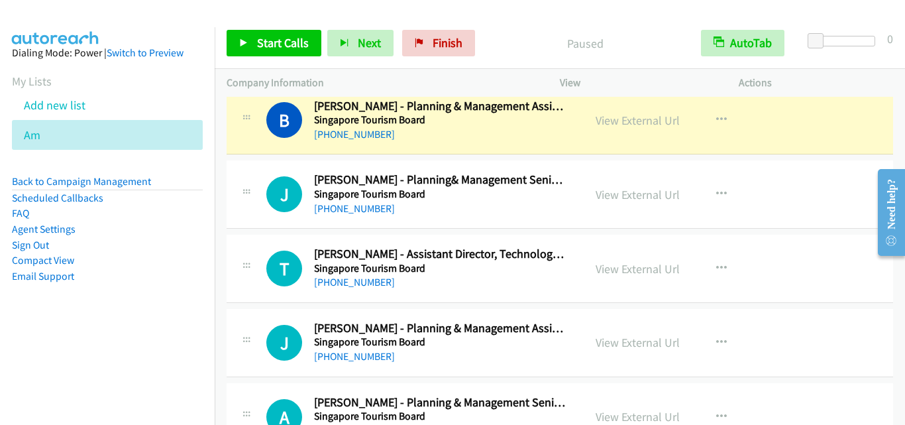
scroll to position [13048, 0]
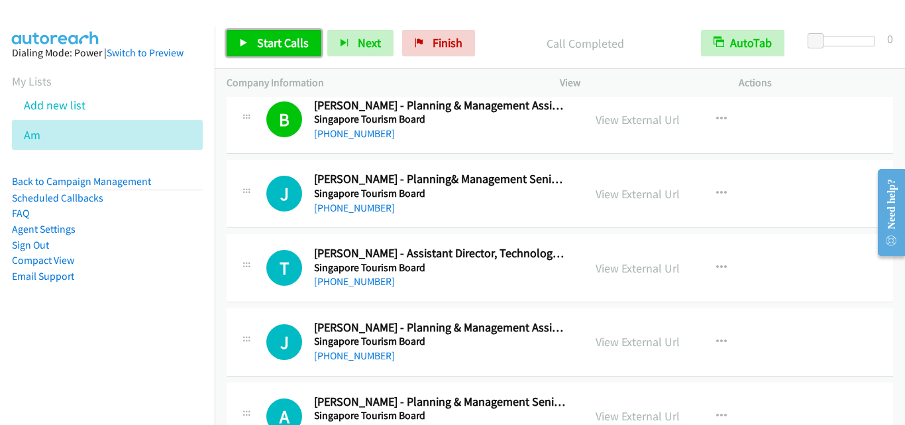
click at [296, 47] on span "Start Calls" at bounding box center [283, 42] width 52 height 15
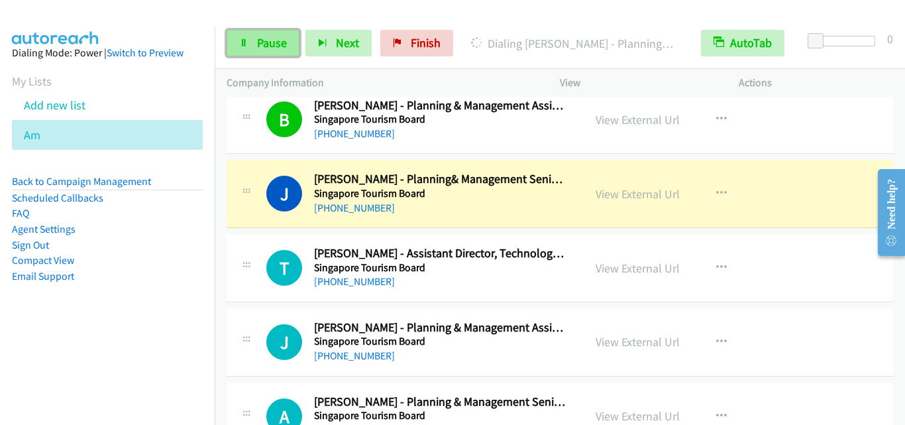
click at [247, 52] on link "Pause" at bounding box center [263, 43] width 73 height 26
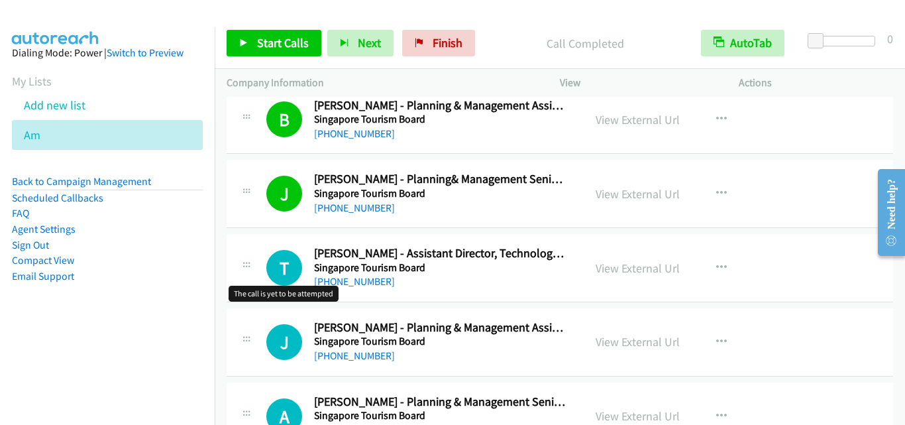
click at [285, 250] on h1 "T" at bounding box center [284, 268] width 36 height 36
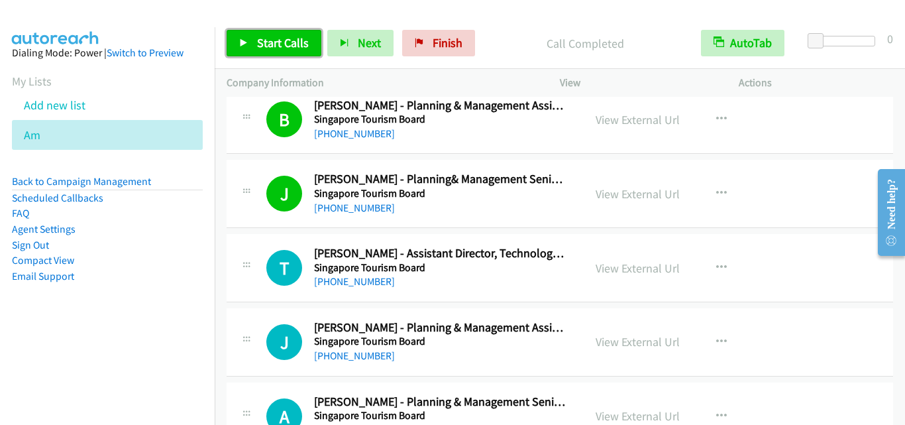
click at [290, 54] on link "Start Calls" at bounding box center [274, 43] width 95 height 26
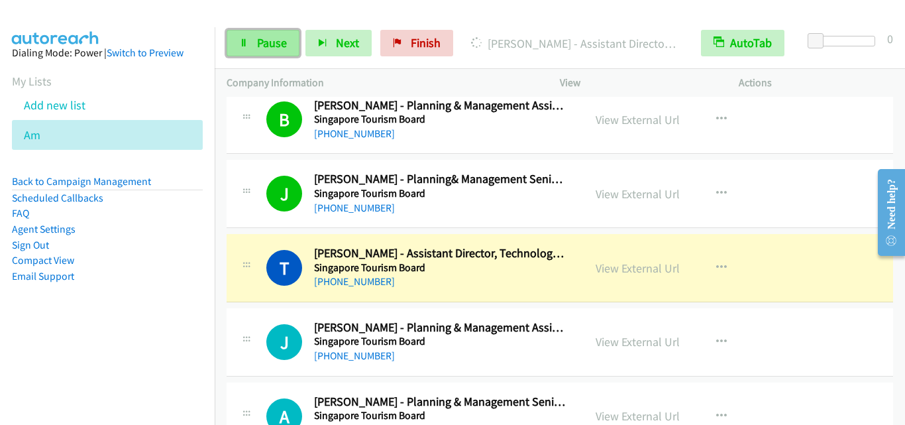
click at [269, 54] on link "Pause" at bounding box center [263, 43] width 73 height 26
